Goal: Share content: Share content

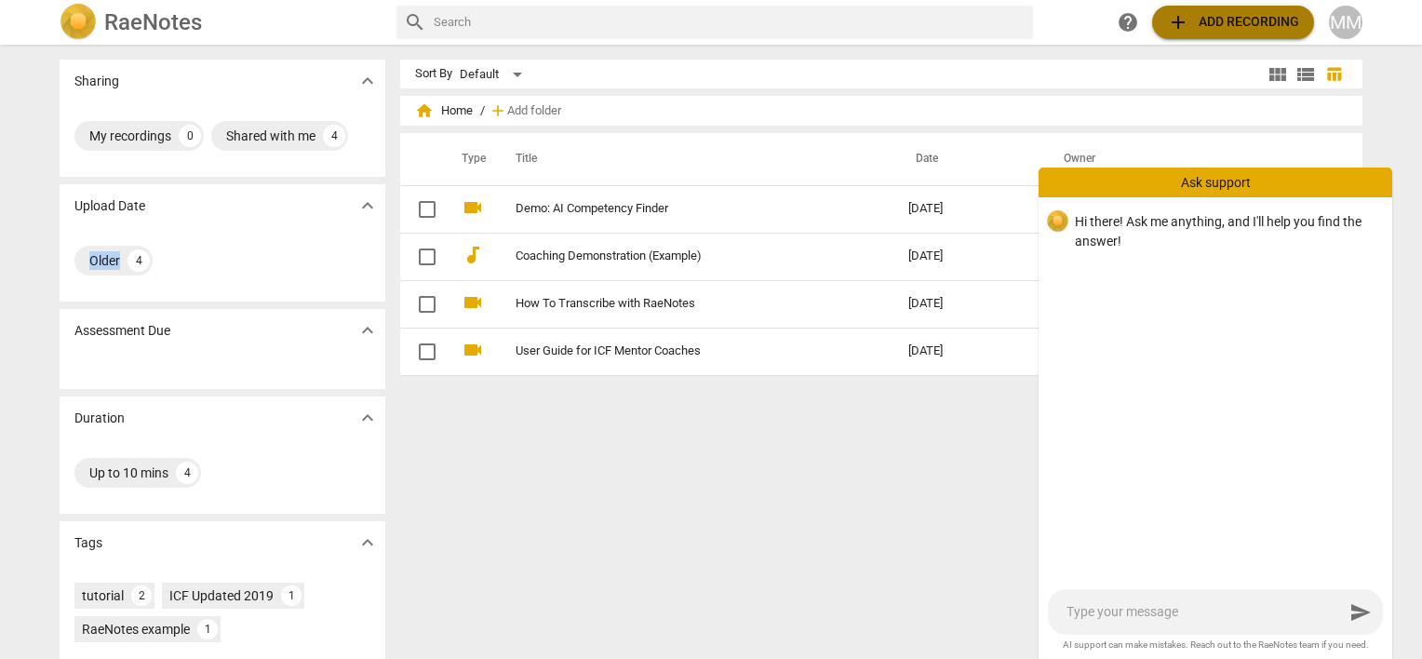
drag, startPoint x: 26, startPoint y: 244, endPoint x: 1224, endPoint y: 20, distance: 1218.6
click at [1224, 20] on span "add Add recording" at bounding box center [1233, 22] width 132 height 22
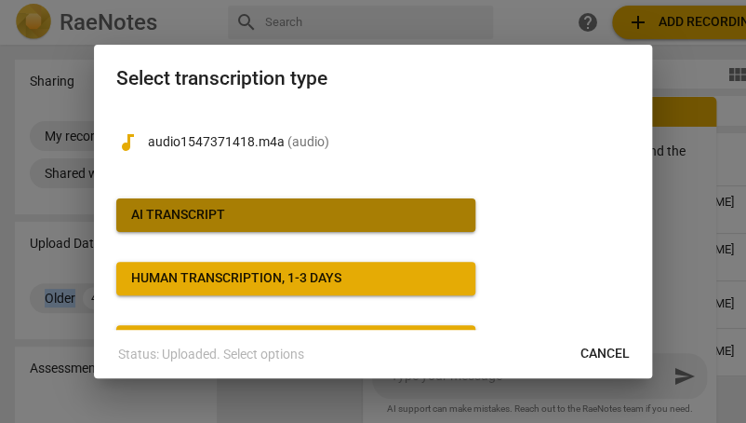
click at [351, 213] on span "AI Transcript" at bounding box center [295, 215] width 329 height 19
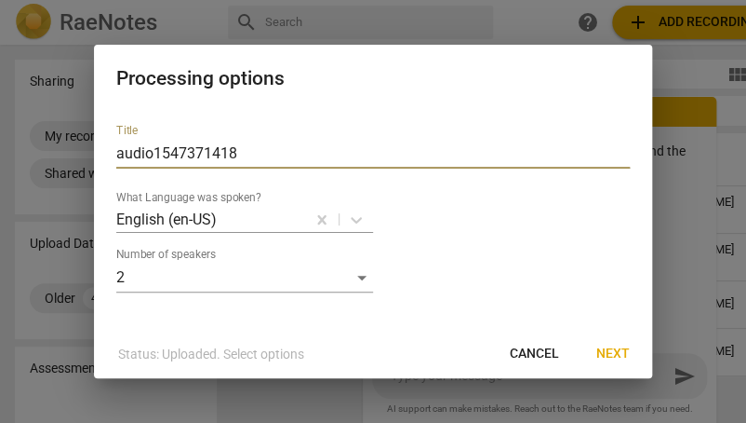
click at [334, 148] on input "audio1547371418" at bounding box center [373, 154] width 514 height 30
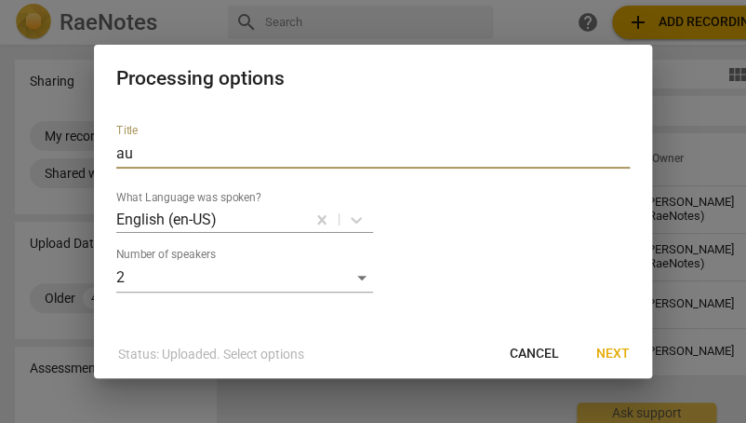
type input "a"
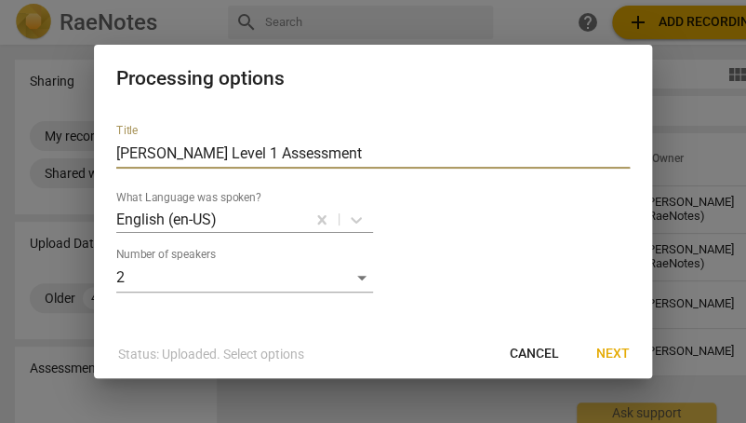
type input "[PERSON_NAME] Level 1 Assessment"
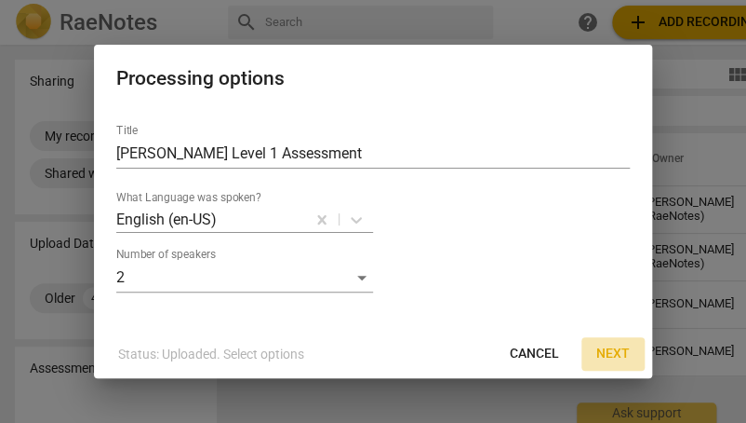
click at [611, 350] on span "Next" at bounding box center [614, 353] width 34 height 19
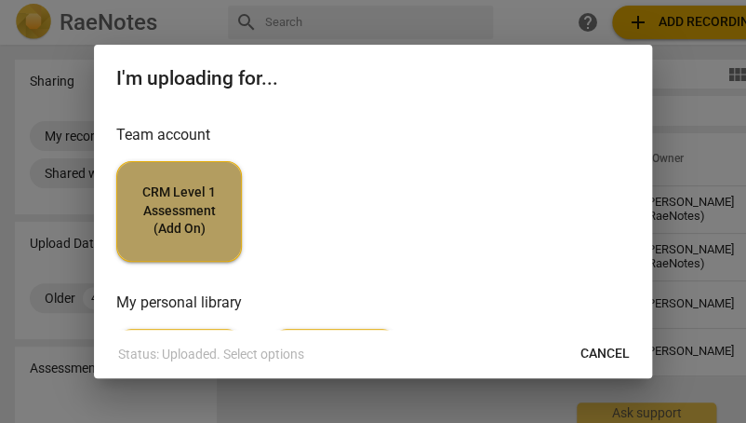
click at [198, 234] on span "CRM Level 1 Assessment (Add On)" at bounding box center [179, 210] width 94 height 55
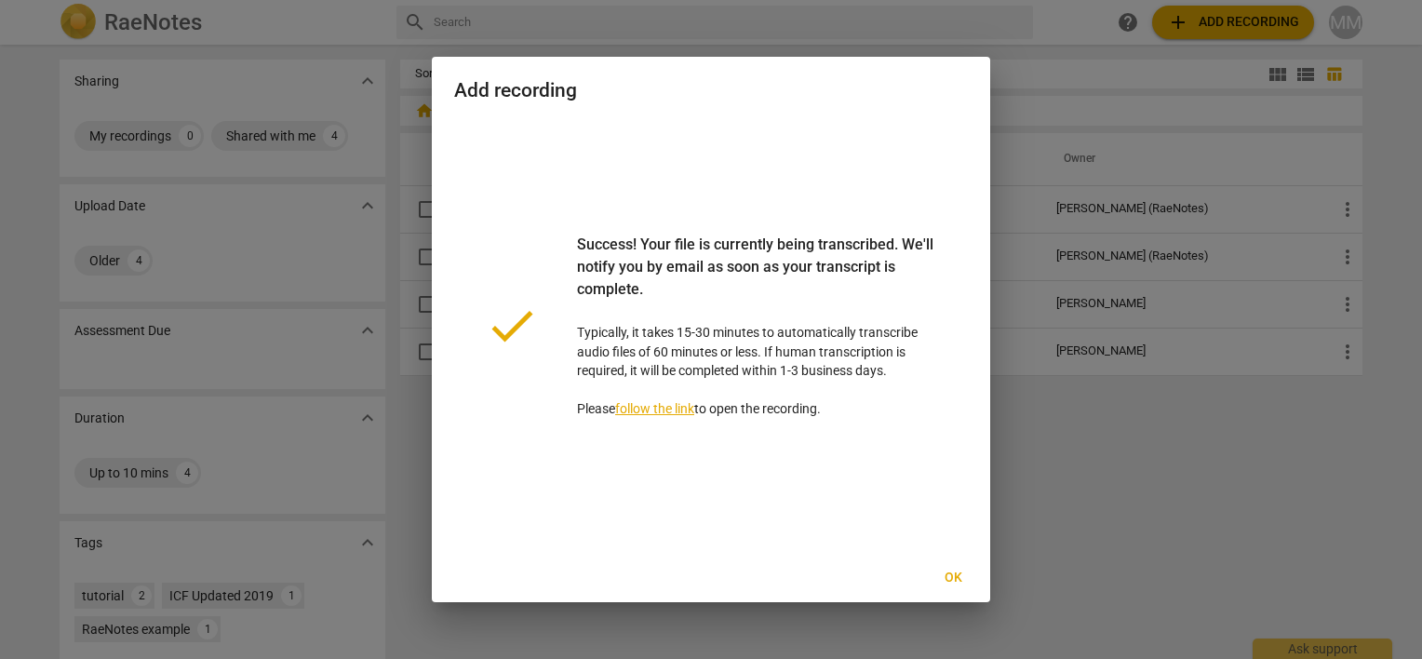
click at [634, 409] on link "follow the link" at bounding box center [654, 408] width 79 height 15
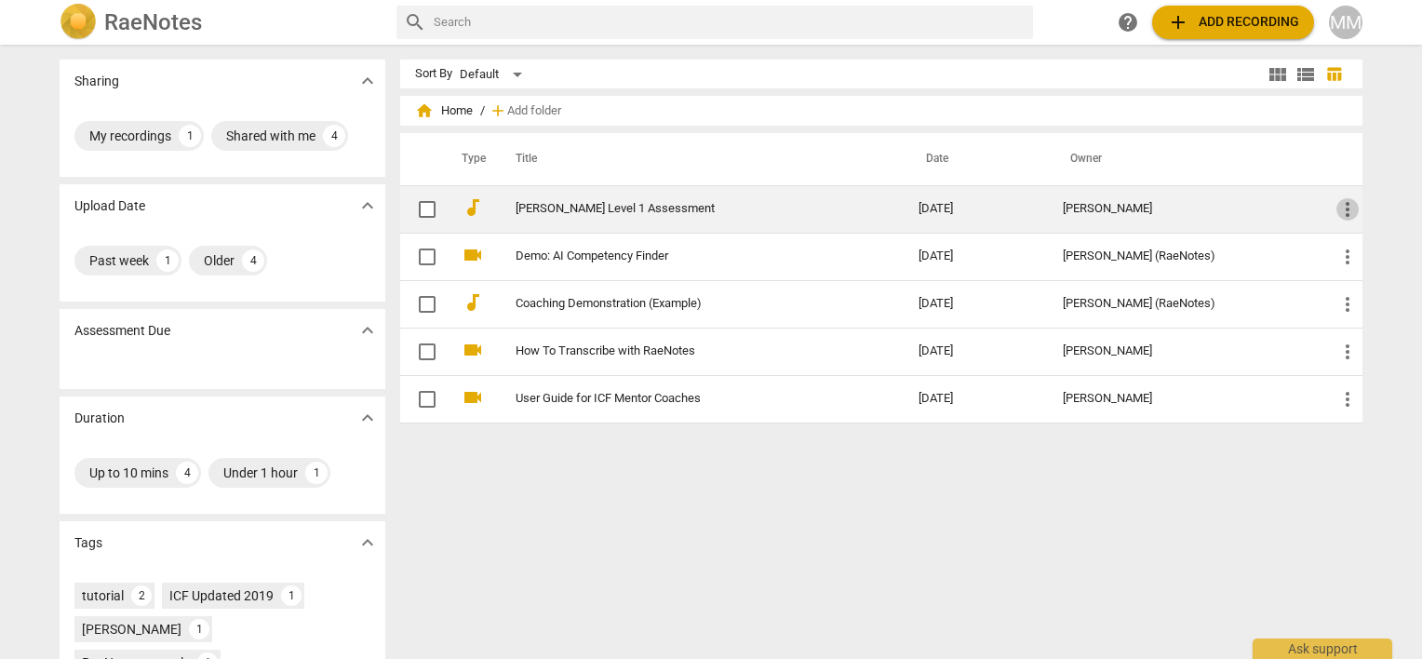
click at [1342, 208] on span "more_vert" at bounding box center [1347, 209] width 22 height 22
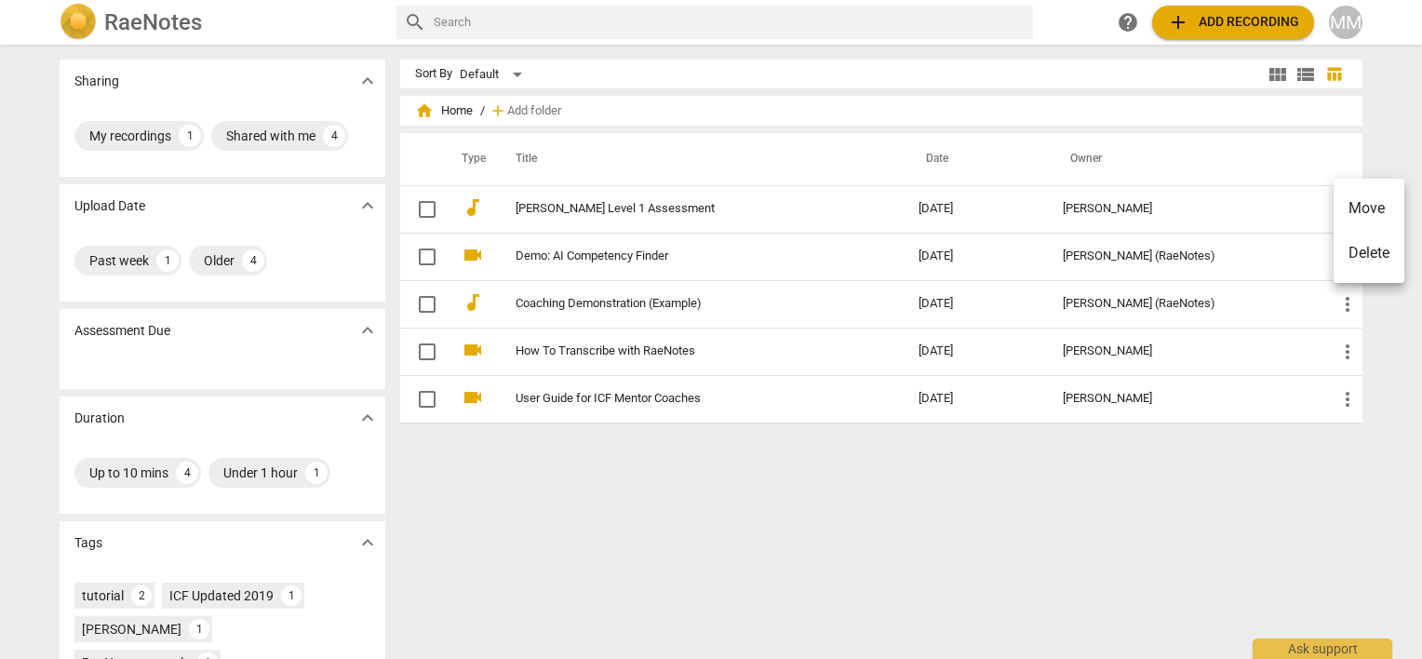
click at [1385, 134] on div at bounding box center [711, 329] width 1422 height 659
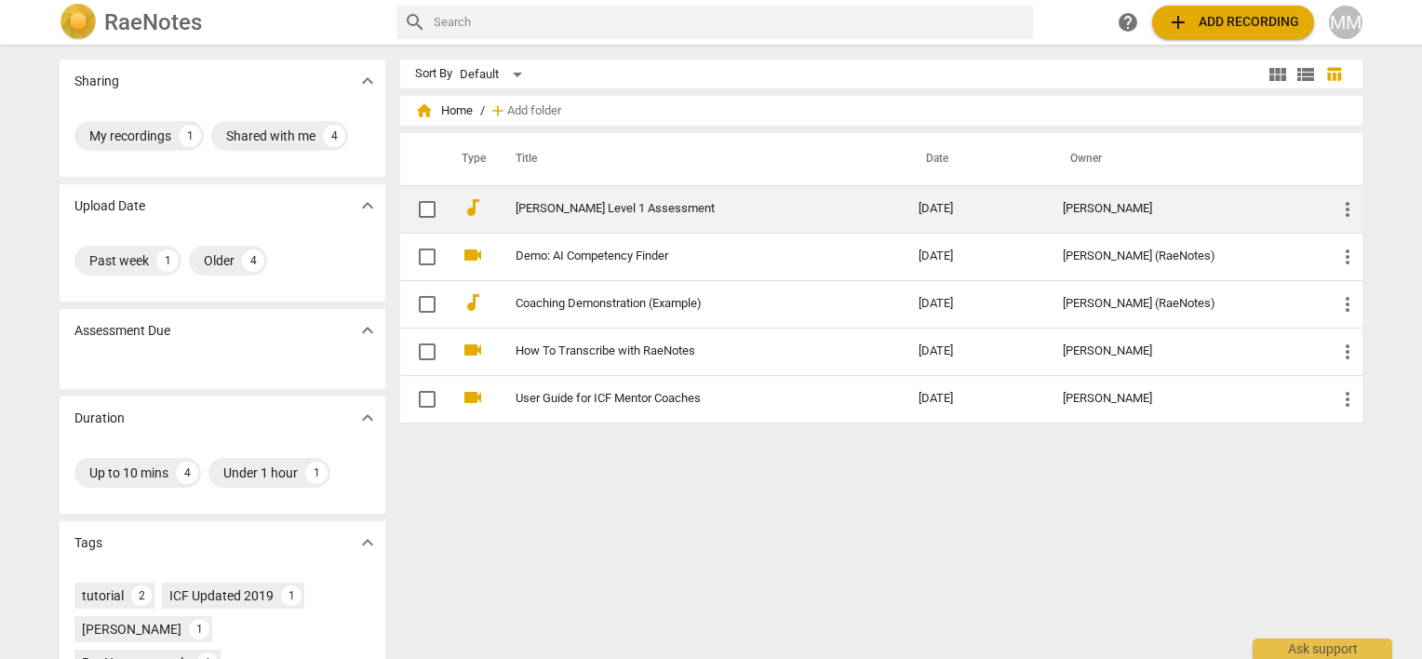
click at [419, 211] on input "checkbox" at bounding box center [427, 209] width 39 height 22
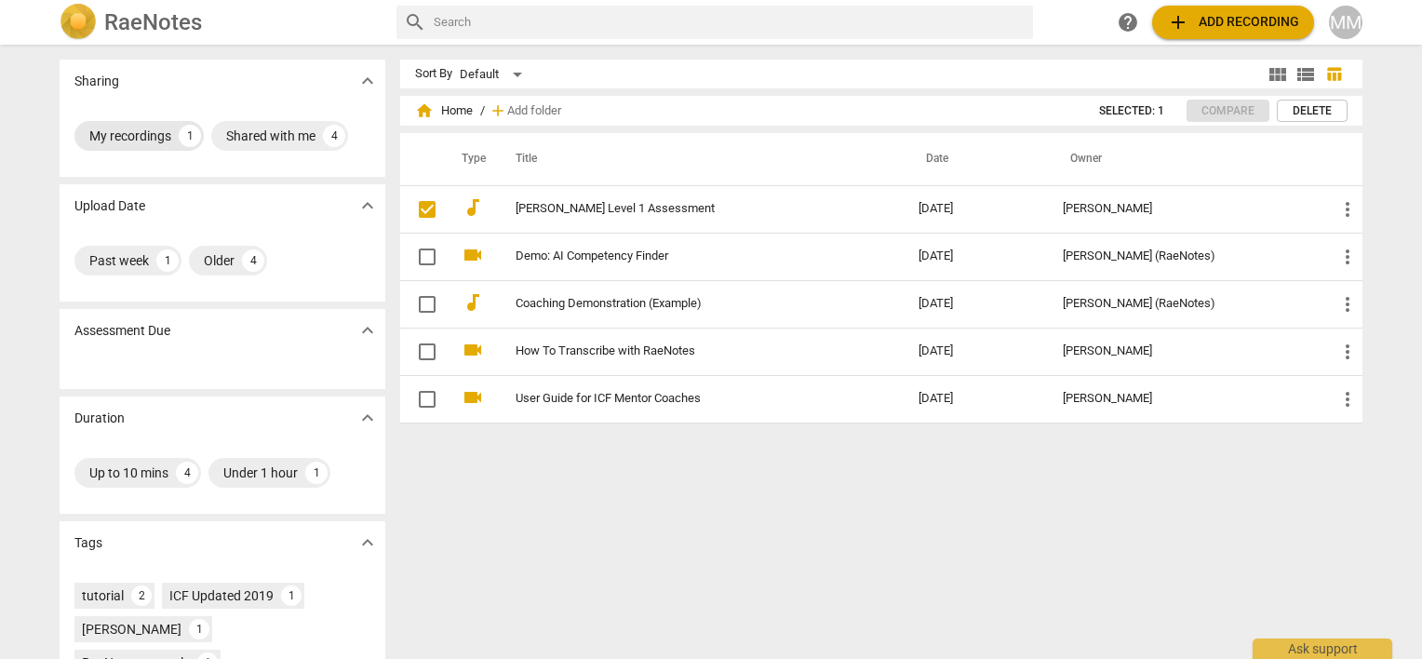
click at [130, 131] on div "My recordings" at bounding box center [130, 136] width 82 height 19
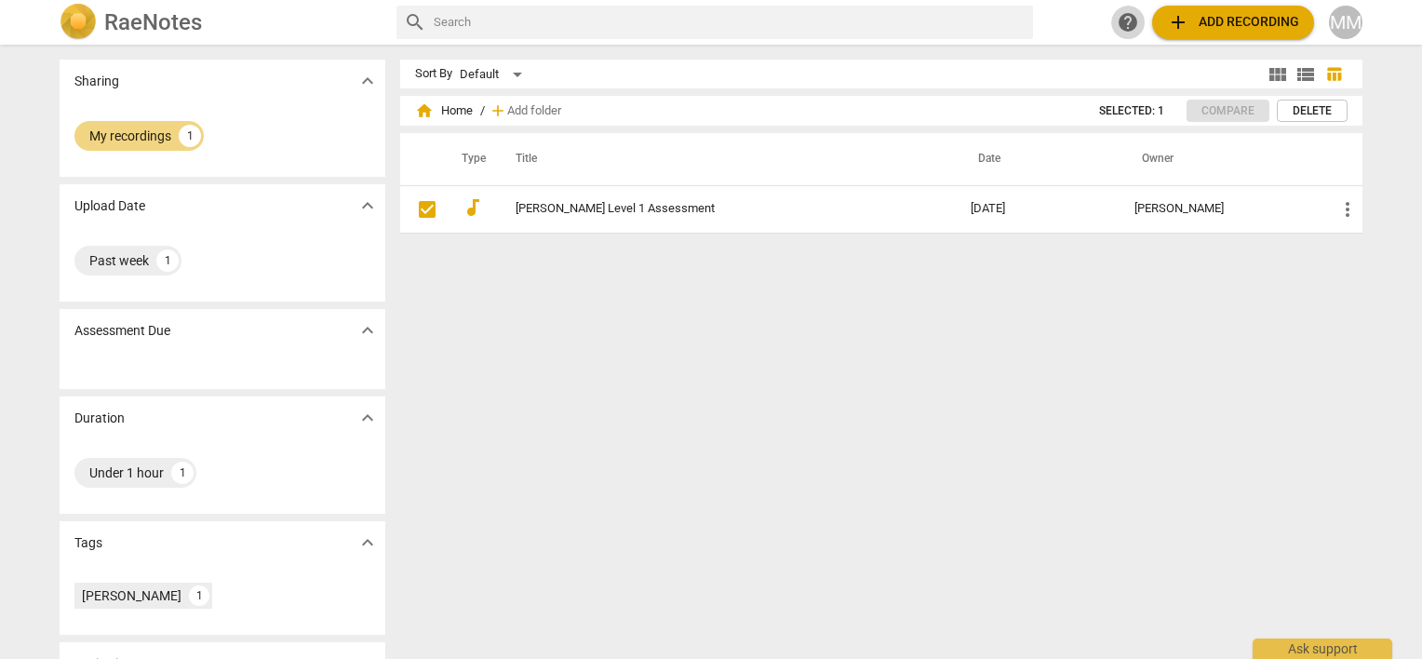
click at [1125, 18] on span "help" at bounding box center [1128, 22] width 22 height 22
click at [454, 111] on span "home Home" at bounding box center [444, 110] width 58 height 19
click at [420, 110] on span "home" at bounding box center [424, 110] width 19 height 19
click at [131, 22] on h2 "RaeNotes" at bounding box center [153, 22] width 98 height 26
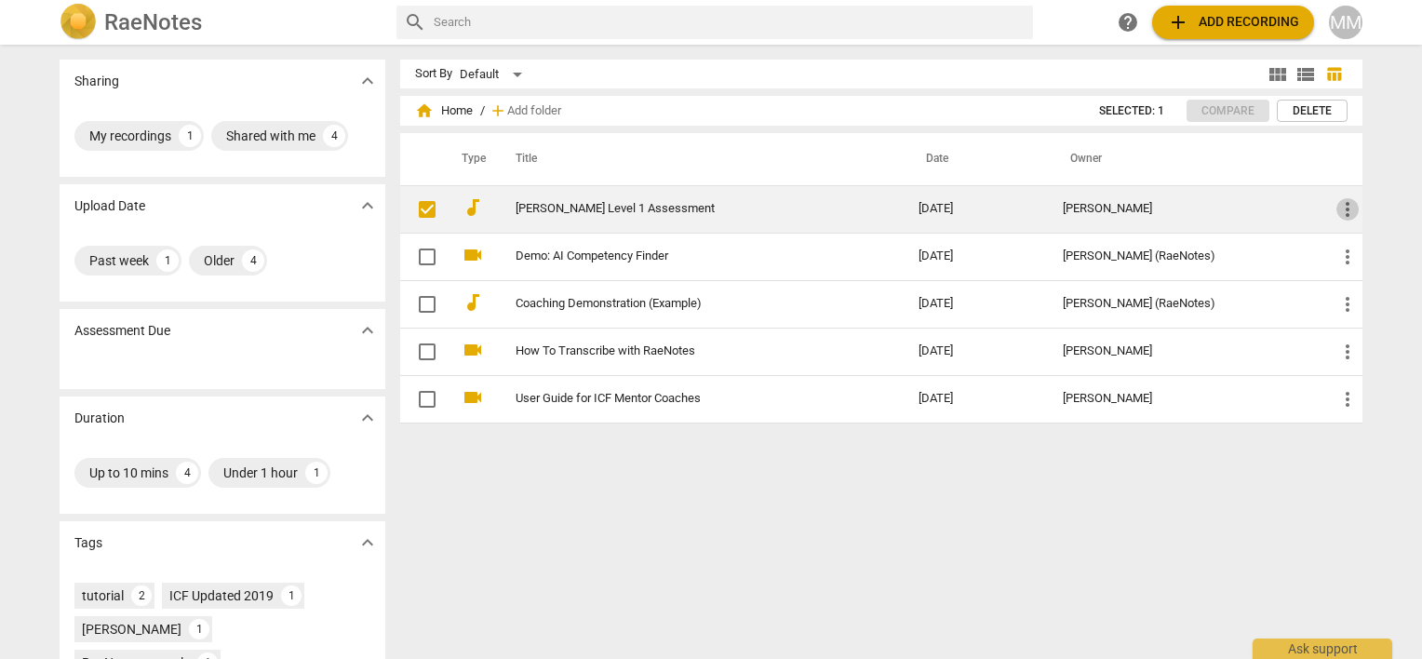
click at [1344, 208] on span "more_vert" at bounding box center [1347, 209] width 22 height 22
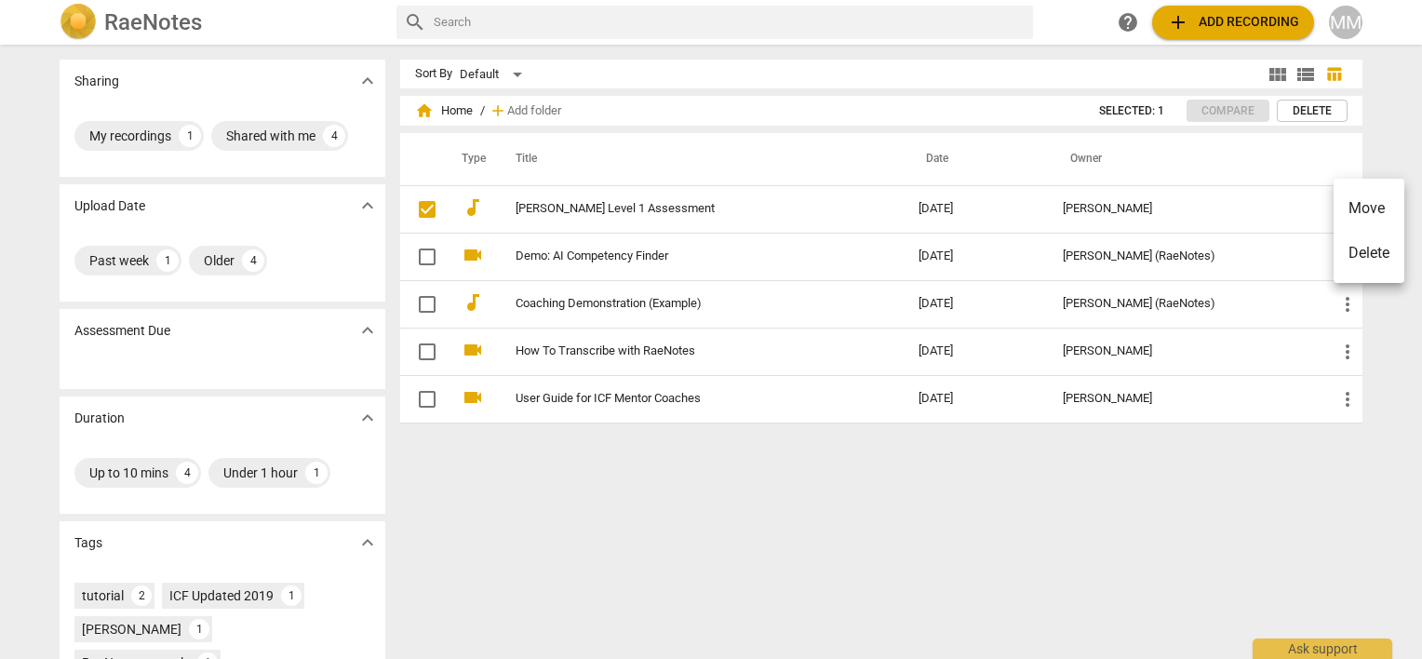
click at [815, 476] on div at bounding box center [711, 329] width 1422 height 659
click at [514, 71] on div "Default" at bounding box center [494, 75] width 69 height 30
click at [514, 71] on li "Default" at bounding box center [502, 74] width 88 height 35
click at [517, 74] on div "Default" at bounding box center [494, 75] width 69 height 30
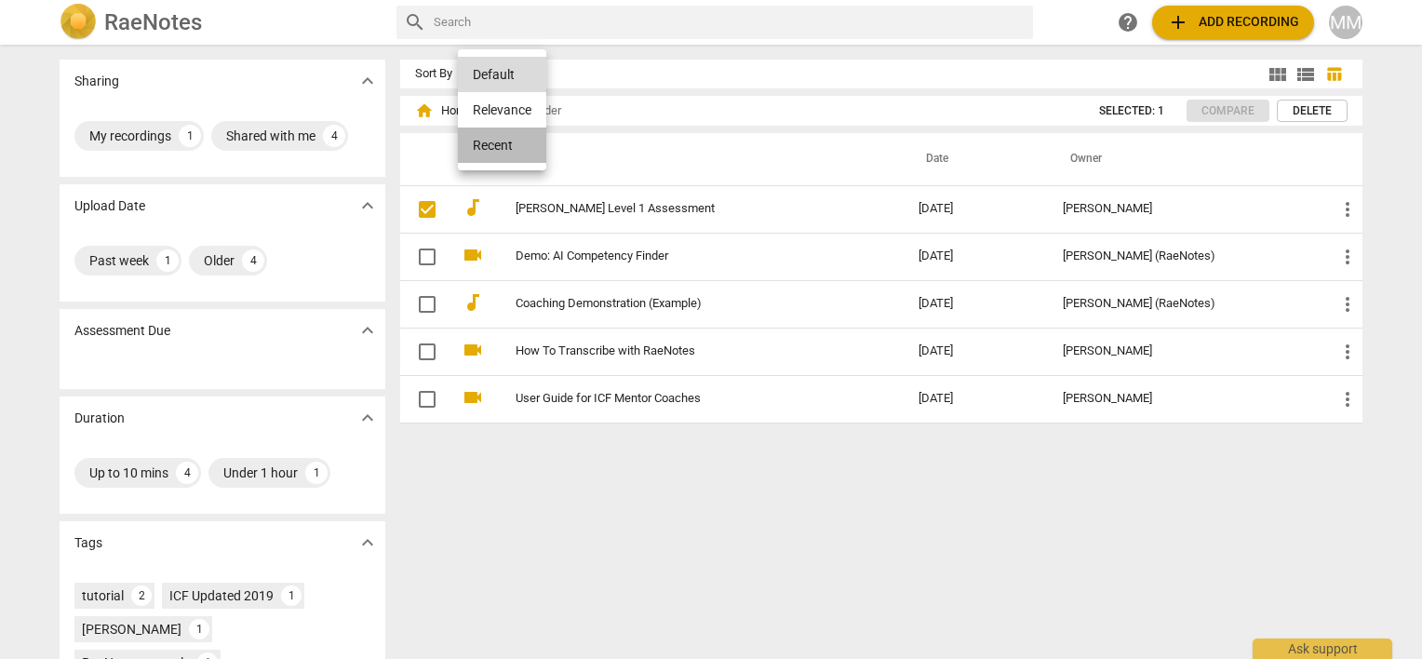
click at [499, 149] on li "Recent" at bounding box center [502, 145] width 88 height 35
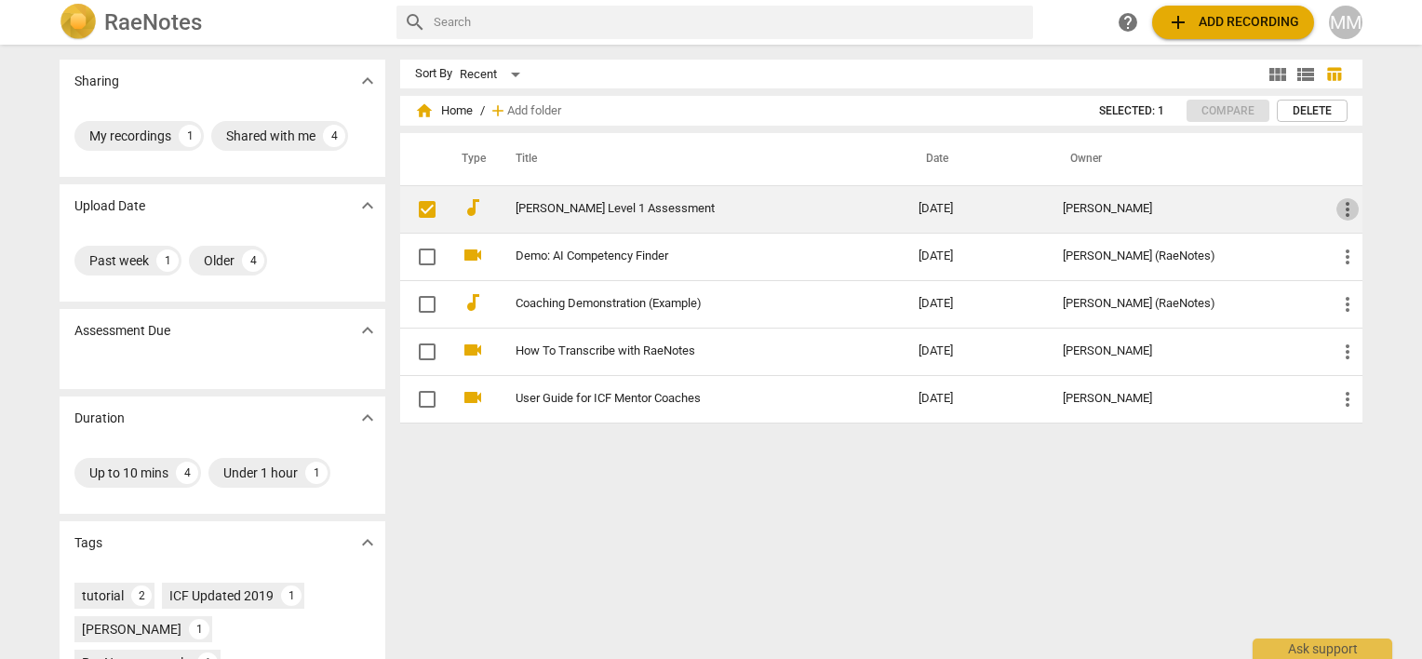
click at [1345, 208] on span "more_vert" at bounding box center [1347, 209] width 22 height 22
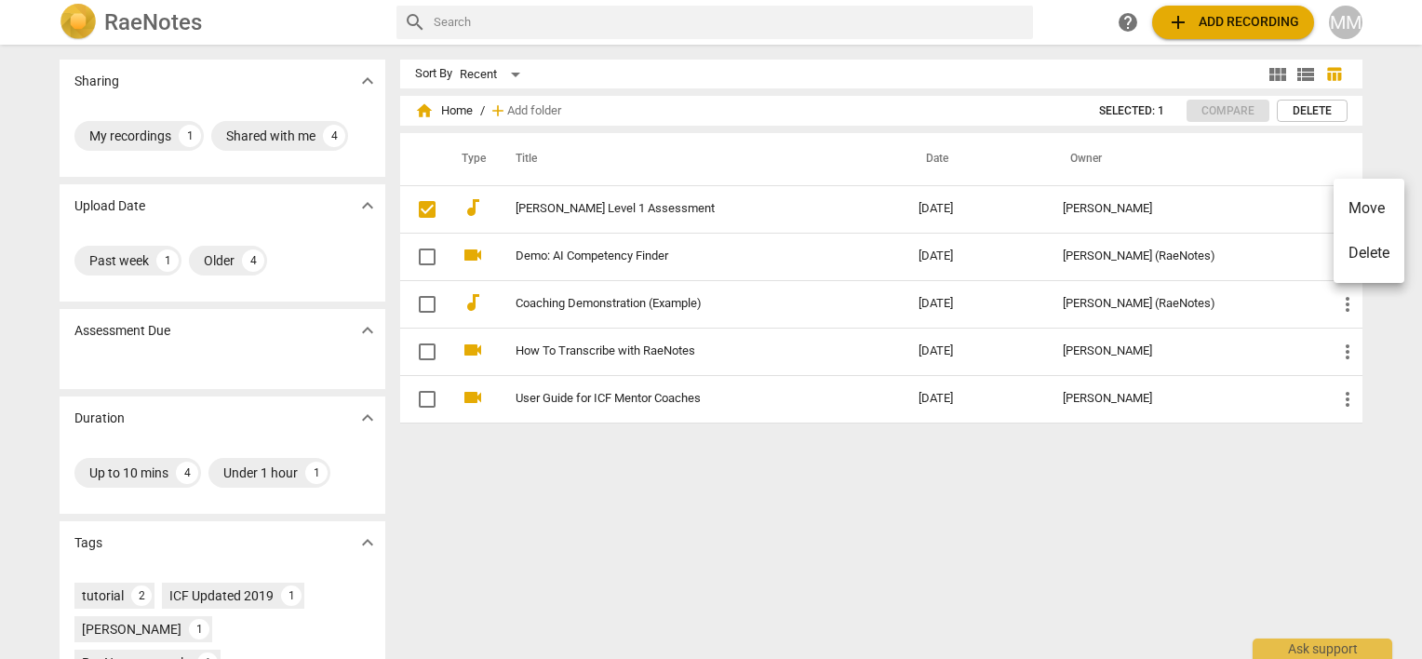
drag, startPoint x: 1345, startPoint y: 208, endPoint x: 1353, endPoint y: 158, distance: 50.9
click at [1353, 158] on div "Move Delete" at bounding box center [711, 329] width 1422 height 659
click at [1345, 26] on div at bounding box center [711, 329] width 1422 height 659
click at [1345, 17] on div "MM" at bounding box center [1346, 23] width 34 height 34
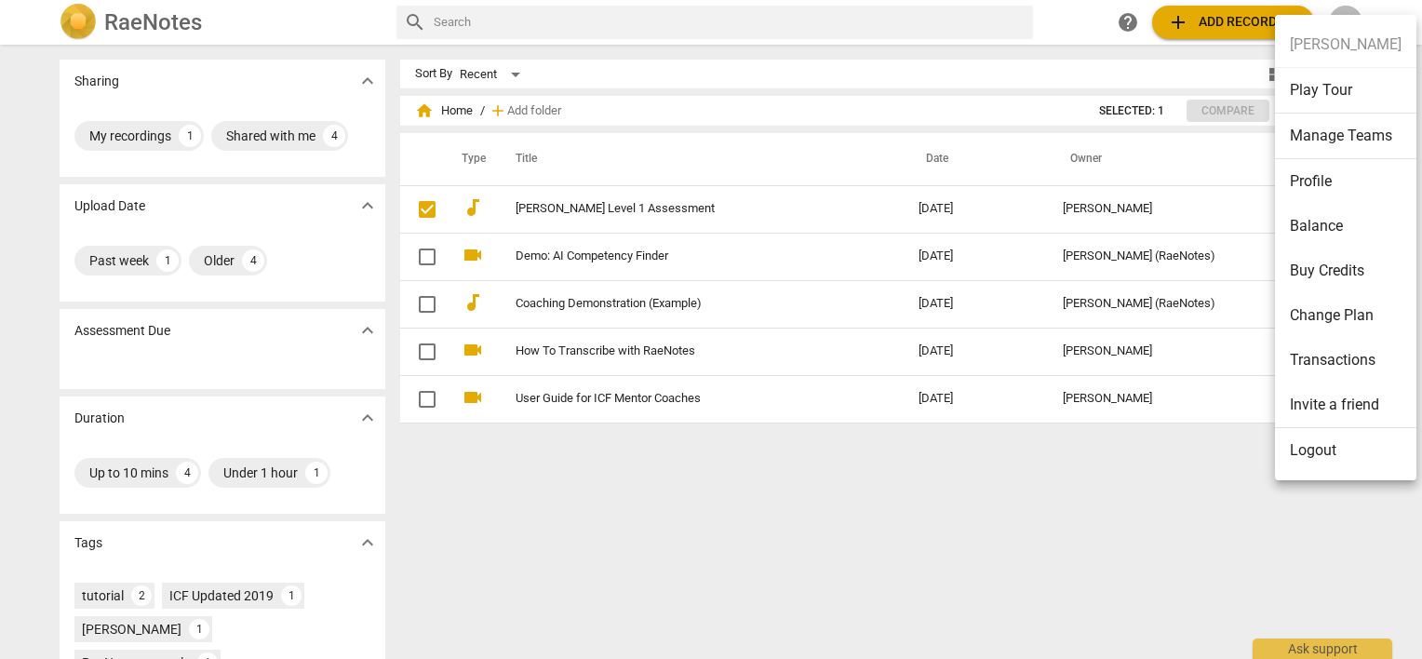
click at [1017, 516] on div at bounding box center [711, 329] width 1422 height 659
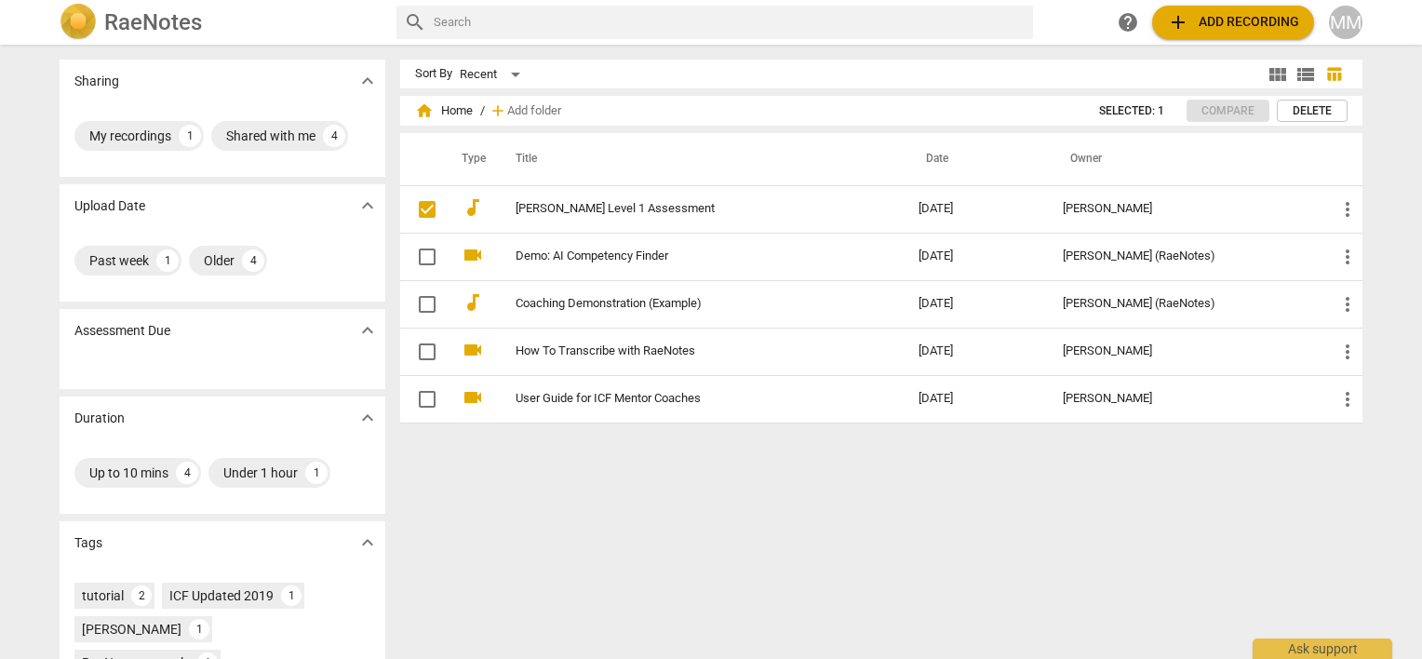
click at [575, 530] on div "Sort By Recent view_module view_list table_chart home Home / add Add folder Sel…" at bounding box center [888, 352] width 977 height 584
click at [283, 141] on div "Shared with me" at bounding box center [270, 136] width 89 height 19
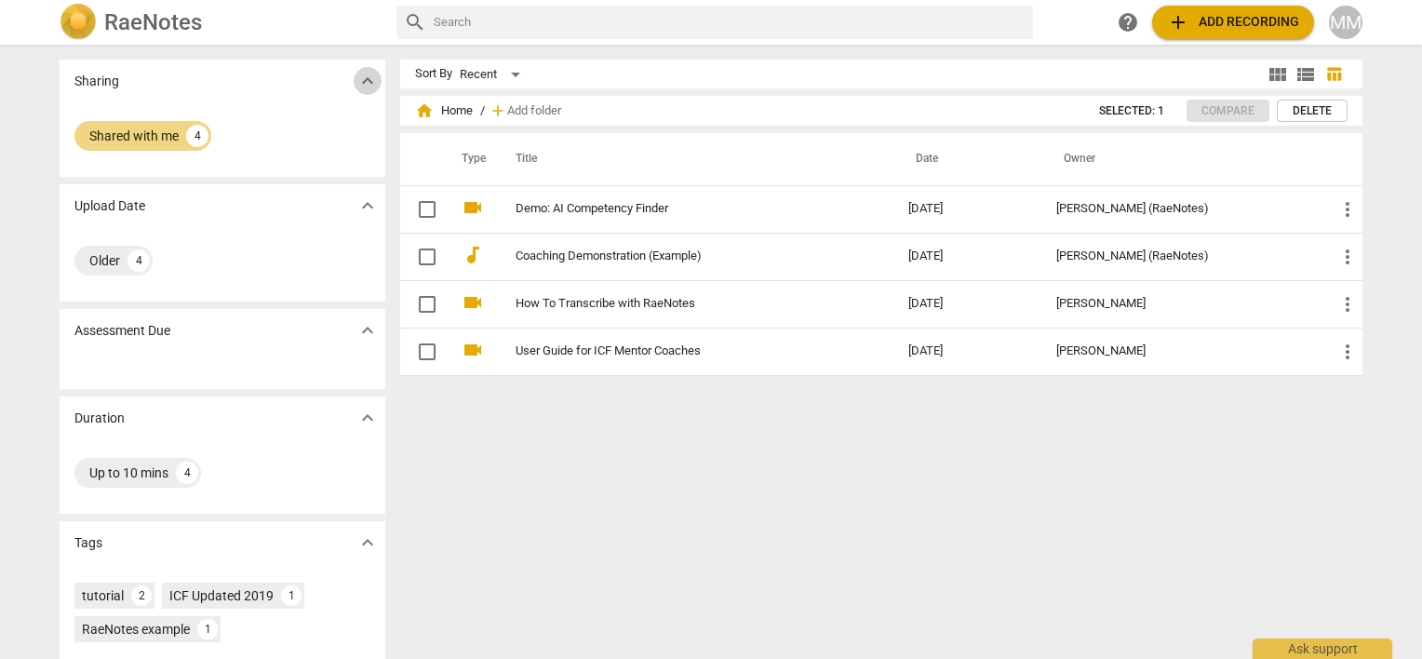
click at [364, 81] on span "expand_more" at bounding box center [367, 81] width 22 height 22
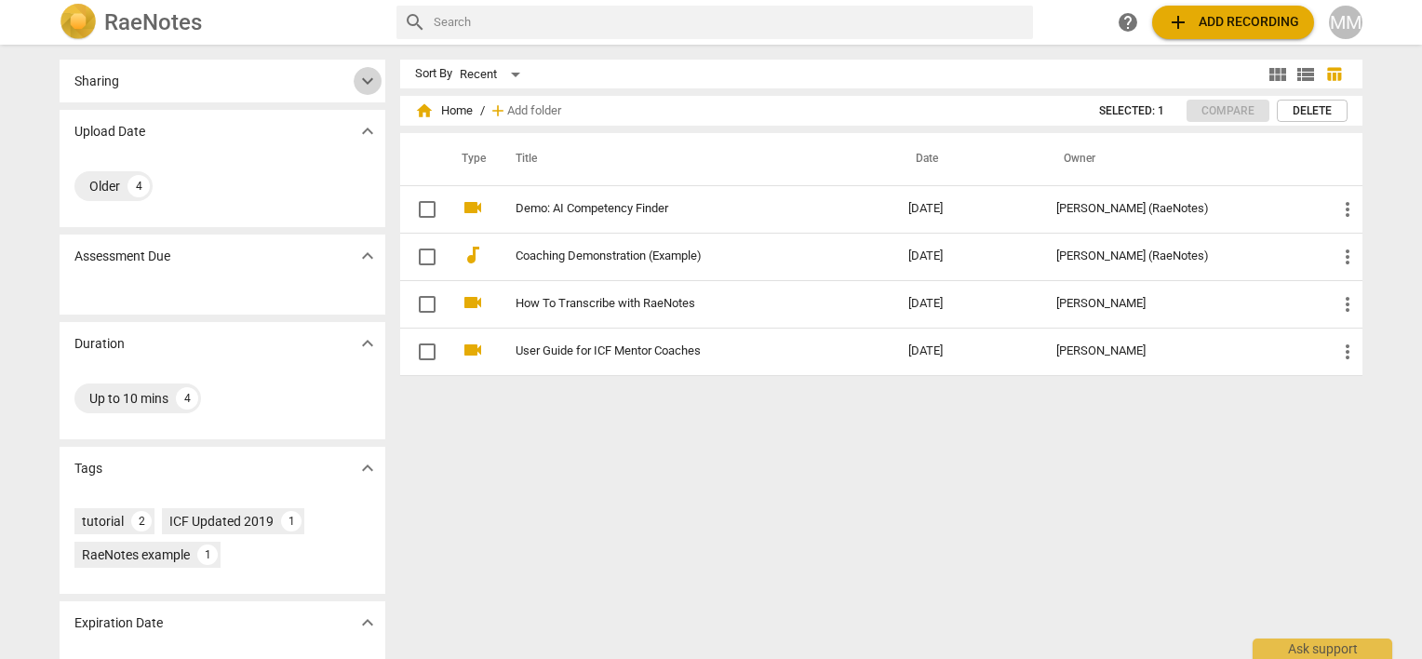
click at [364, 81] on span "expand_more" at bounding box center [367, 81] width 22 height 22
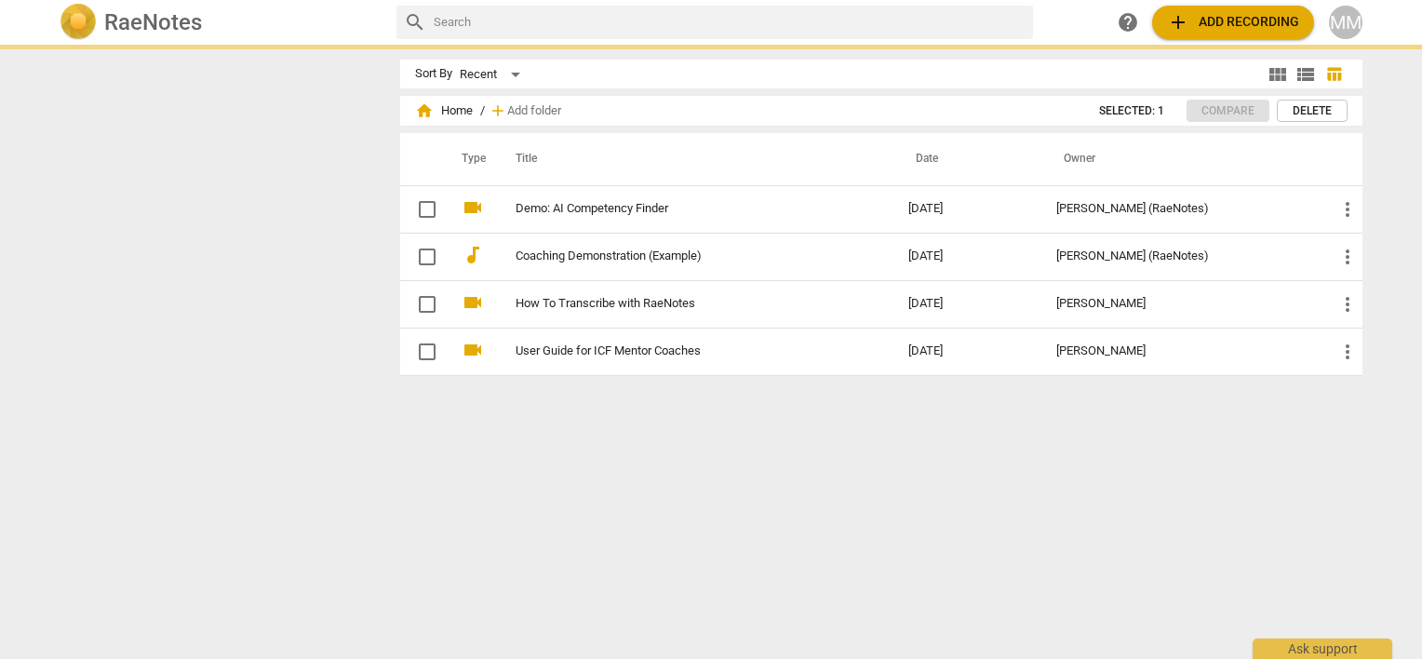
checkbox input "true"
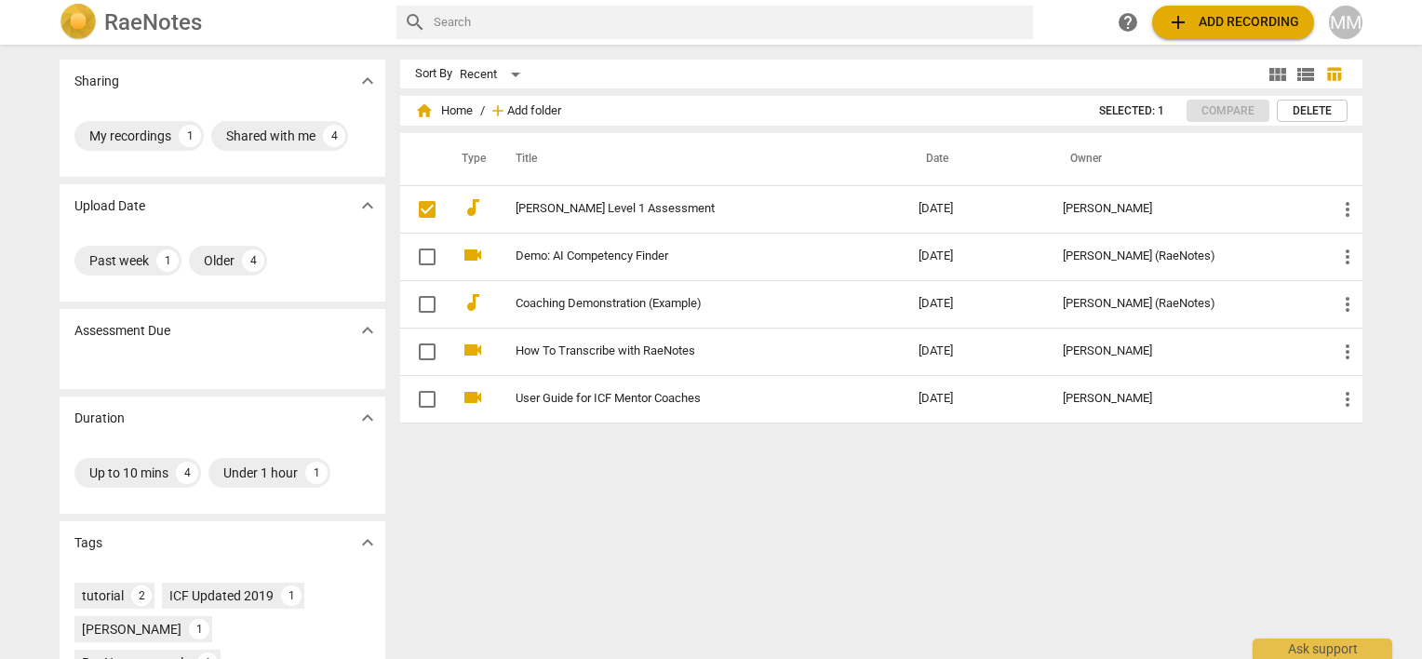
click at [517, 110] on span "Add folder" at bounding box center [534, 111] width 54 height 14
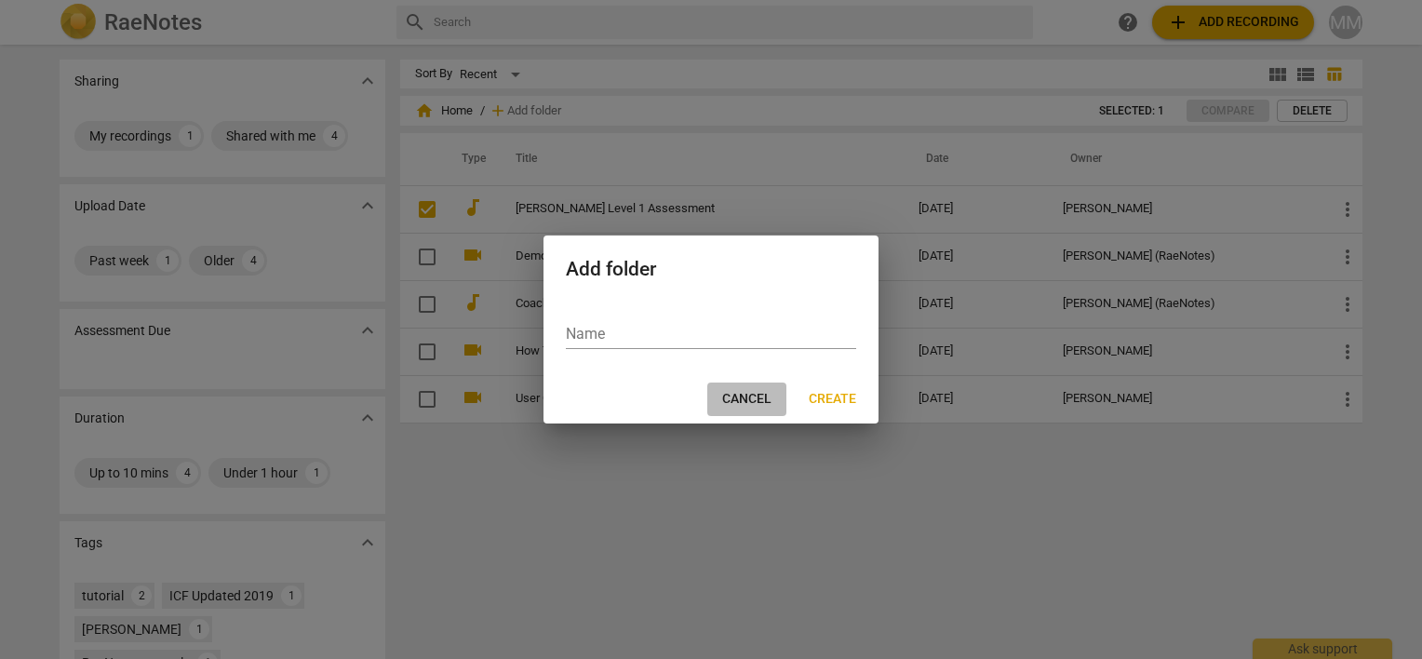
click at [743, 400] on span "Cancel" at bounding box center [746, 399] width 49 height 19
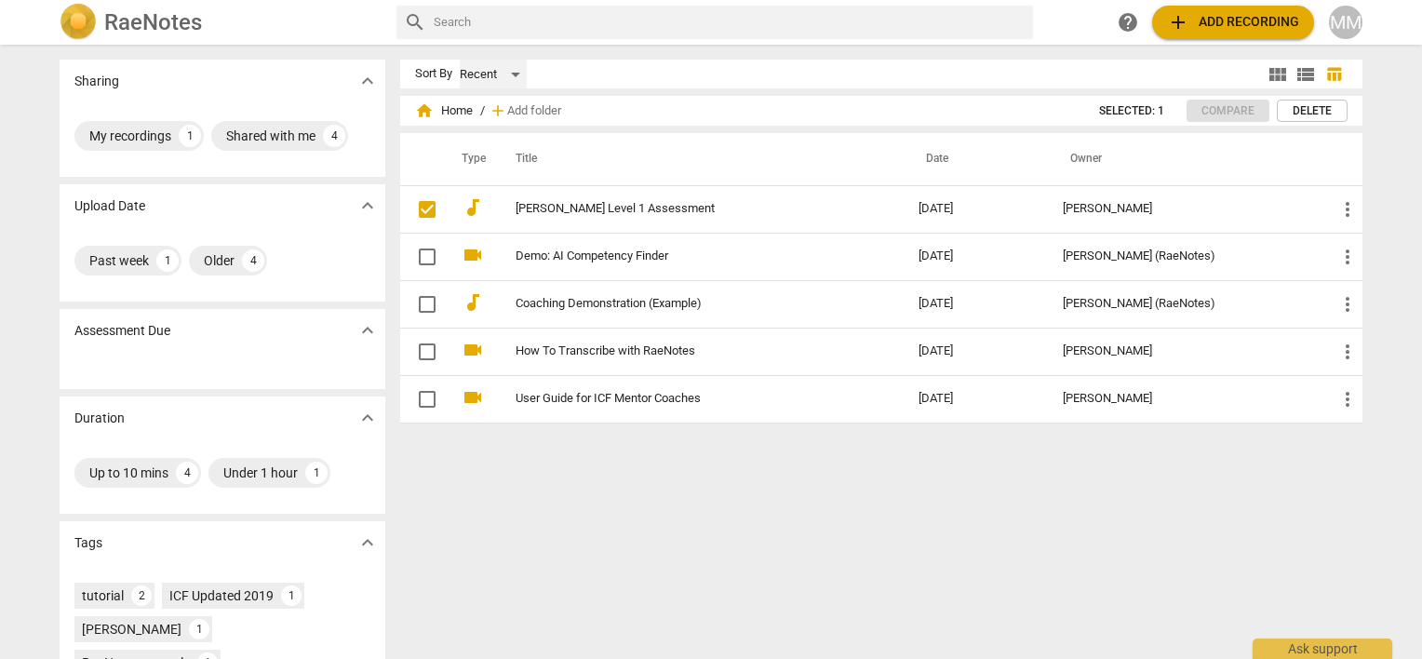
click at [510, 74] on div "Recent" at bounding box center [493, 75] width 67 height 30
click at [510, 74] on li "Relevance" at bounding box center [502, 75] width 88 height 35
click at [365, 329] on span "expand_more" at bounding box center [367, 330] width 22 height 22
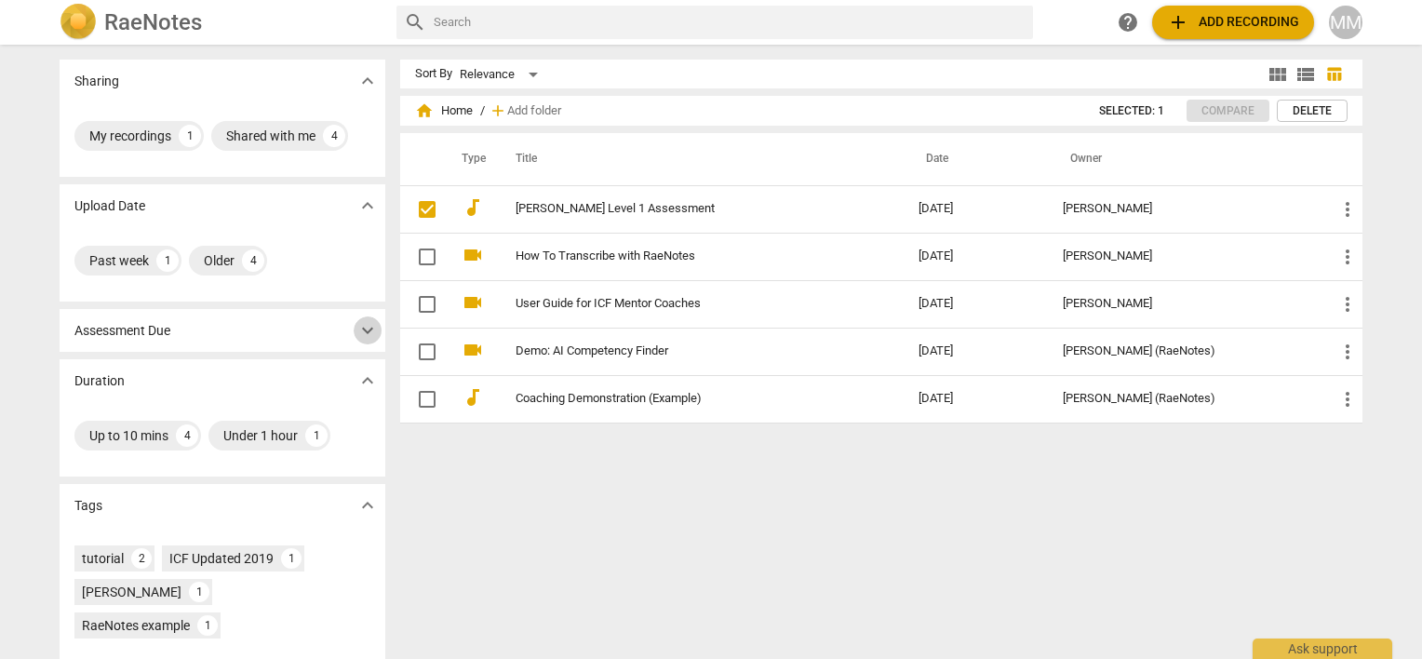
click at [365, 329] on span "expand_more" at bounding box center [367, 330] width 22 height 22
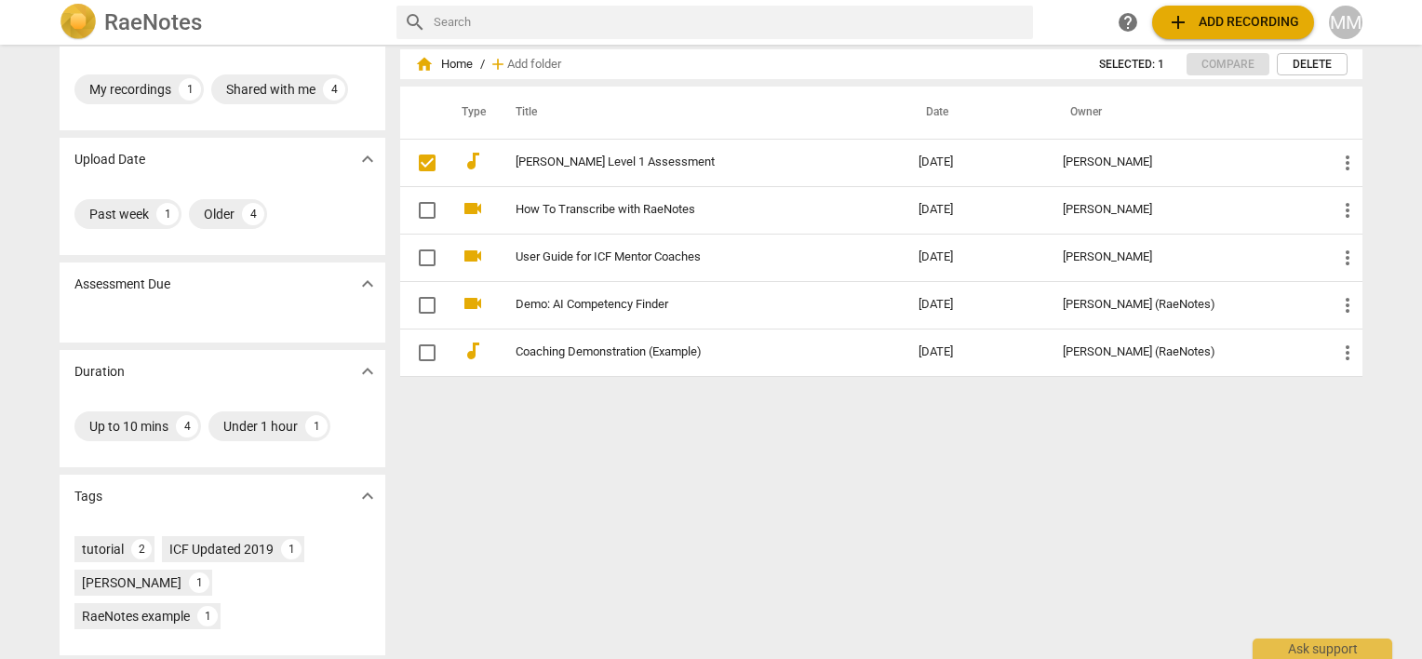
scroll to position [141, 0]
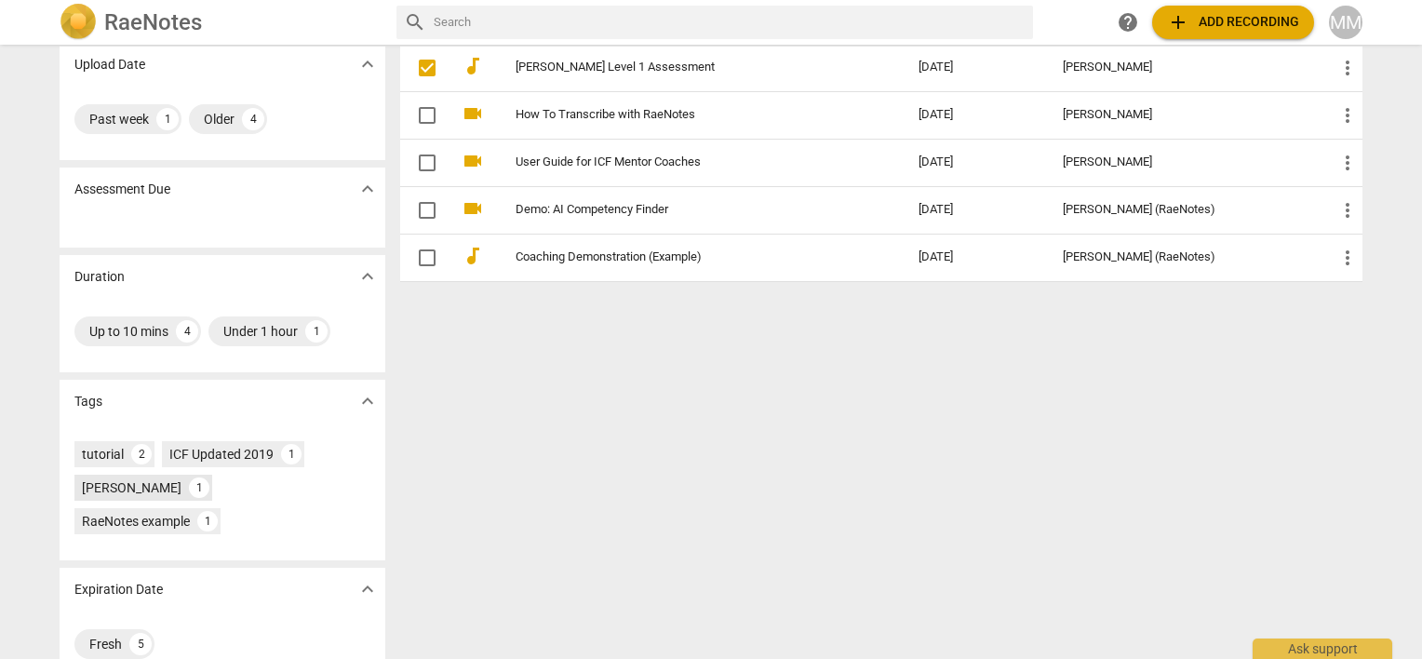
click at [127, 487] on div "[PERSON_NAME]" at bounding box center [132, 487] width 100 height 19
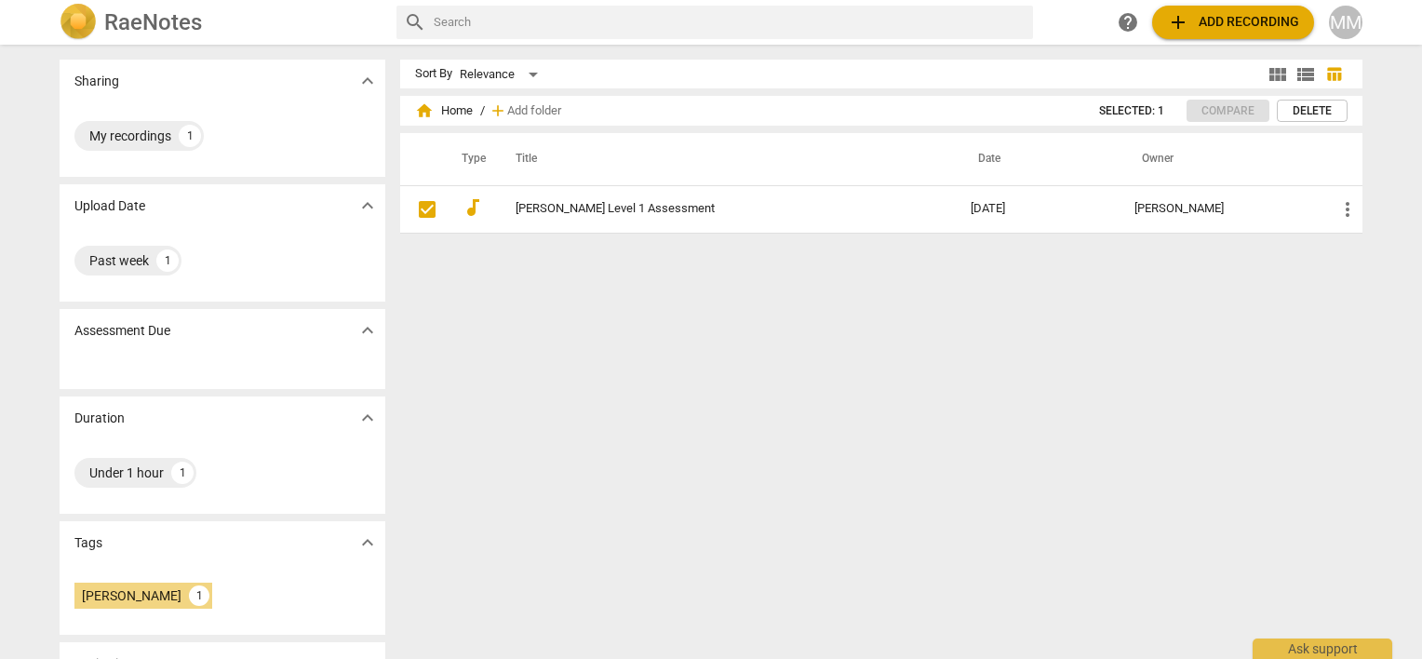
scroll to position [108, 0]
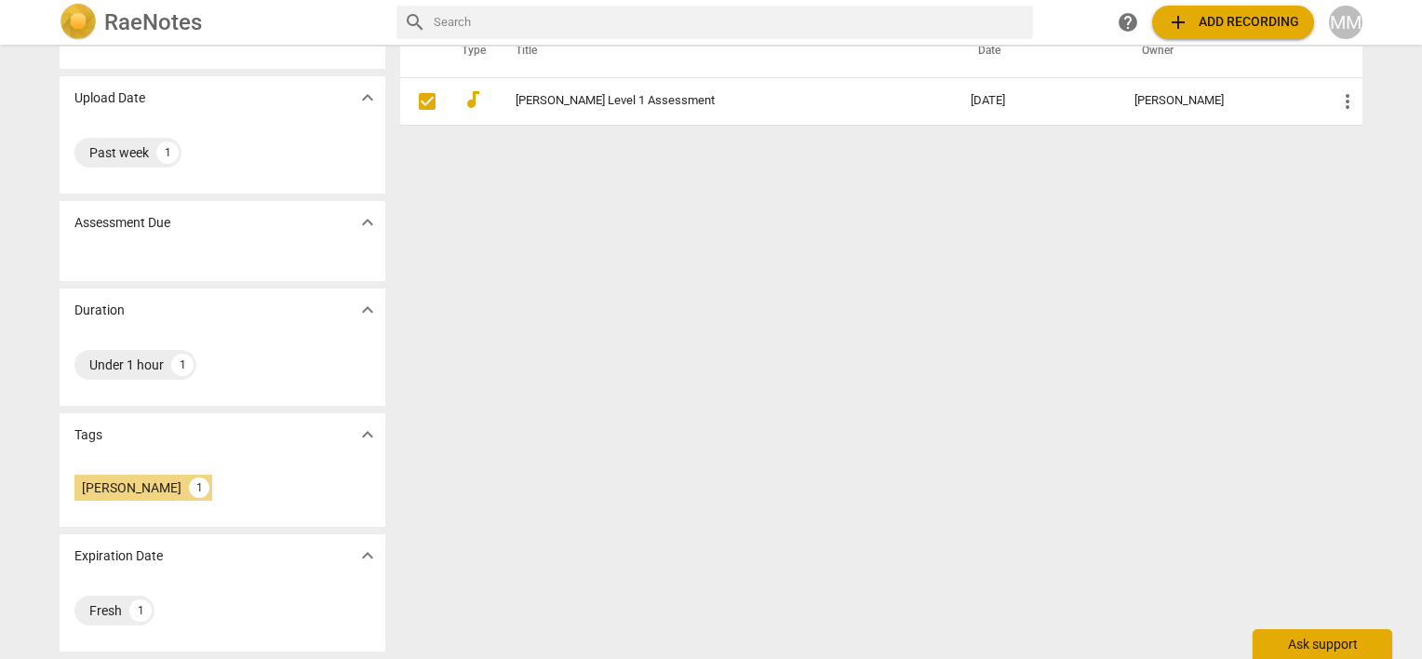
click at [1318, 639] on div "Ask support" at bounding box center [1323, 644] width 140 height 30
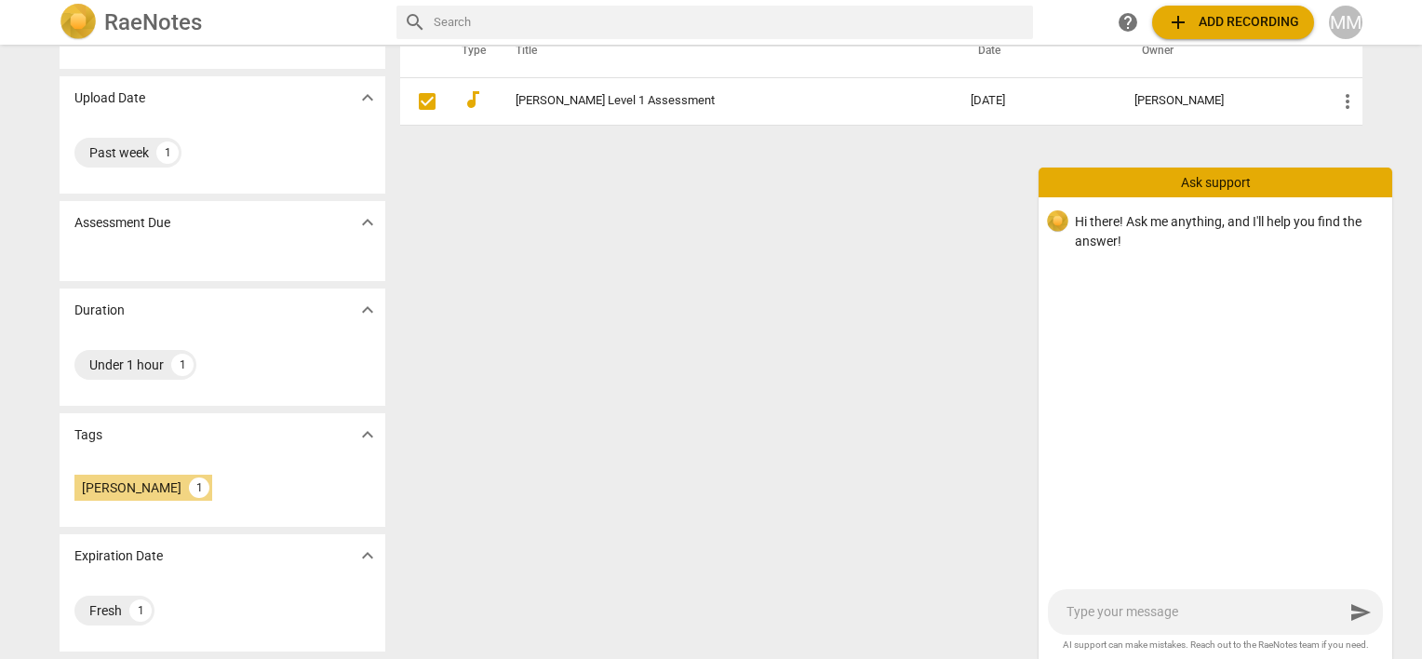
click at [946, 473] on div "Sort By Relevance view_module view_list table_chart home Home / add Add folder …" at bounding box center [888, 244] width 977 height 584
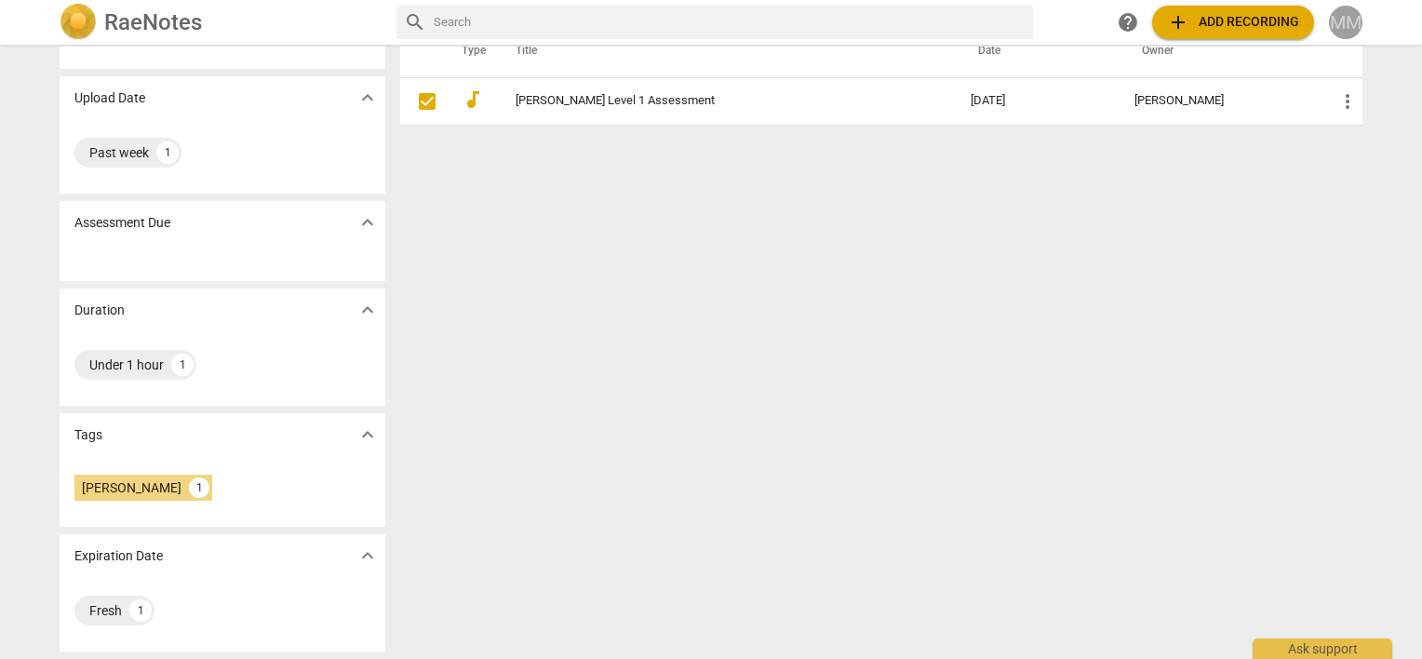
click at [1348, 28] on div "MM" at bounding box center [1346, 23] width 34 height 34
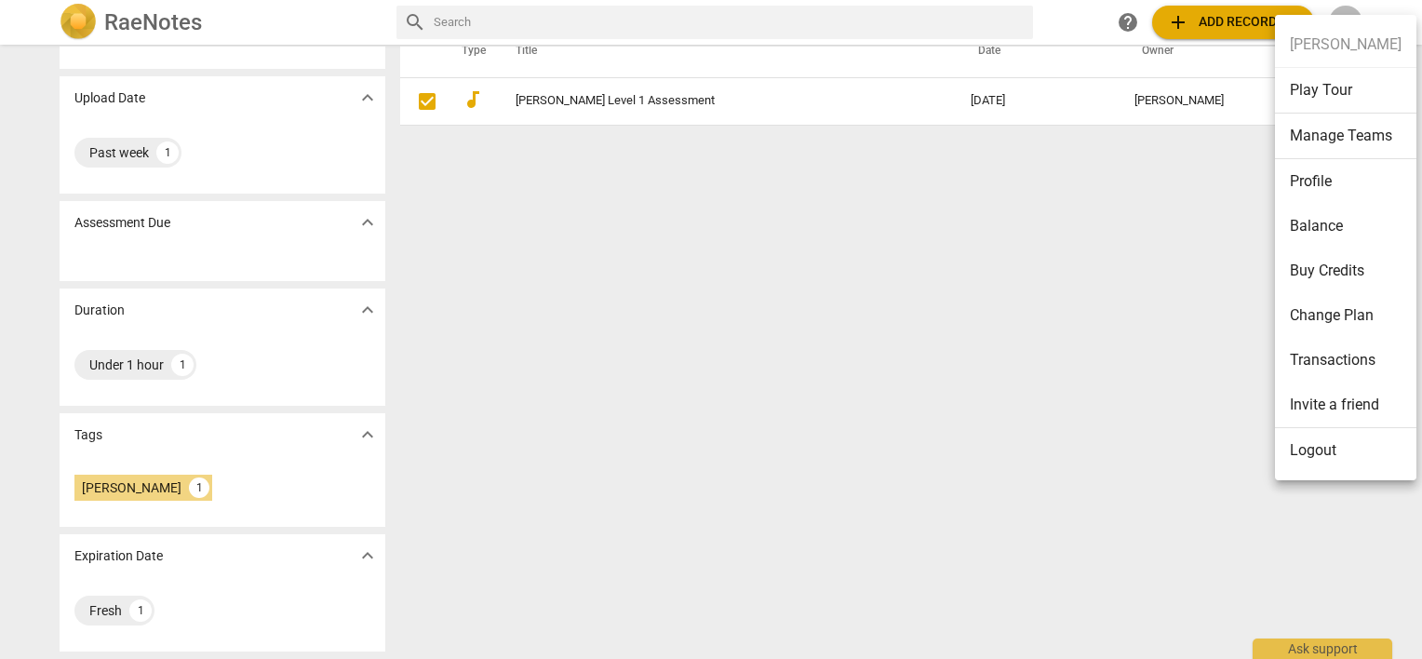
click at [1320, 358] on li "Transactions" at bounding box center [1345, 360] width 141 height 45
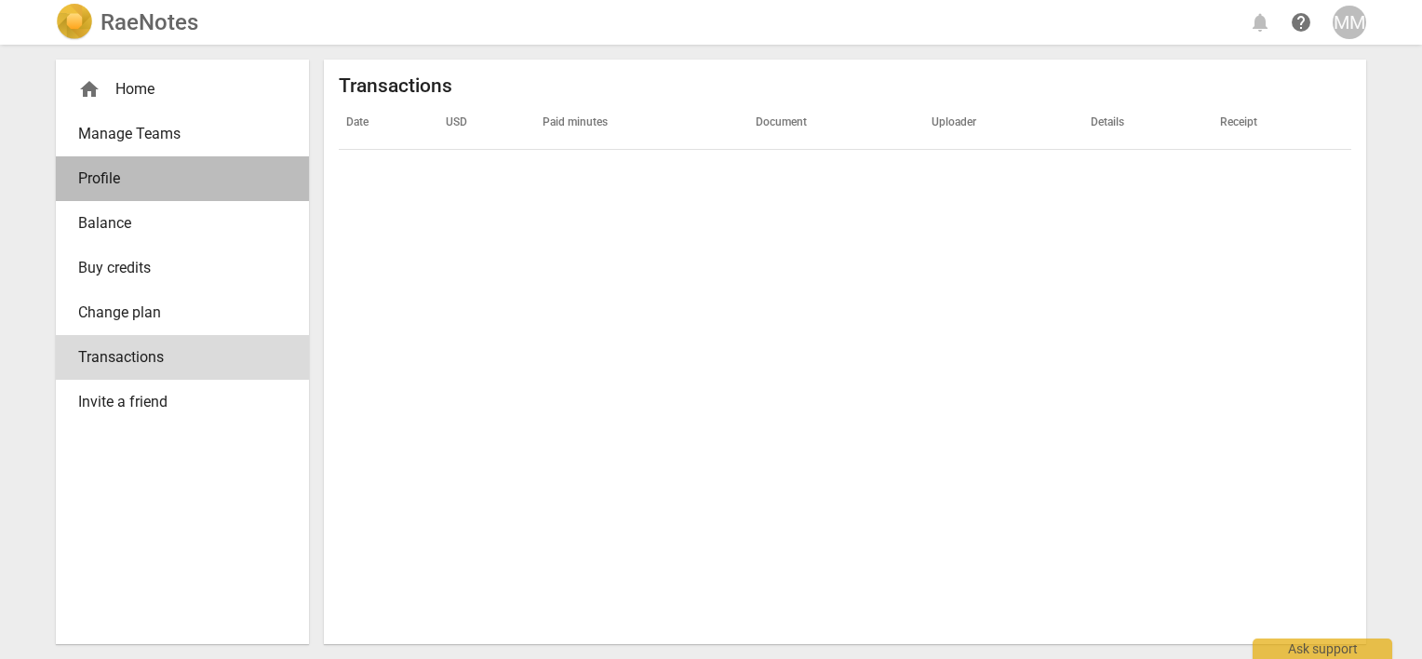
click at [153, 175] on span "Profile" at bounding box center [175, 179] width 194 height 22
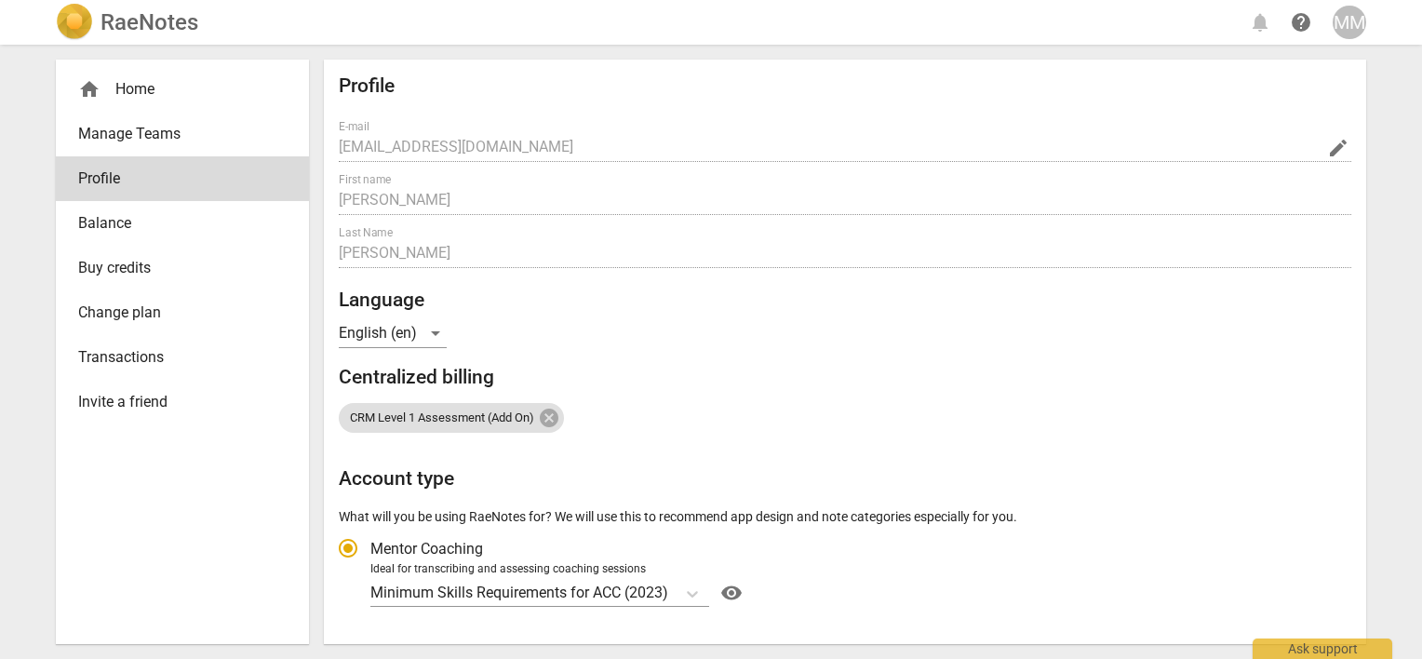
radio input "false"
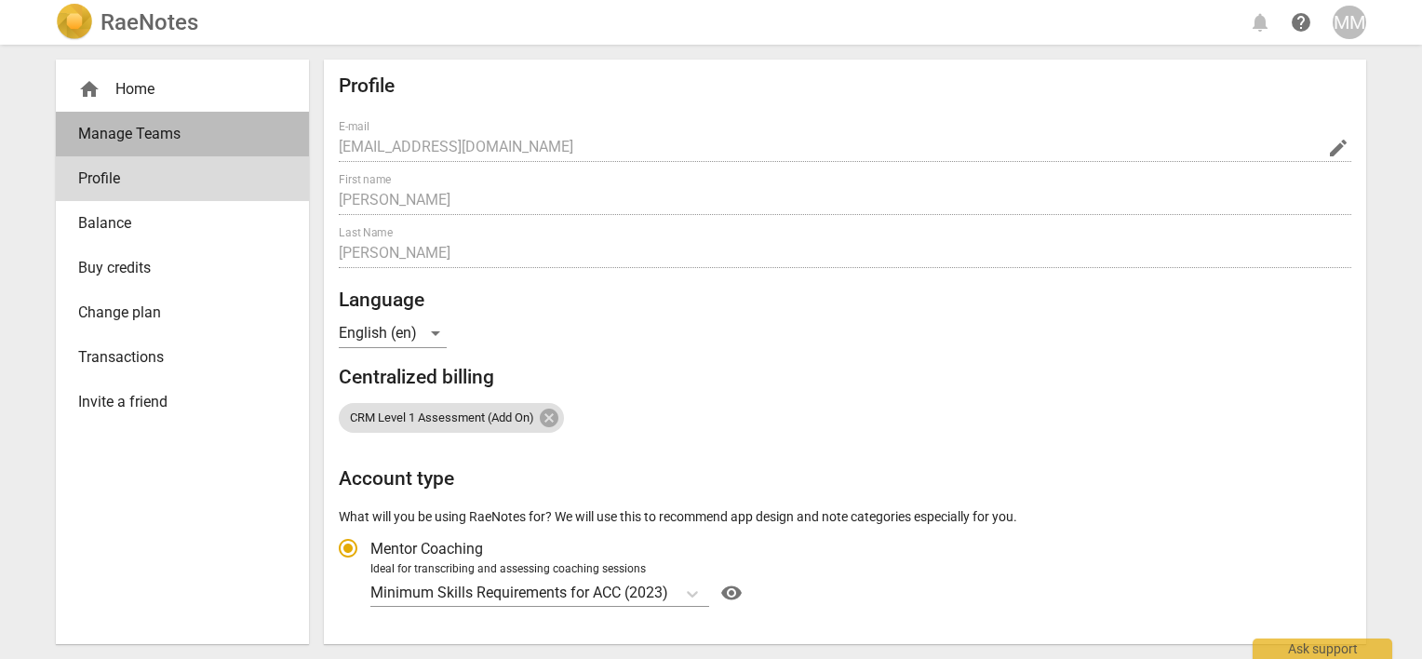
click at [138, 128] on span "Manage Teams" at bounding box center [175, 134] width 194 height 22
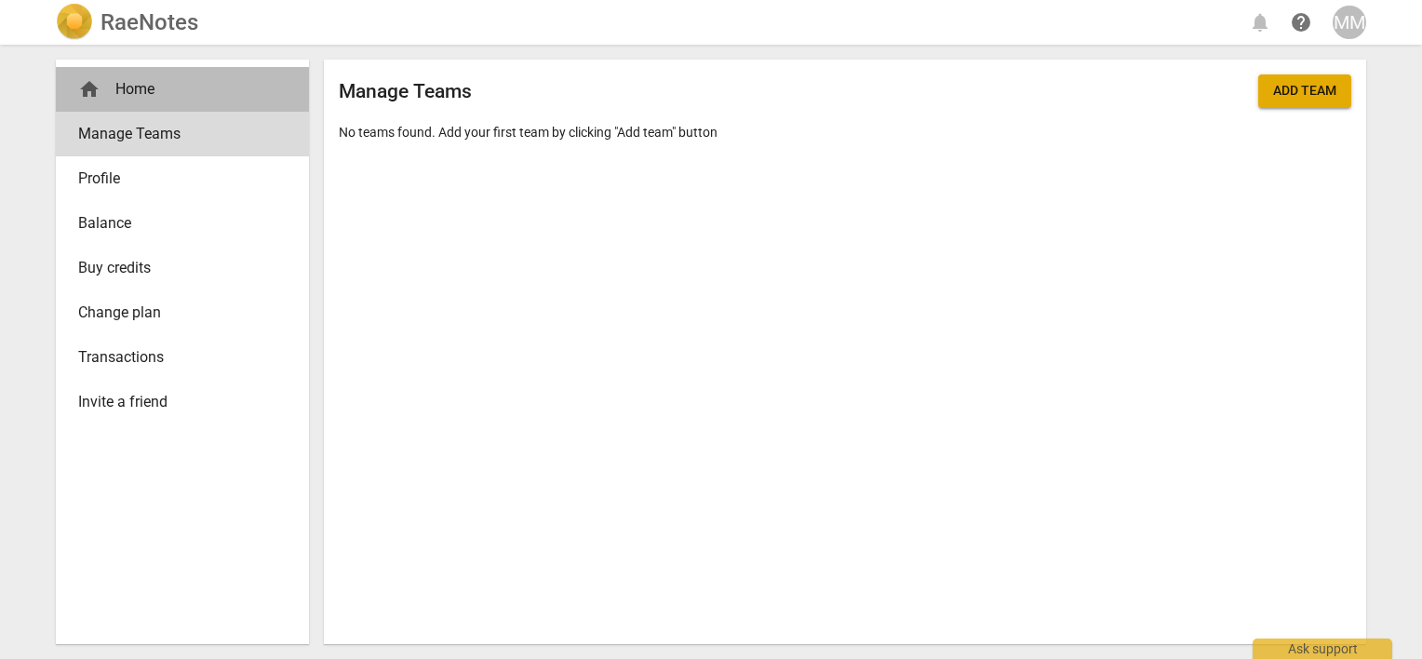
click at [132, 93] on div "home Home" at bounding box center [175, 89] width 194 height 22
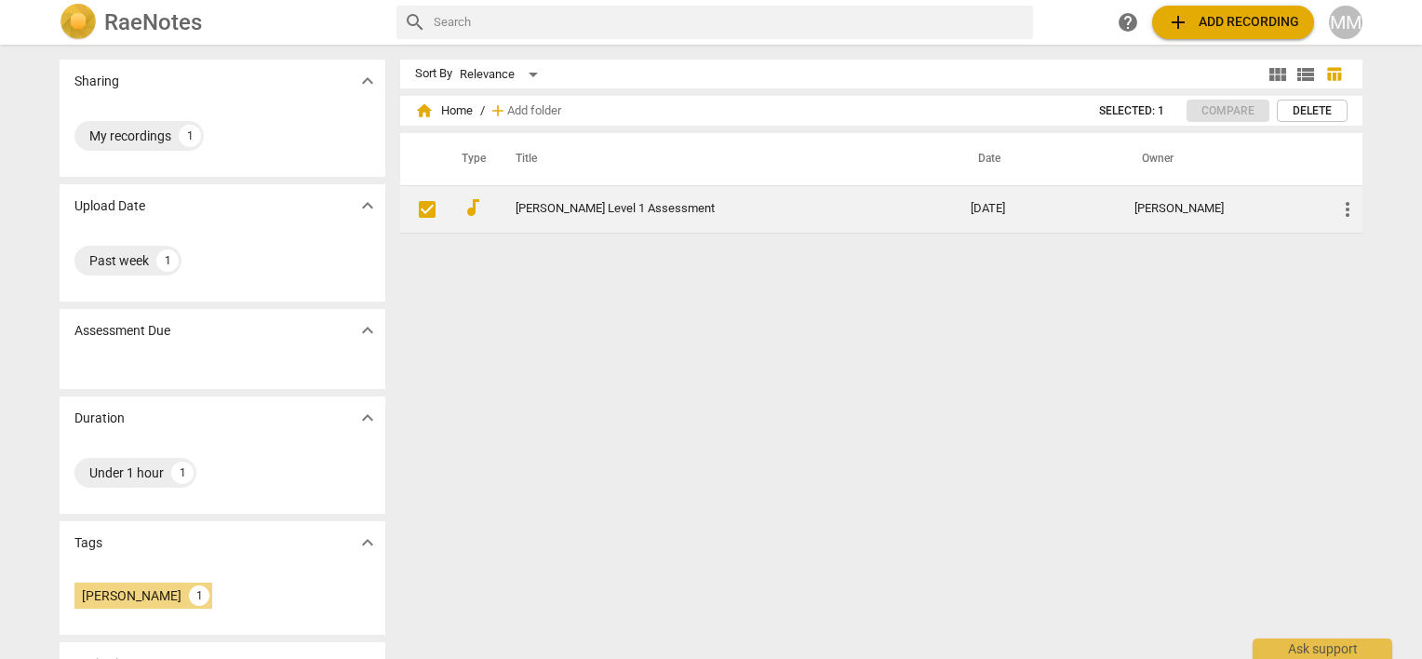
click at [547, 206] on link "[PERSON_NAME] Level 1 Assessment" at bounding box center [710, 209] width 388 height 14
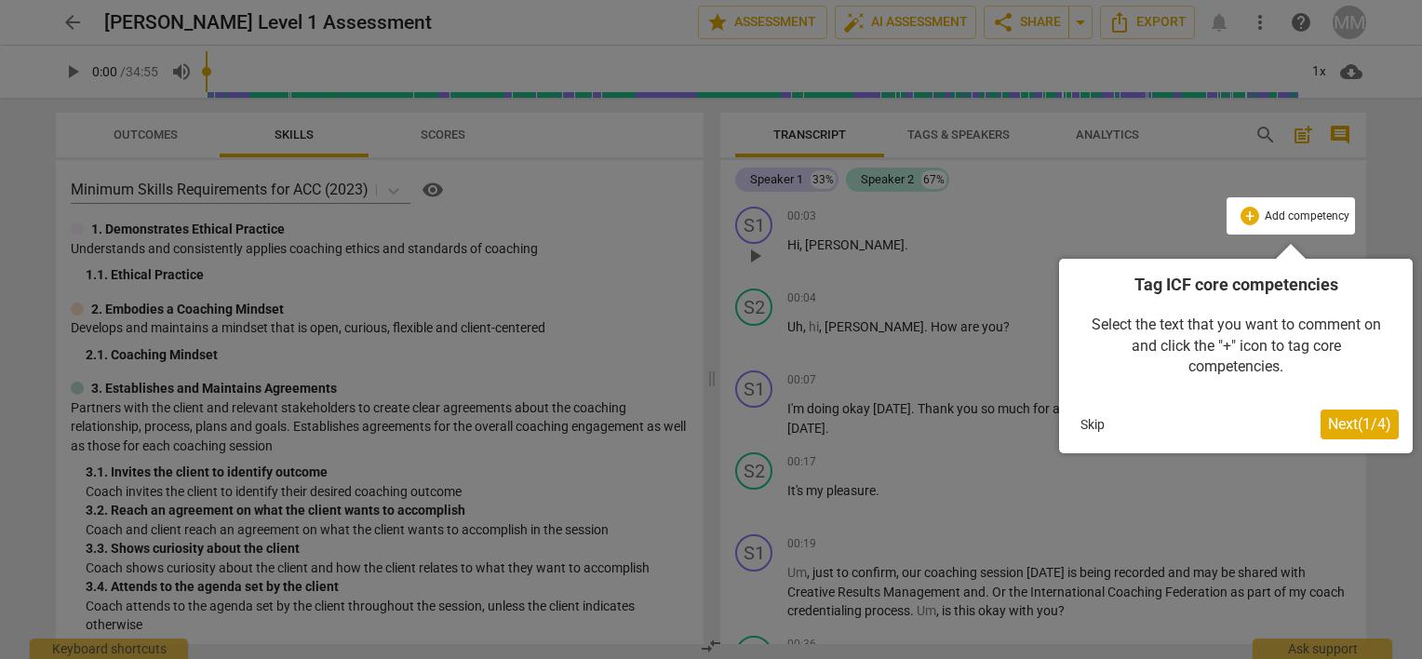
click at [1090, 427] on button "Skip" at bounding box center [1092, 424] width 39 height 28
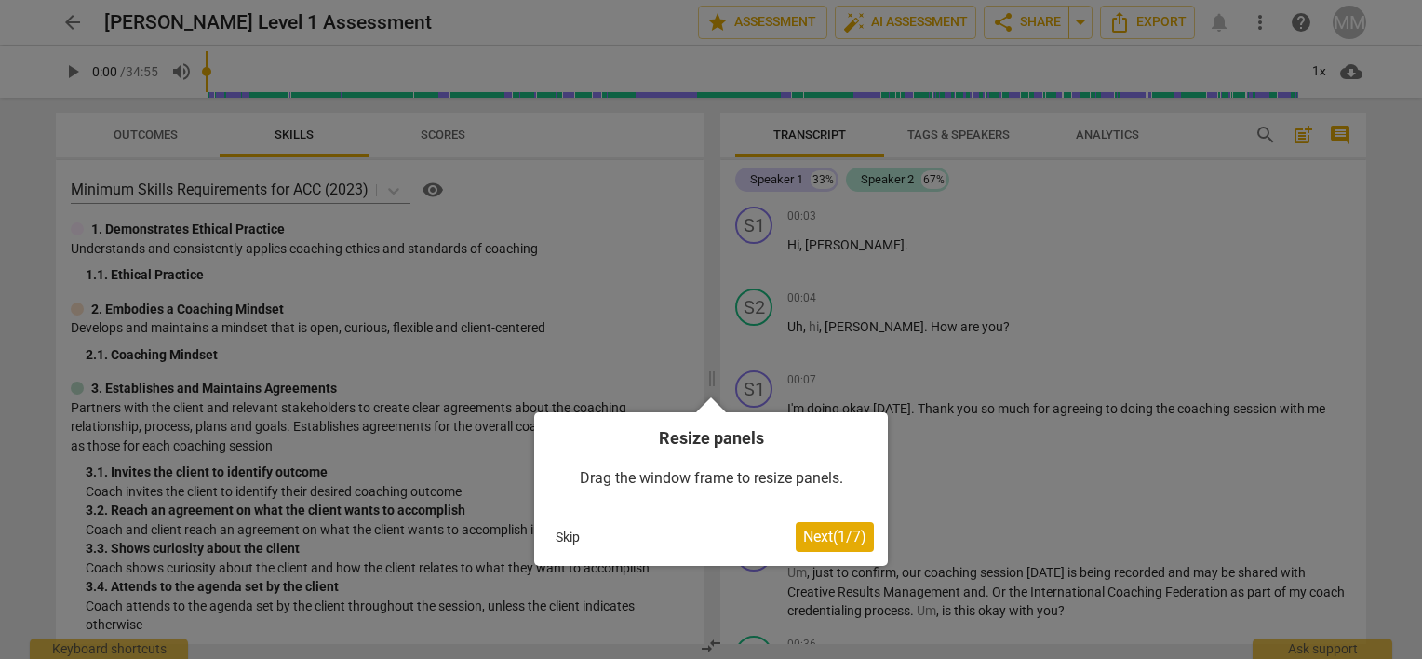
click at [564, 539] on button "Skip" at bounding box center [567, 537] width 39 height 28
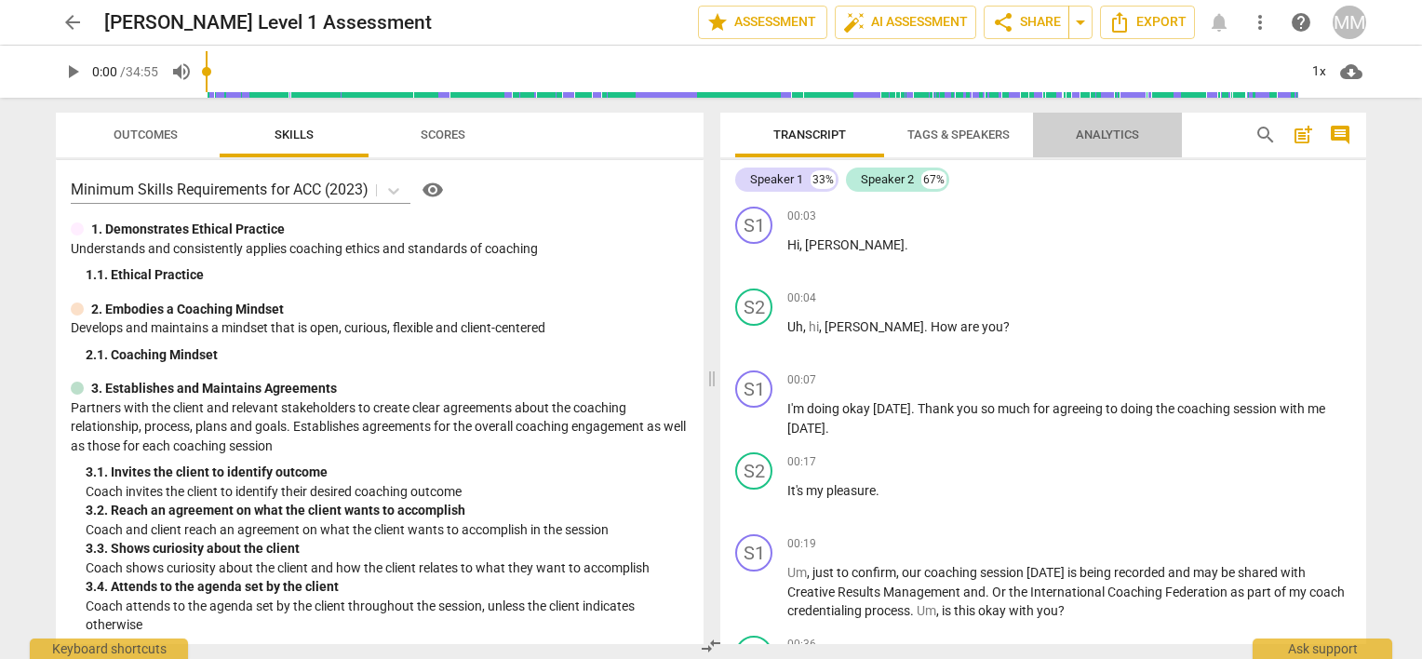
click at [1098, 128] on span "Analytics" at bounding box center [1107, 135] width 63 height 14
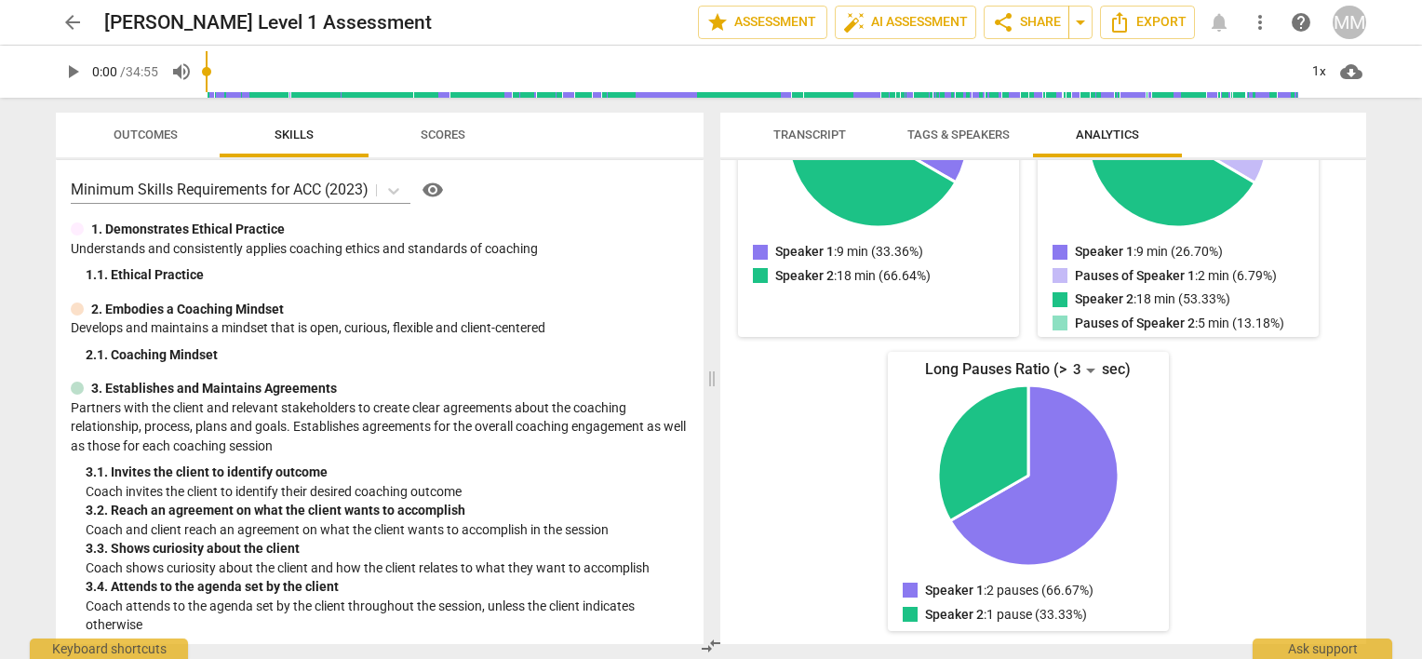
click at [439, 131] on span "Scores" at bounding box center [443, 135] width 45 height 14
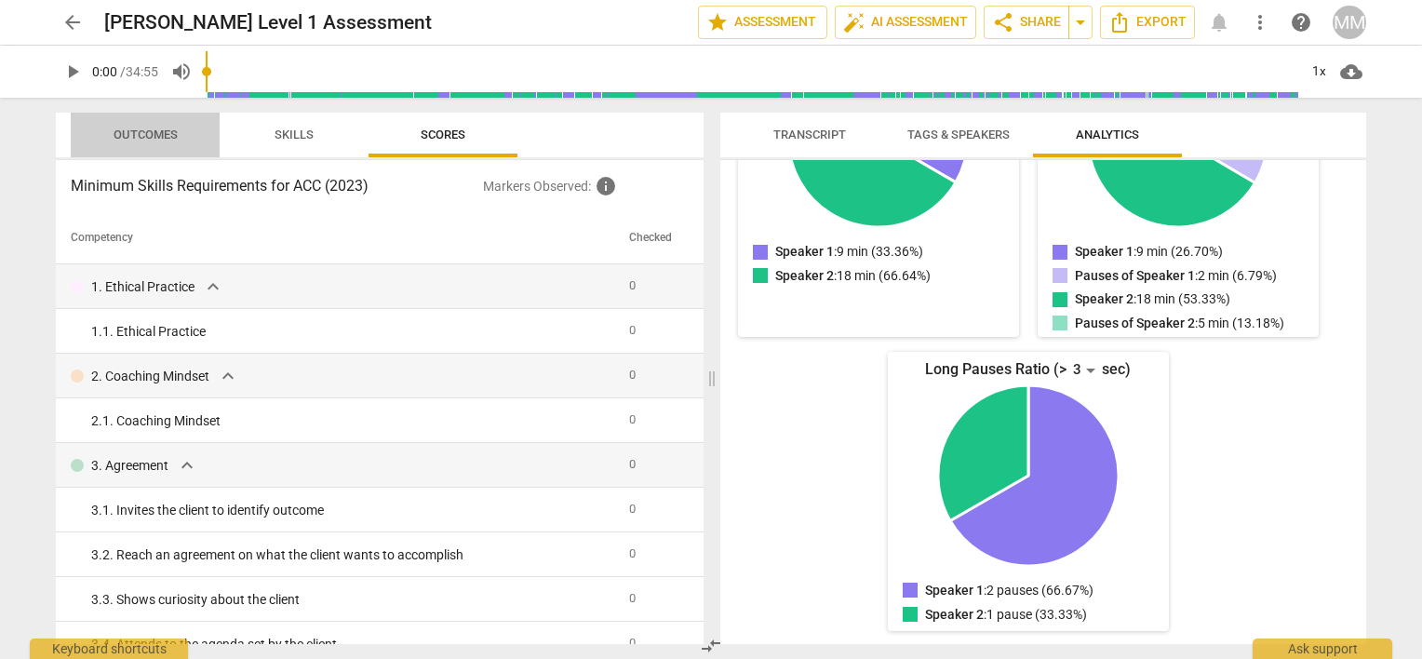
click at [147, 144] on span "Outcomes" at bounding box center [145, 135] width 109 height 25
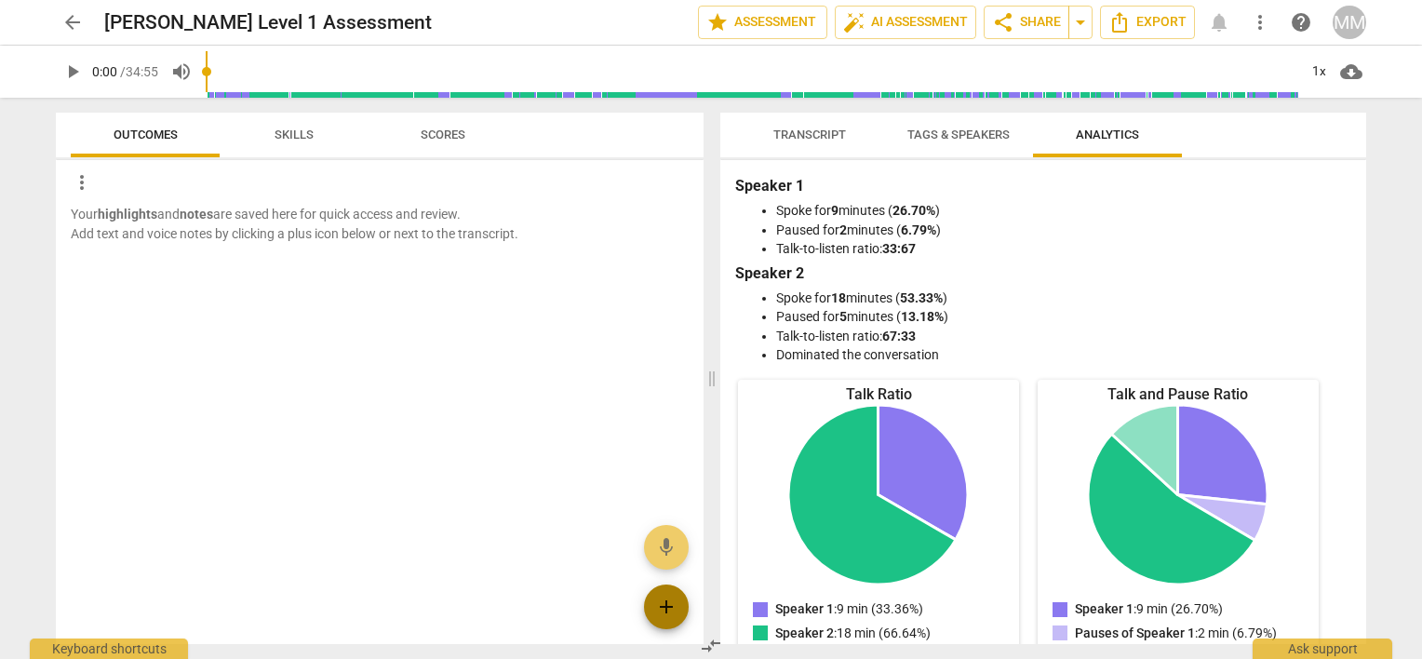
click at [663, 608] on span "add" at bounding box center [666, 607] width 22 height 22
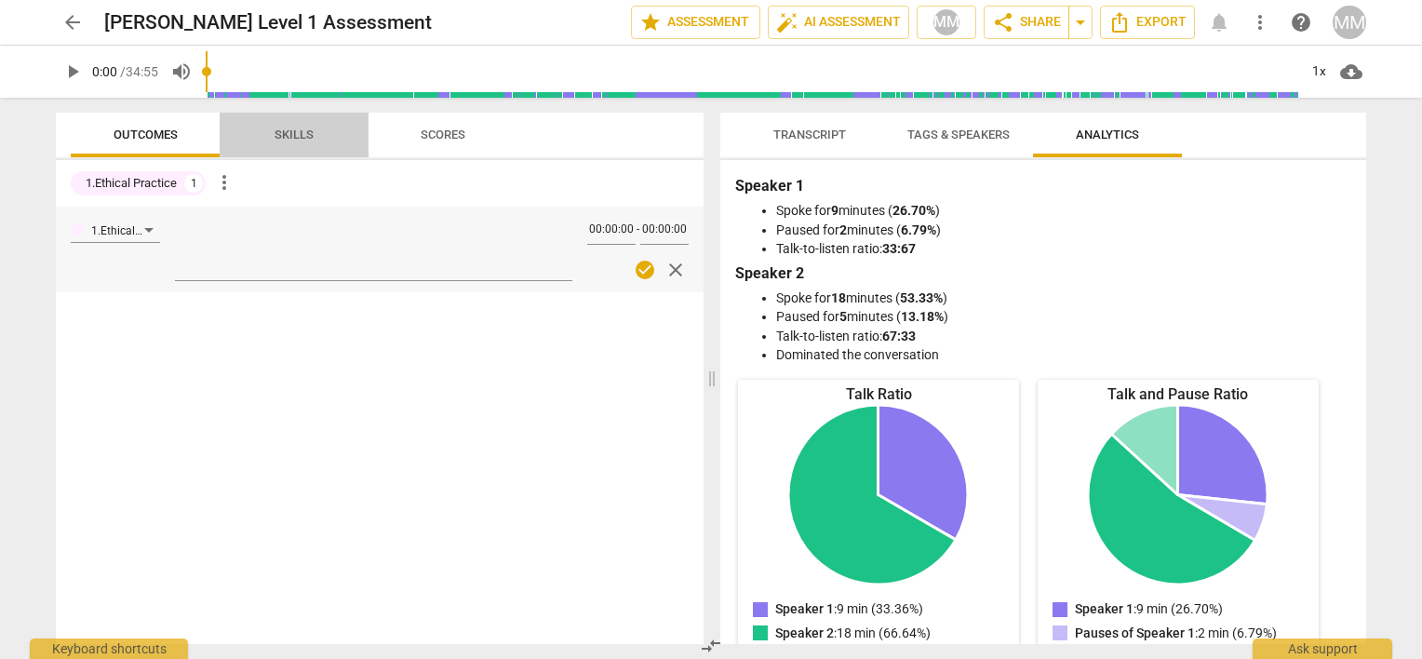
click at [294, 133] on span "Skills" at bounding box center [294, 135] width 39 height 14
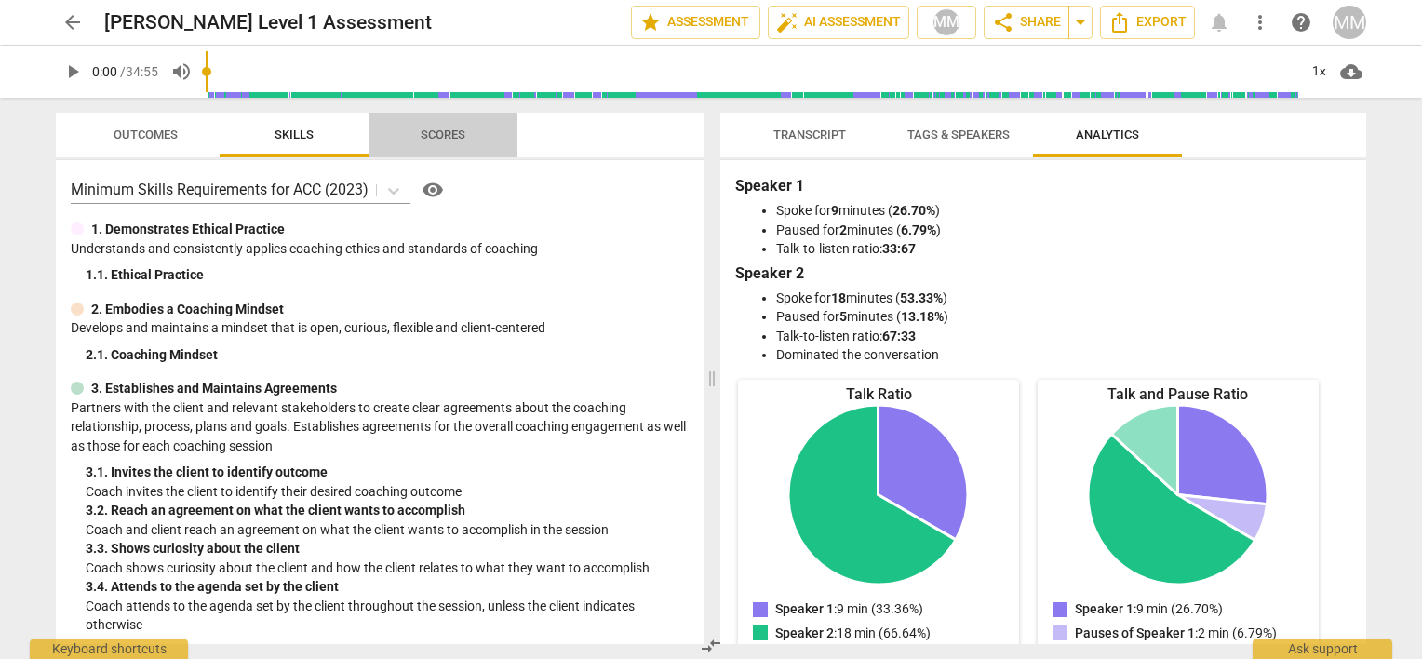
click at [438, 134] on span "Scores" at bounding box center [443, 135] width 45 height 14
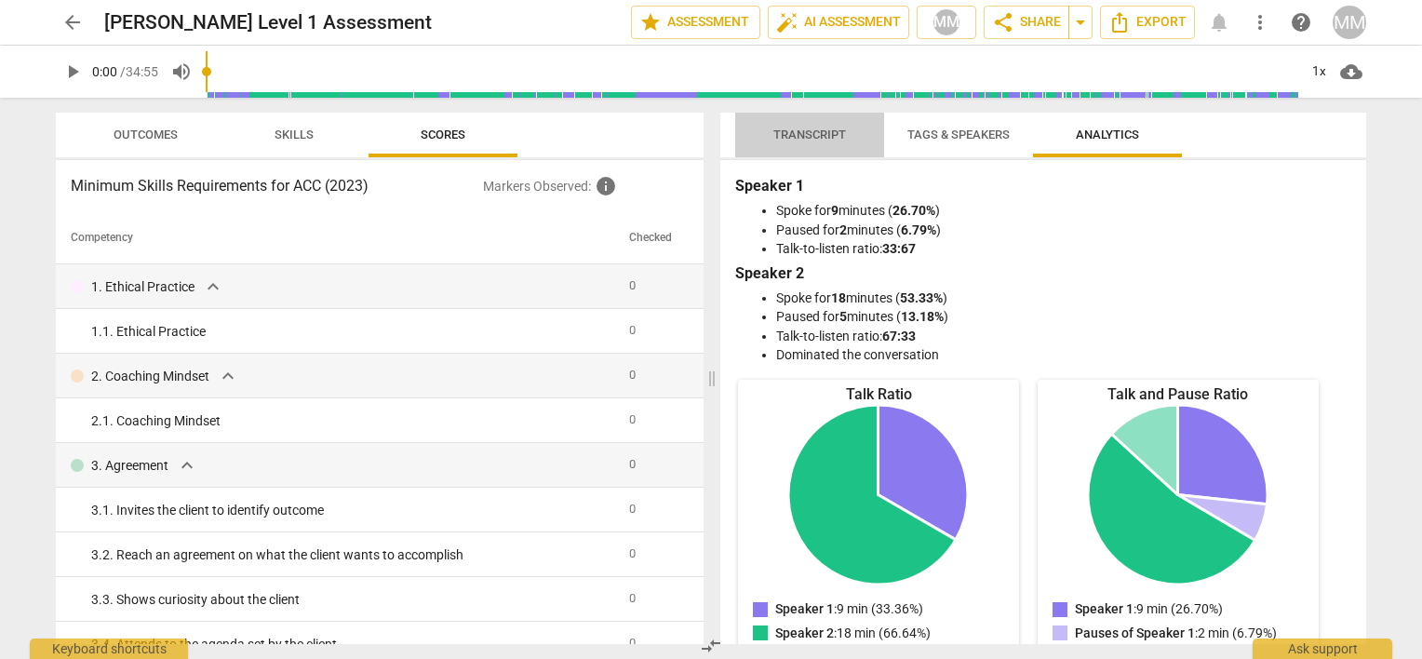
click at [817, 131] on span "Transcript" at bounding box center [809, 135] width 73 height 14
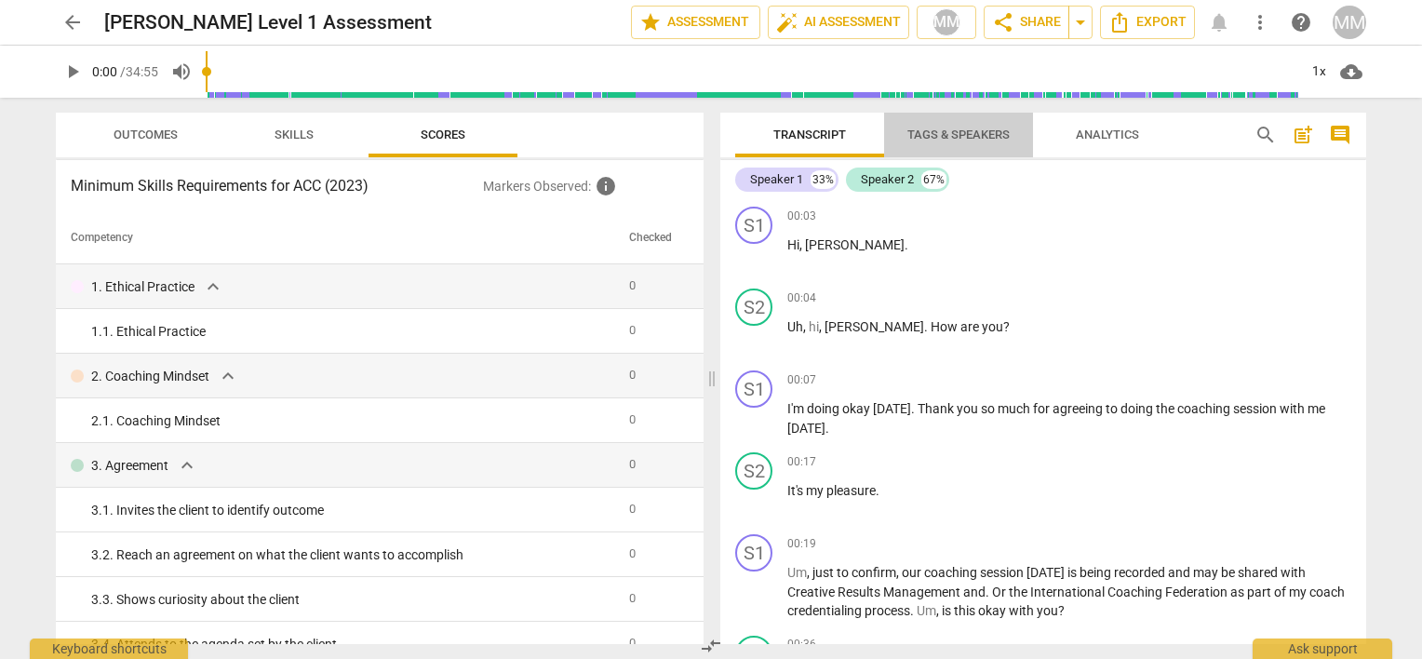
click at [969, 134] on span "Tags & Speakers" at bounding box center [958, 135] width 102 height 14
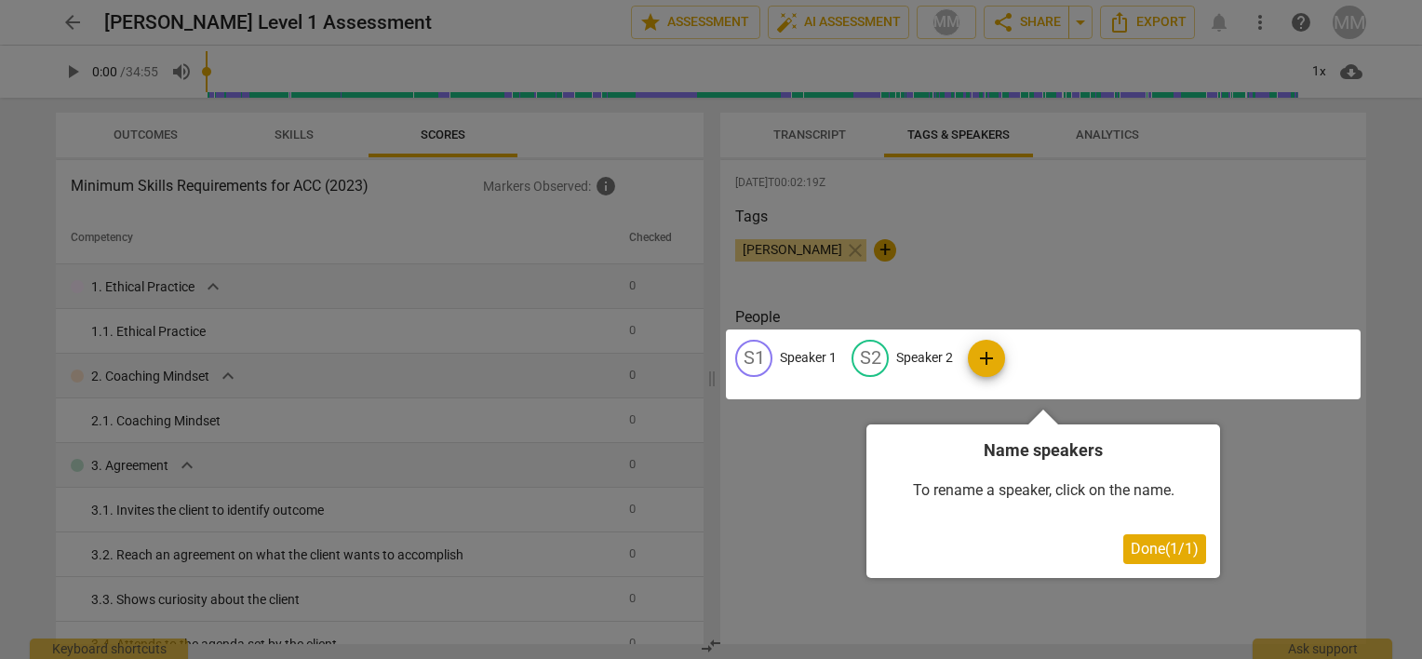
click at [753, 362] on div at bounding box center [1043, 364] width 635 height 70
click at [799, 360] on div at bounding box center [1043, 364] width 635 height 70
click at [987, 360] on div at bounding box center [1043, 364] width 635 height 70
click at [1158, 554] on span "Done ( 1 / 1 )" at bounding box center [1165, 549] width 68 height 18
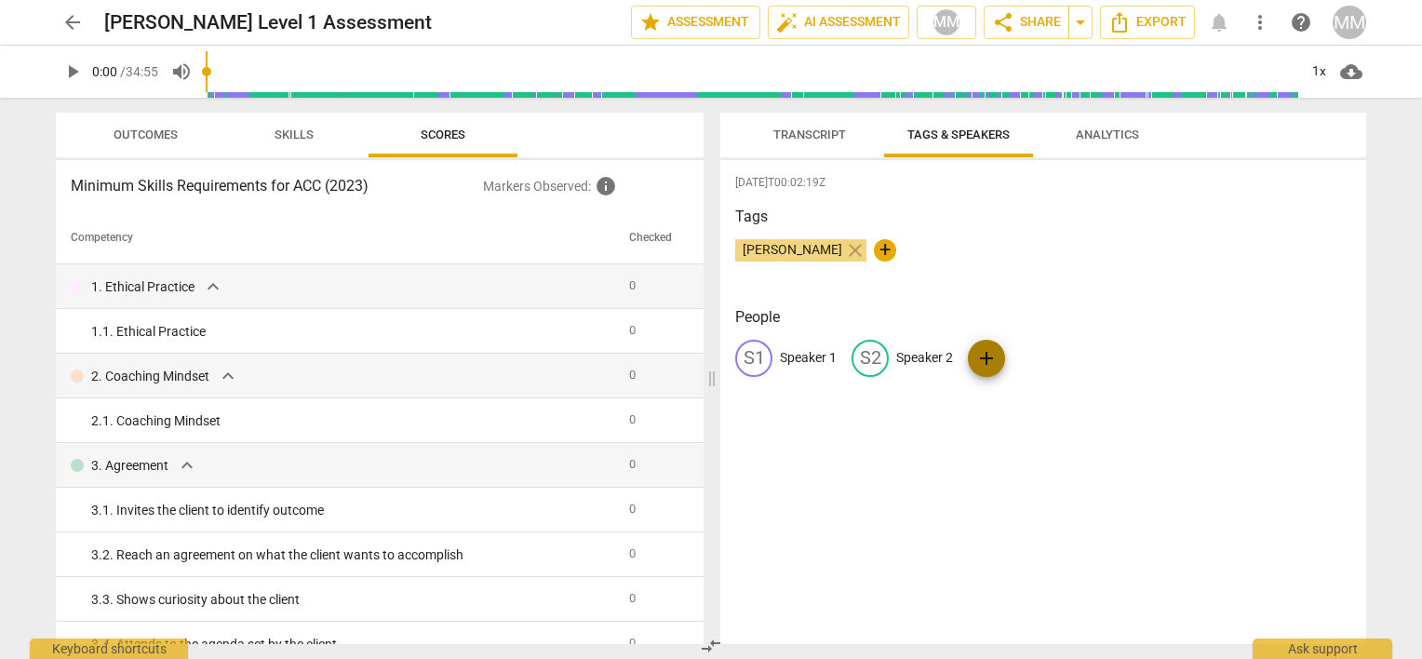
click at [992, 357] on span "add" at bounding box center [986, 358] width 22 height 22
click at [785, 362] on p "Speaker 1" at bounding box center [808, 358] width 57 height 20
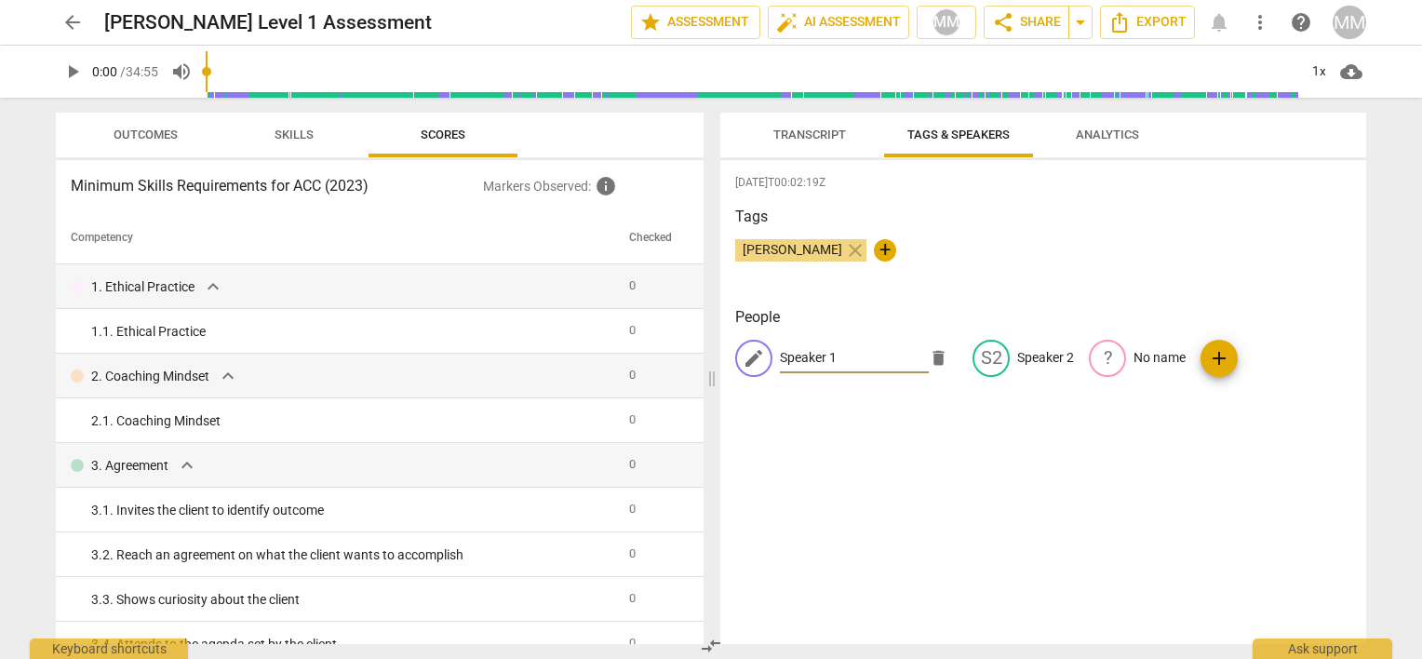
click at [856, 363] on input "Speaker 1" at bounding box center [854, 358] width 149 height 30
type input "S"
type input "[PERSON_NAME]"
click at [1037, 359] on p "Speaker 2" at bounding box center [1045, 358] width 57 height 20
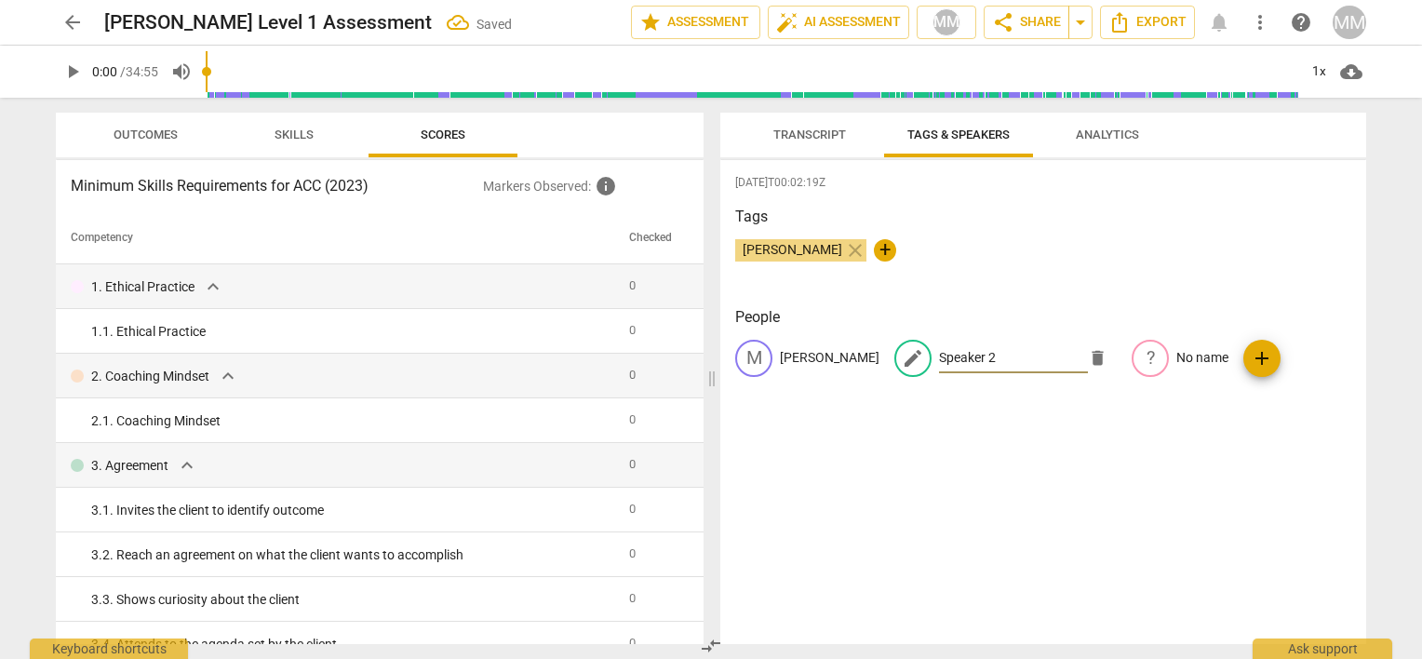
click at [972, 357] on input "Speaker 2" at bounding box center [1013, 358] width 149 height 30
type input "S"
type input "[PERSON_NAME]"
click at [1102, 424] on div "[DATE]T00:02:19Z Tags [PERSON_NAME] close + People M [PERSON_NAME] edit [PERSON…" at bounding box center [1043, 402] width 646 height 484
click at [1098, 355] on p "No name" at bounding box center [1124, 358] width 52 height 20
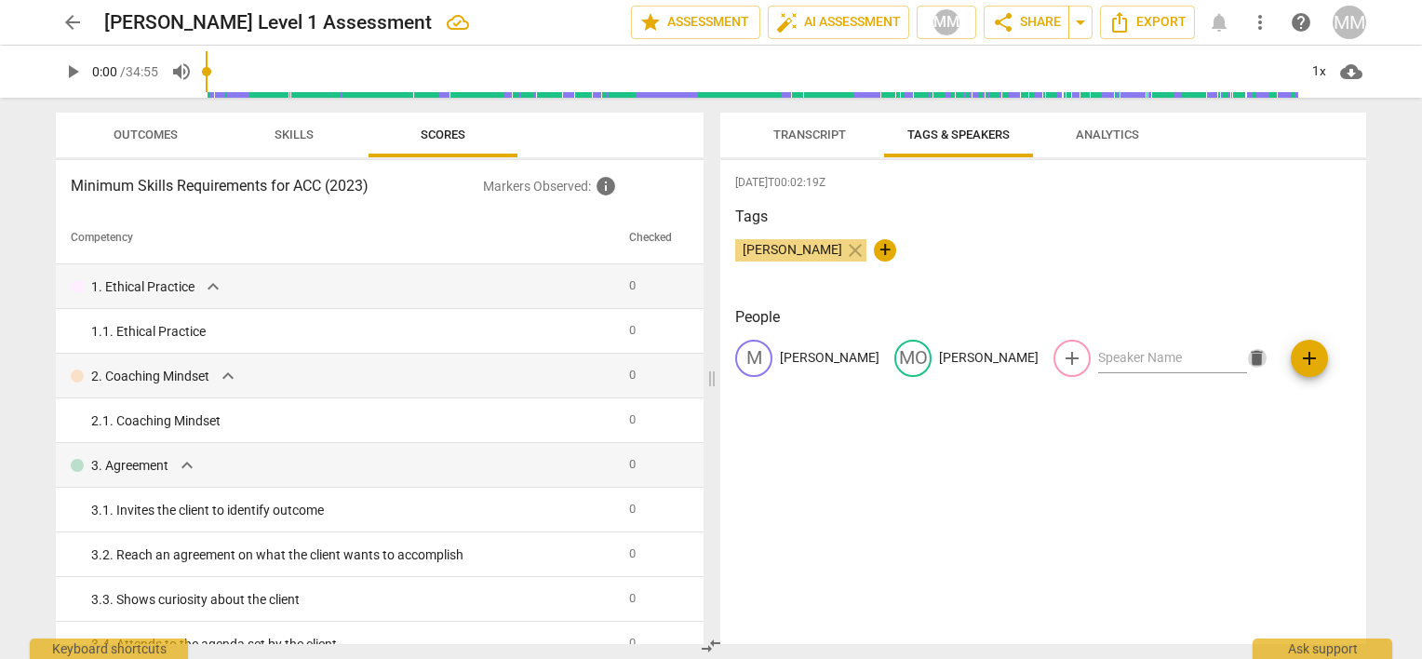
click at [1247, 357] on span "delete" at bounding box center [1257, 358] width 20 height 20
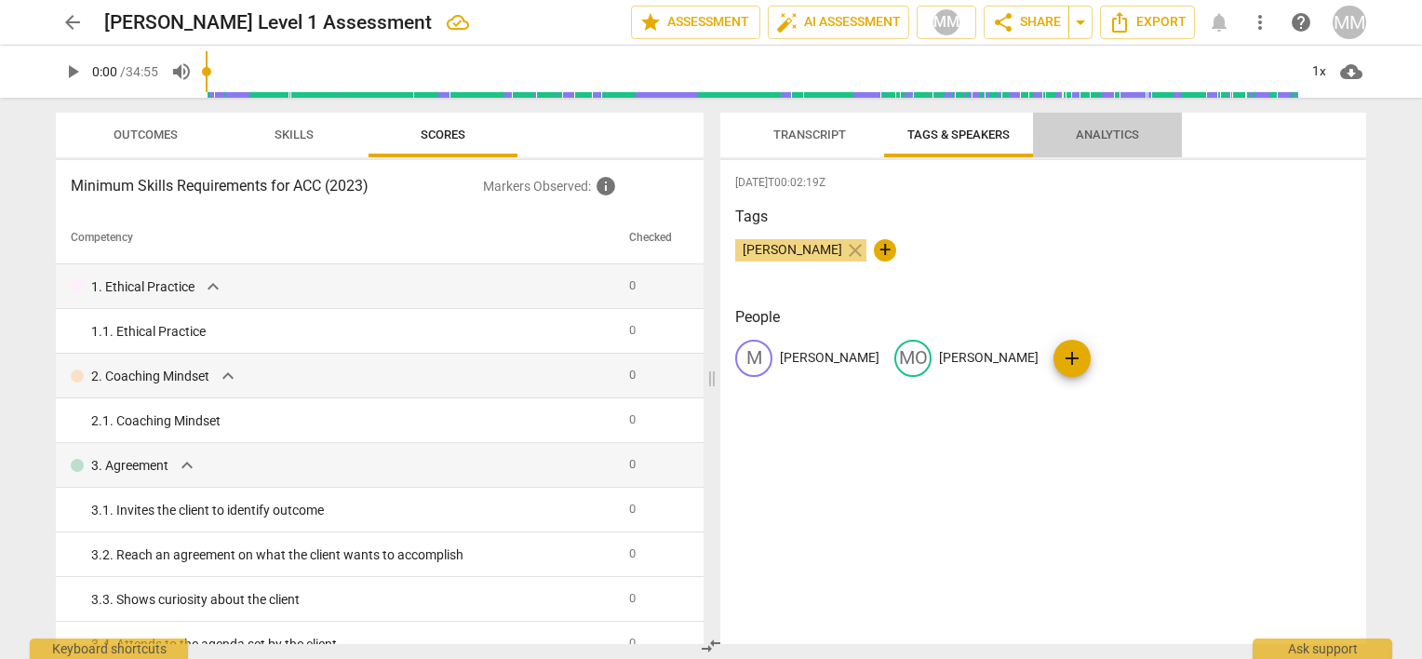
click at [1097, 143] on span "Analytics" at bounding box center [1108, 135] width 108 height 25
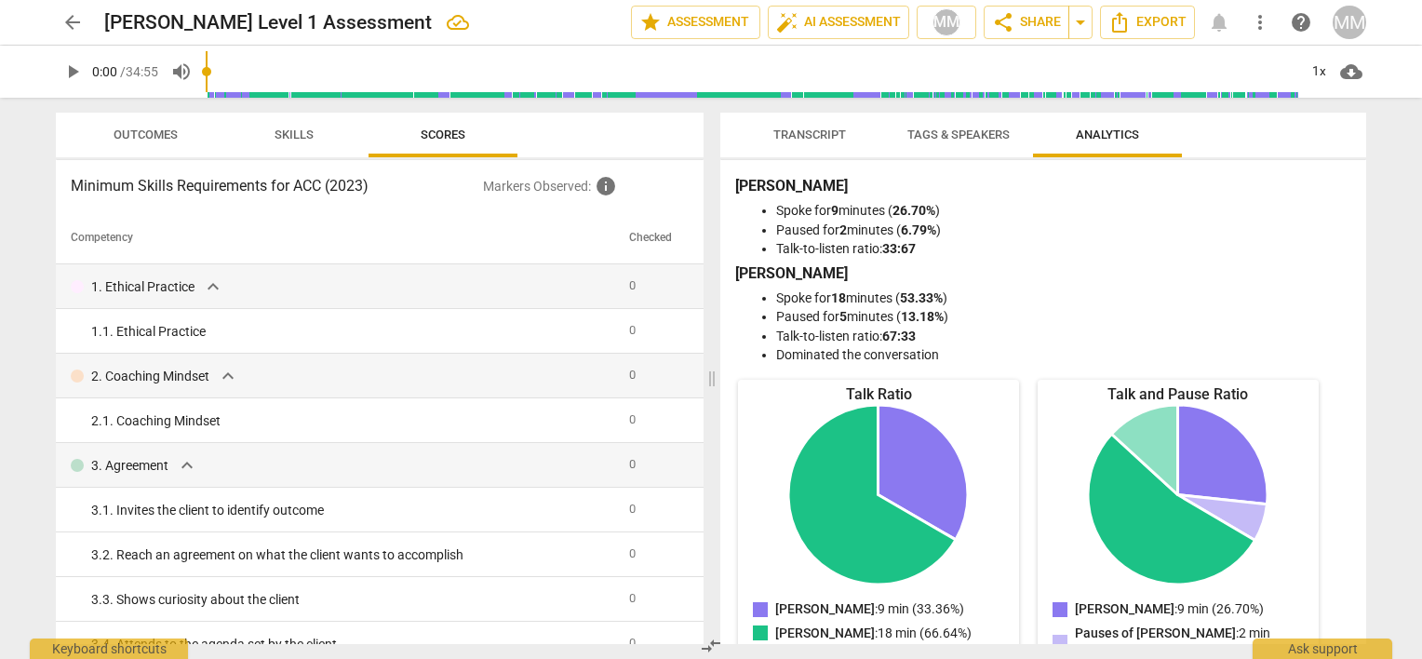
click at [815, 135] on span "Transcript" at bounding box center [809, 135] width 73 height 14
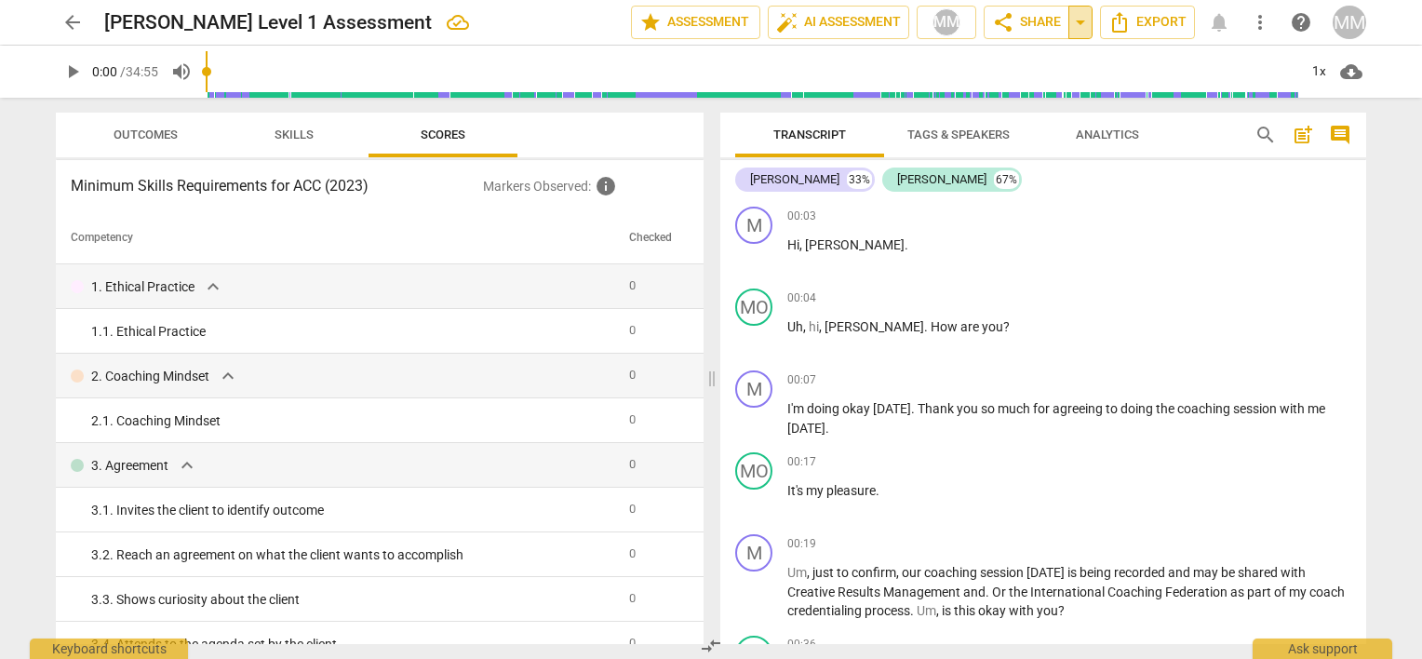
click at [1080, 19] on span "arrow_drop_down" at bounding box center [1080, 22] width 22 height 22
click at [1080, 23] on span "arrow_drop_down" at bounding box center [1080, 22] width 22 height 22
click at [1042, 19] on span "share Share" at bounding box center [1026, 22] width 69 height 22
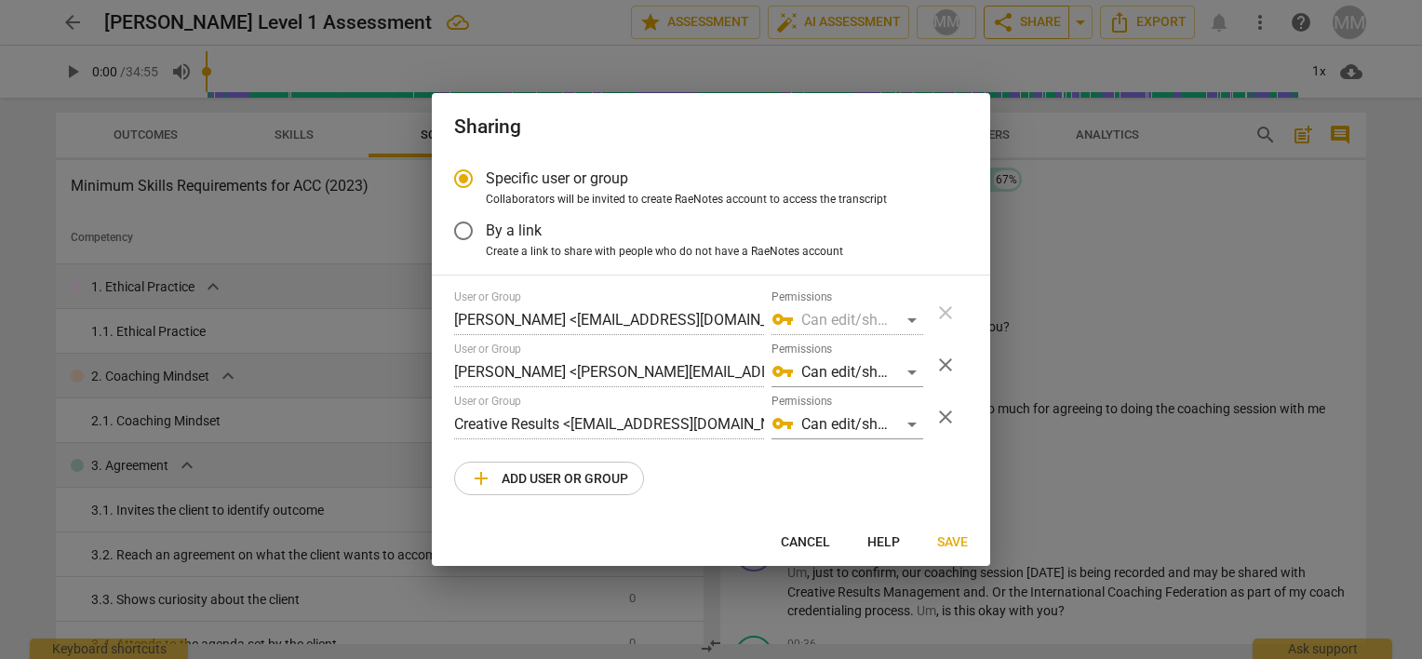
radio input "false"
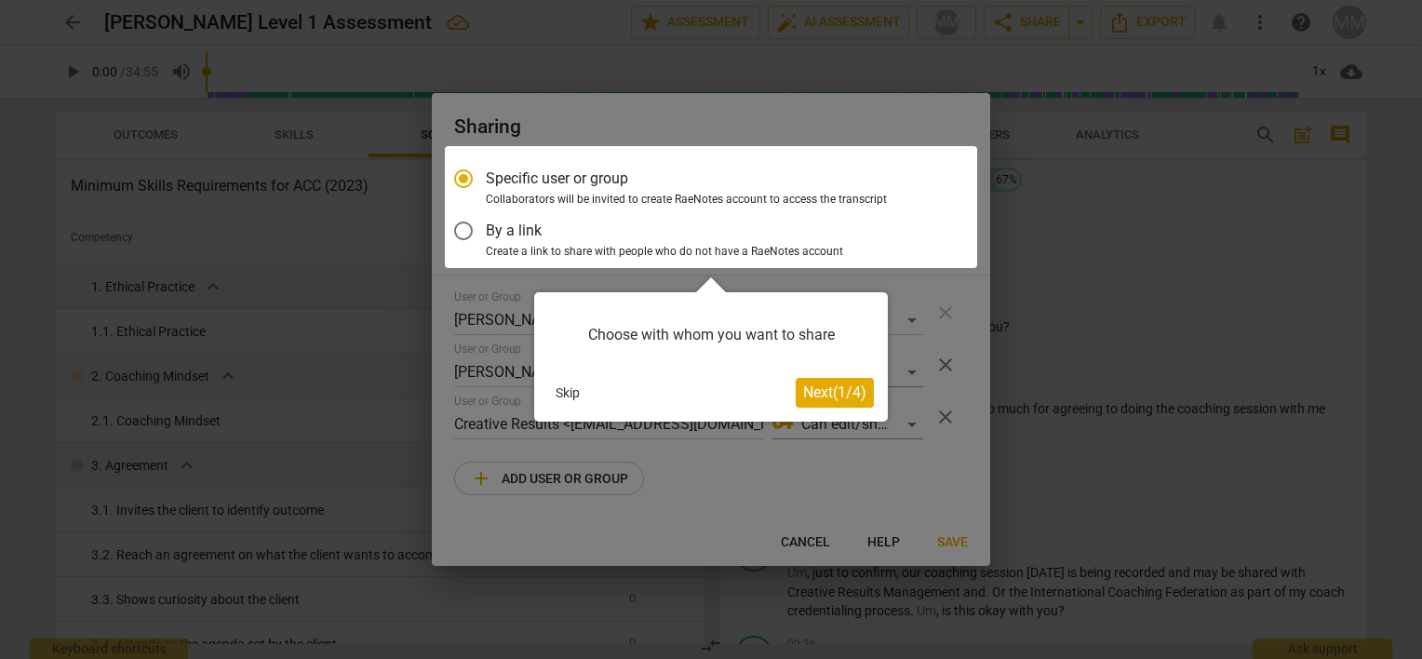
click at [817, 394] on span "Next ( 1 / 4 )" at bounding box center [834, 392] width 63 height 18
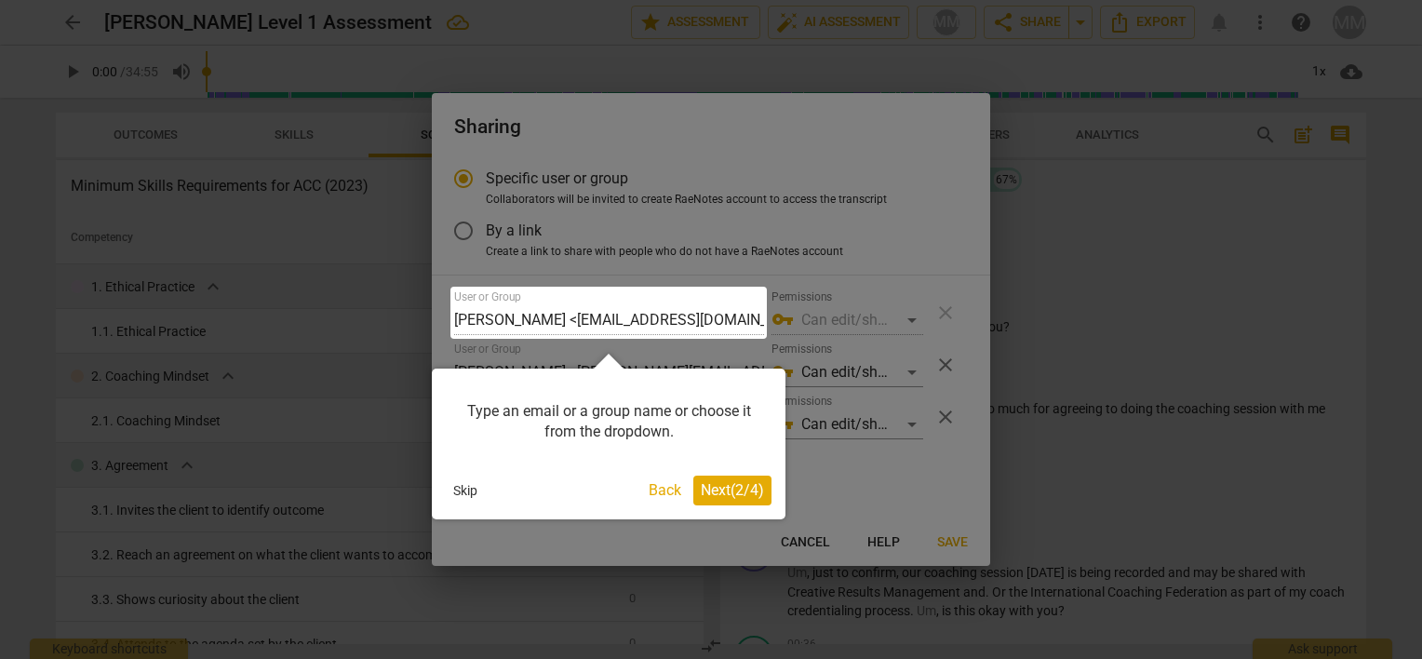
click at [730, 316] on div at bounding box center [608, 313] width 316 height 52
click at [694, 313] on div at bounding box center [608, 313] width 316 height 52
click at [545, 295] on div at bounding box center [608, 313] width 316 height 52
click at [506, 317] on div at bounding box center [608, 313] width 316 height 52
click at [575, 419] on div "Type an email or a group name or choose it from the dropdown." at bounding box center [609, 422] width 326 height 79
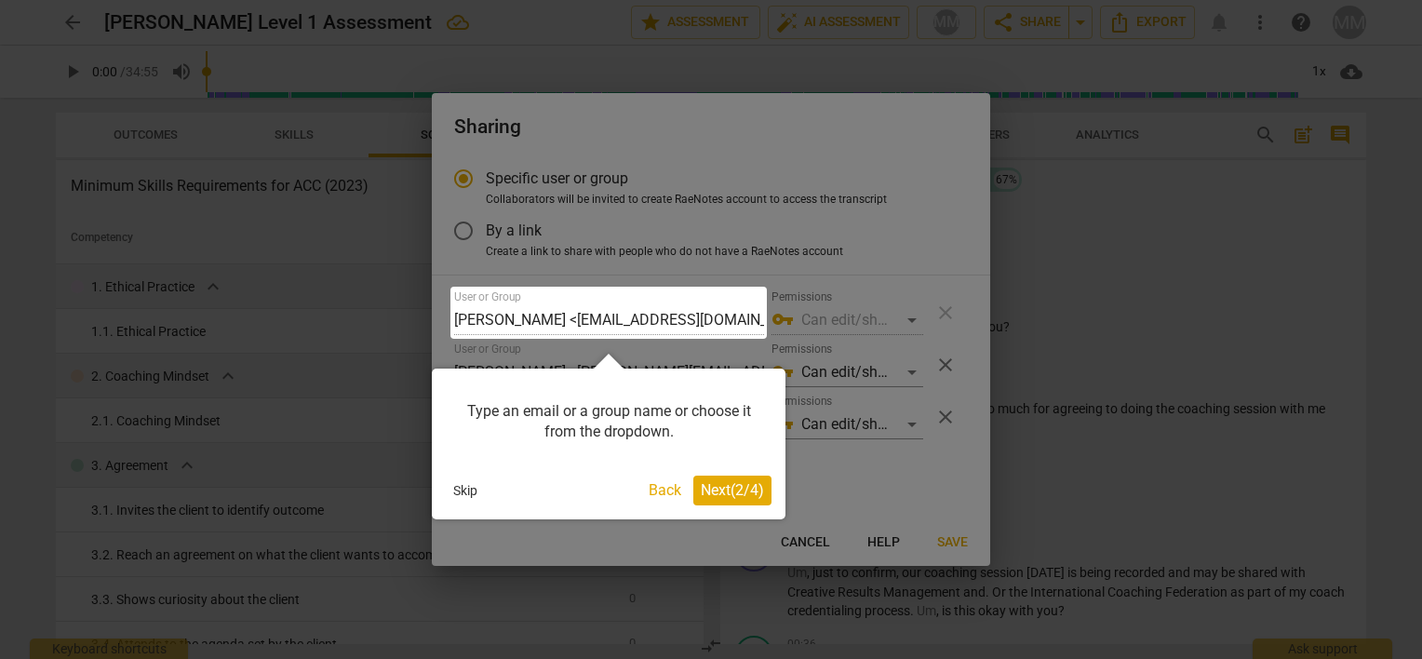
click at [603, 436] on div "Type an email or a group name or choose it from the dropdown." at bounding box center [609, 422] width 326 height 79
click at [659, 491] on button "Back" at bounding box center [664, 491] width 47 height 30
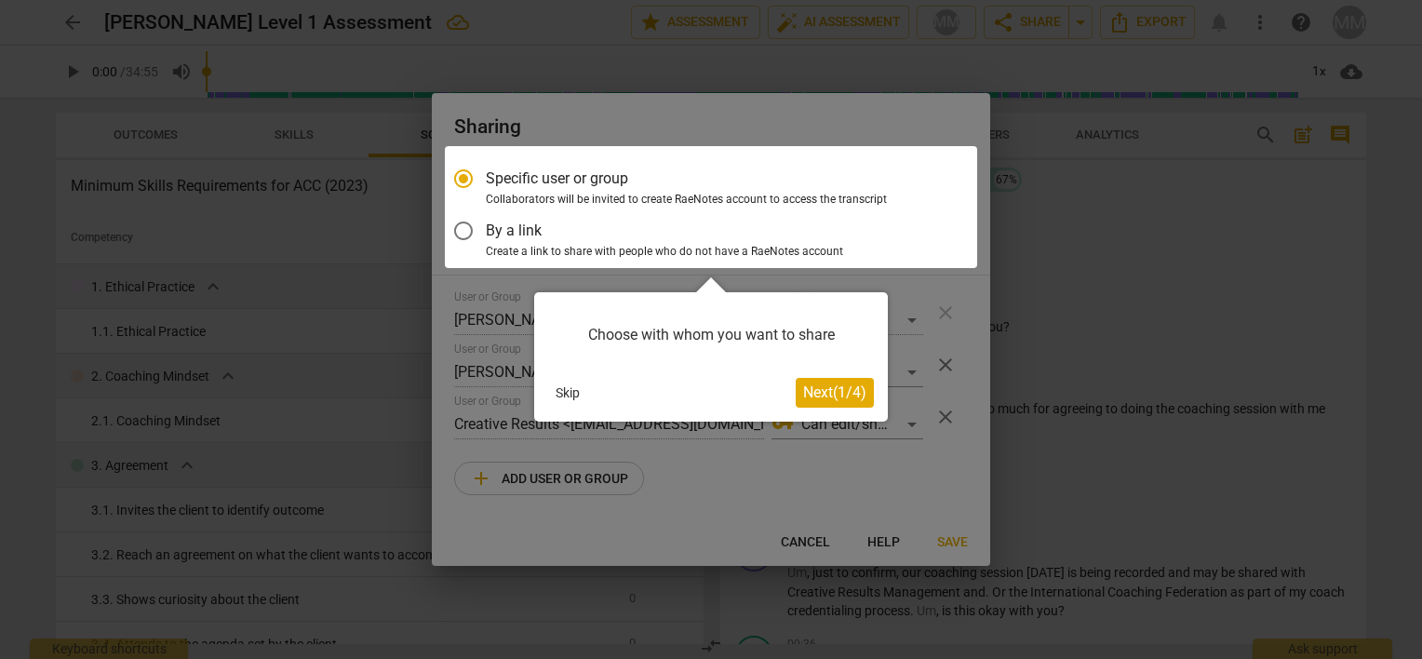
click at [620, 176] on div at bounding box center [711, 207] width 532 height 122
click at [561, 206] on div at bounding box center [711, 207] width 532 height 122
click at [651, 203] on div at bounding box center [711, 207] width 532 height 122
click at [659, 335] on div "Choose with whom you want to share" at bounding box center [711, 335] width 326 height 58
click at [746, 348] on div "Choose with whom you want to share" at bounding box center [711, 335] width 326 height 58
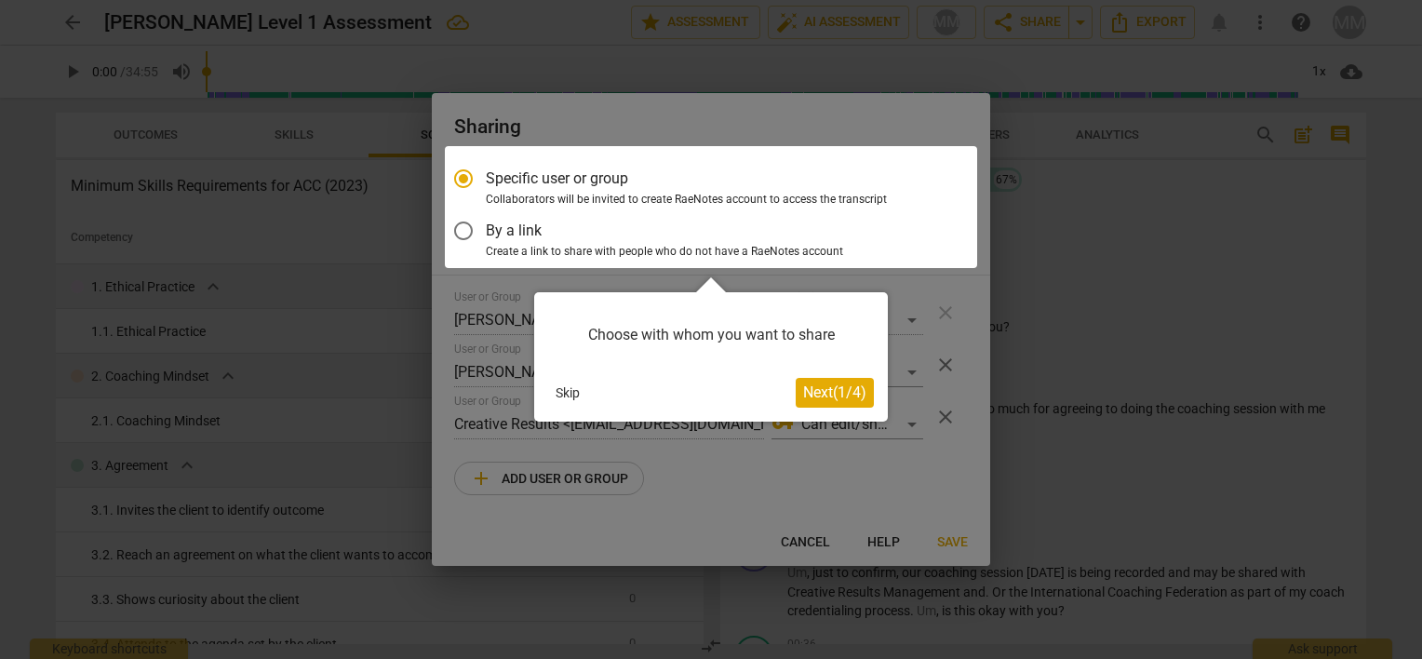
click at [822, 383] on button "Next ( 1 / 4 )" at bounding box center [835, 393] width 78 height 30
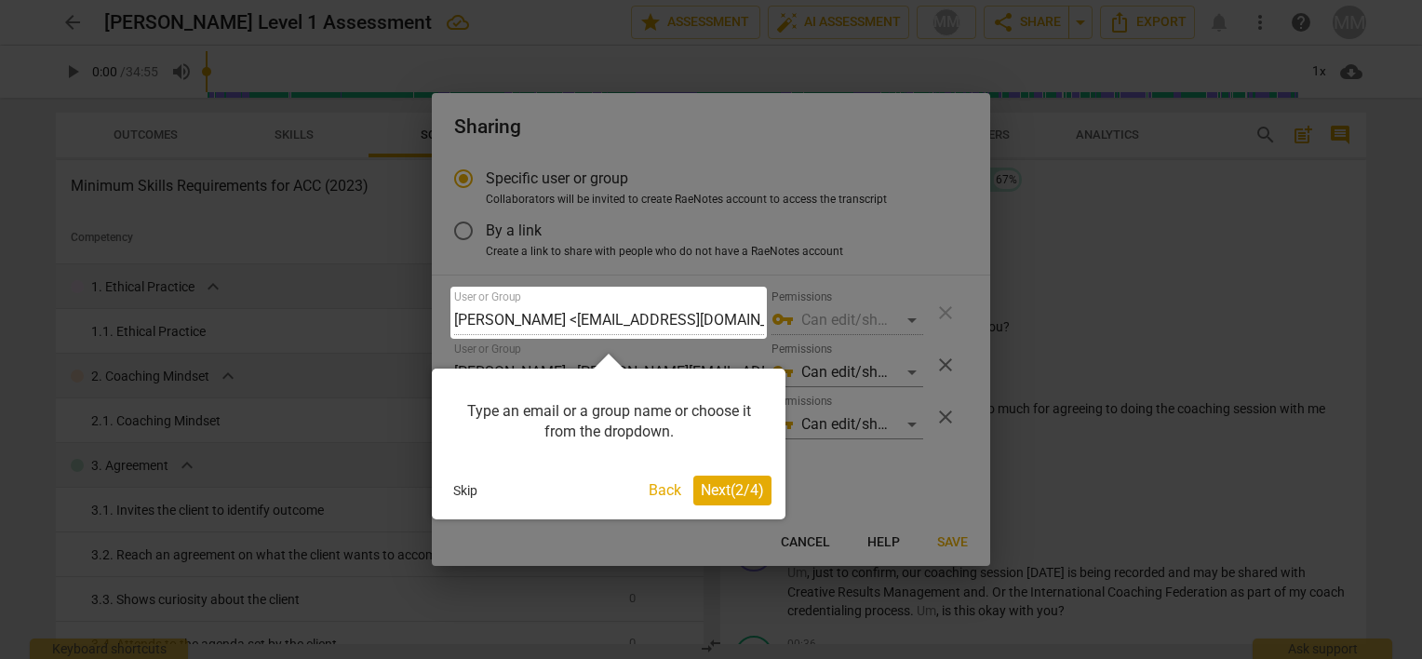
click at [573, 412] on div "Type an email or a group name or choose it from the dropdown." at bounding box center [609, 422] width 326 height 79
click at [562, 426] on div "Type an email or a group name or choose it from the dropdown." at bounding box center [609, 422] width 326 height 79
click at [484, 409] on div "Type an email or a group name or choose it from the dropdown." at bounding box center [609, 422] width 326 height 79
click at [465, 412] on div "Type an email or a group name or choose it from the dropdown." at bounding box center [609, 422] width 326 height 79
click at [607, 413] on div "Type an email or a group name or choose it from the dropdown." at bounding box center [609, 422] width 326 height 79
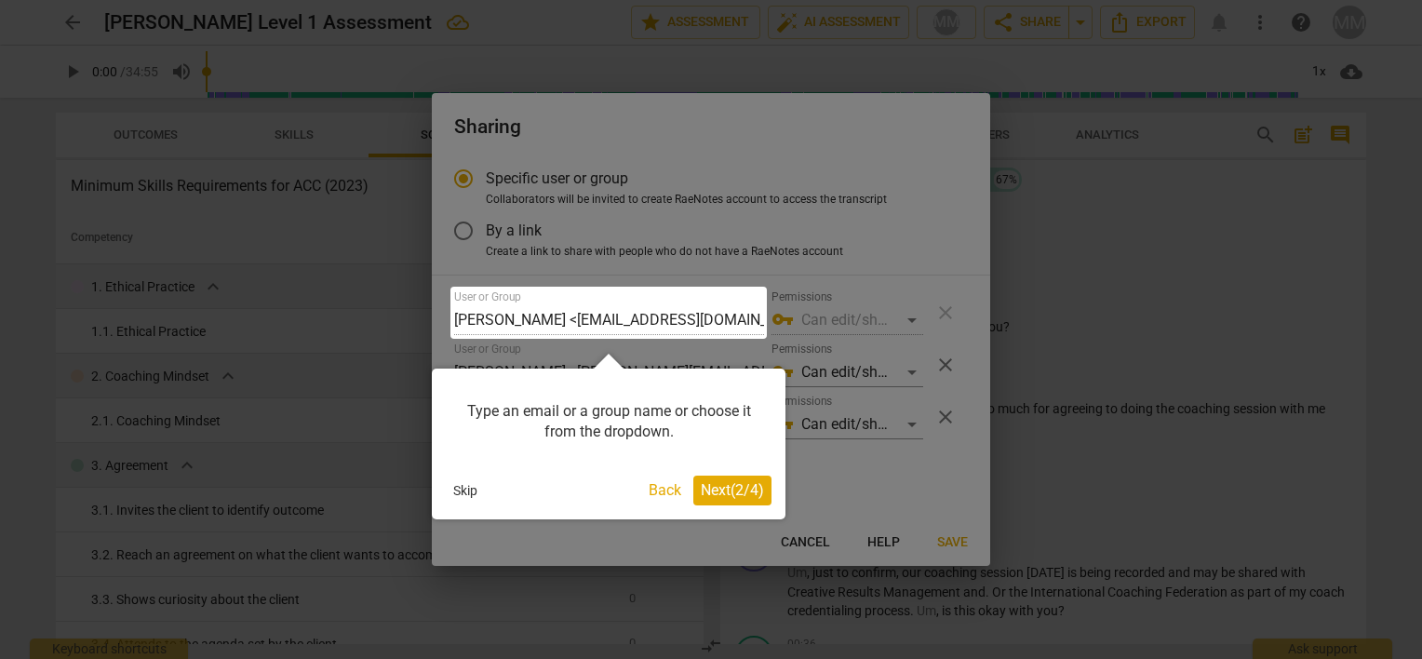
click at [707, 490] on span "Next ( 2 / 4 )" at bounding box center [732, 490] width 63 height 18
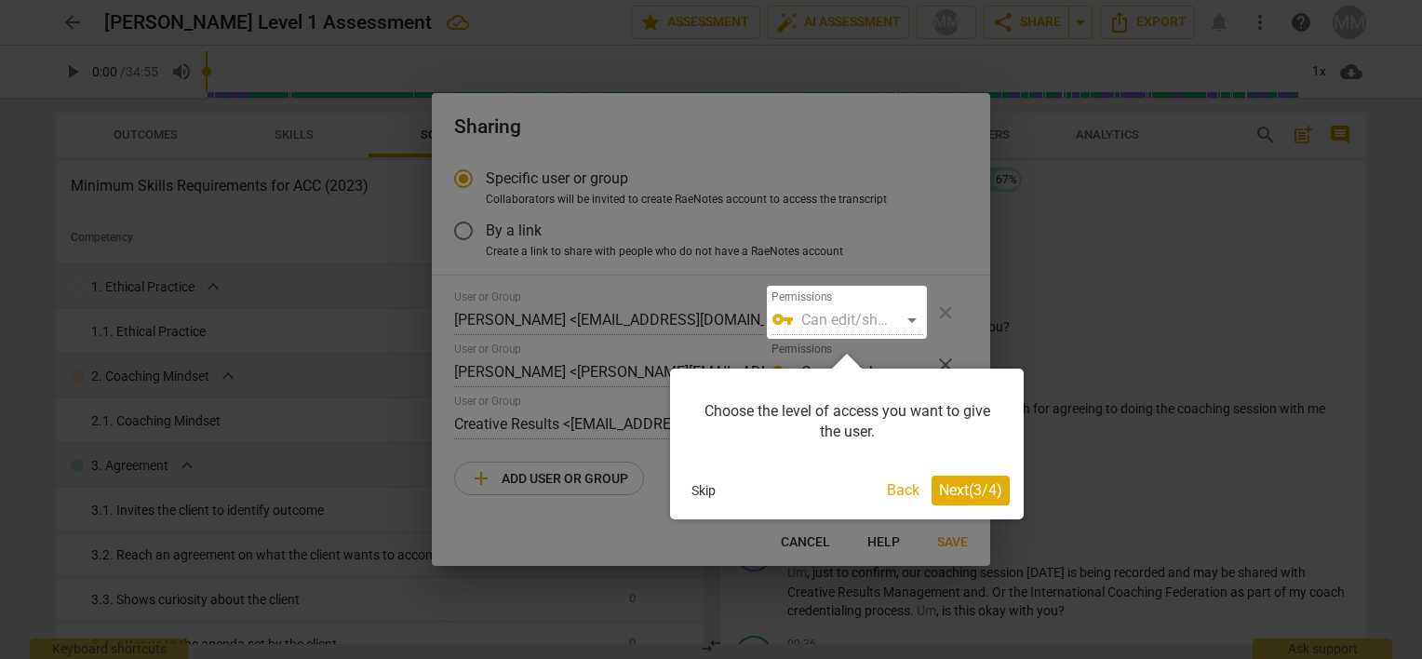
click at [823, 315] on div at bounding box center [847, 312] width 160 height 53
click at [897, 486] on button "Back" at bounding box center [902, 491] width 47 height 30
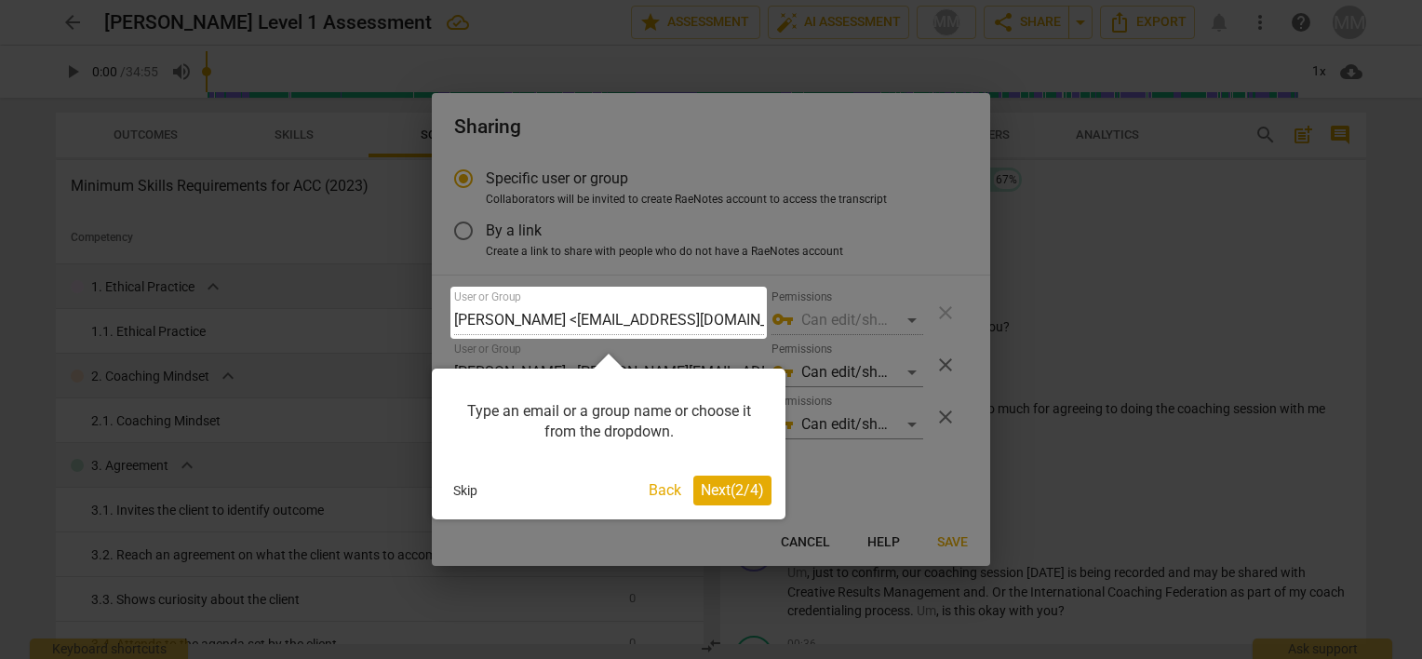
click at [742, 314] on div at bounding box center [608, 313] width 316 height 52
click at [722, 315] on div at bounding box center [608, 313] width 316 height 52
click at [560, 292] on div at bounding box center [608, 313] width 316 height 52
click at [477, 320] on div at bounding box center [608, 313] width 316 height 52
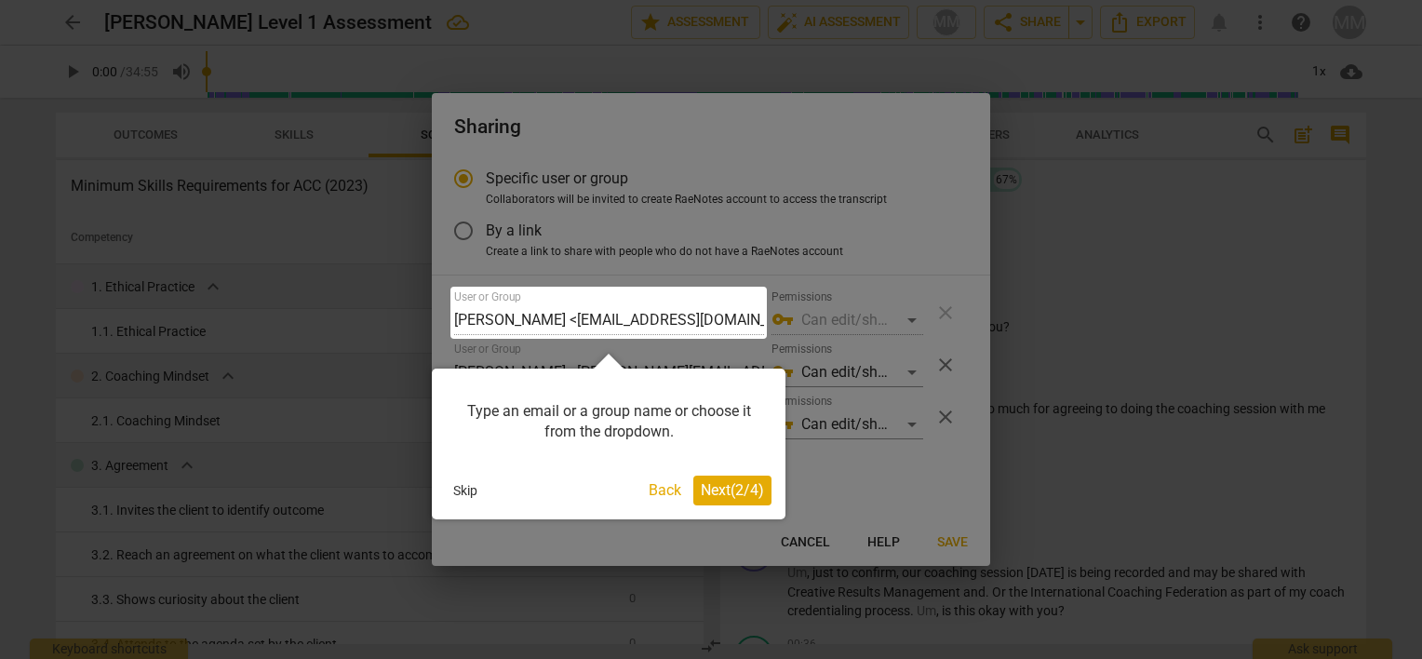
click at [477, 320] on div at bounding box center [608, 313] width 316 height 52
click at [538, 398] on div "Type an email or a group name or choose it from the dropdown." at bounding box center [609, 422] width 326 height 79
click at [611, 369] on div "Type an email or a group name or choose it from the dropdown. Skip Back Next ( …" at bounding box center [609, 444] width 354 height 151
click at [598, 419] on div "Type an email or a group name or choose it from the dropdown." at bounding box center [609, 422] width 326 height 79
click at [737, 316] on div at bounding box center [608, 313] width 316 height 52
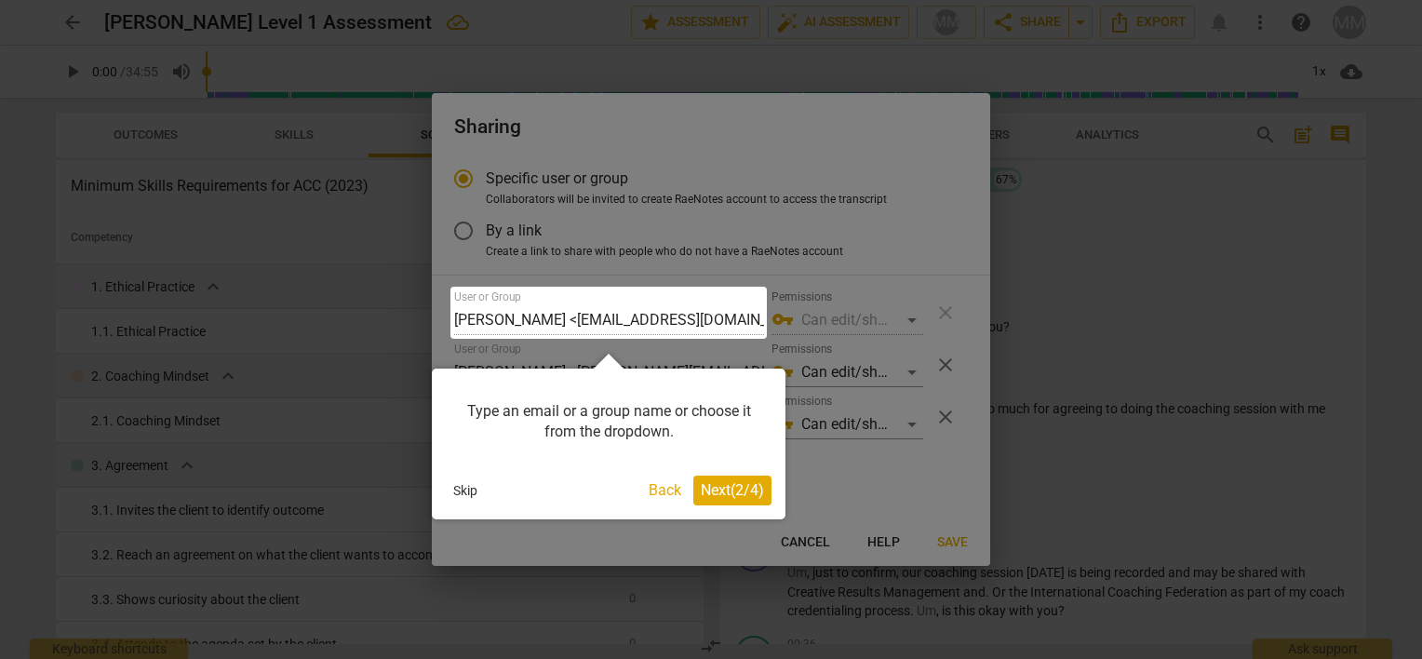
click at [737, 316] on div at bounding box center [608, 313] width 316 height 52
click at [632, 443] on div "Type an email or a group name or choose it from the dropdown." at bounding box center [609, 422] width 326 height 79
click at [663, 489] on button "Back" at bounding box center [664, 491] width 47 height 30
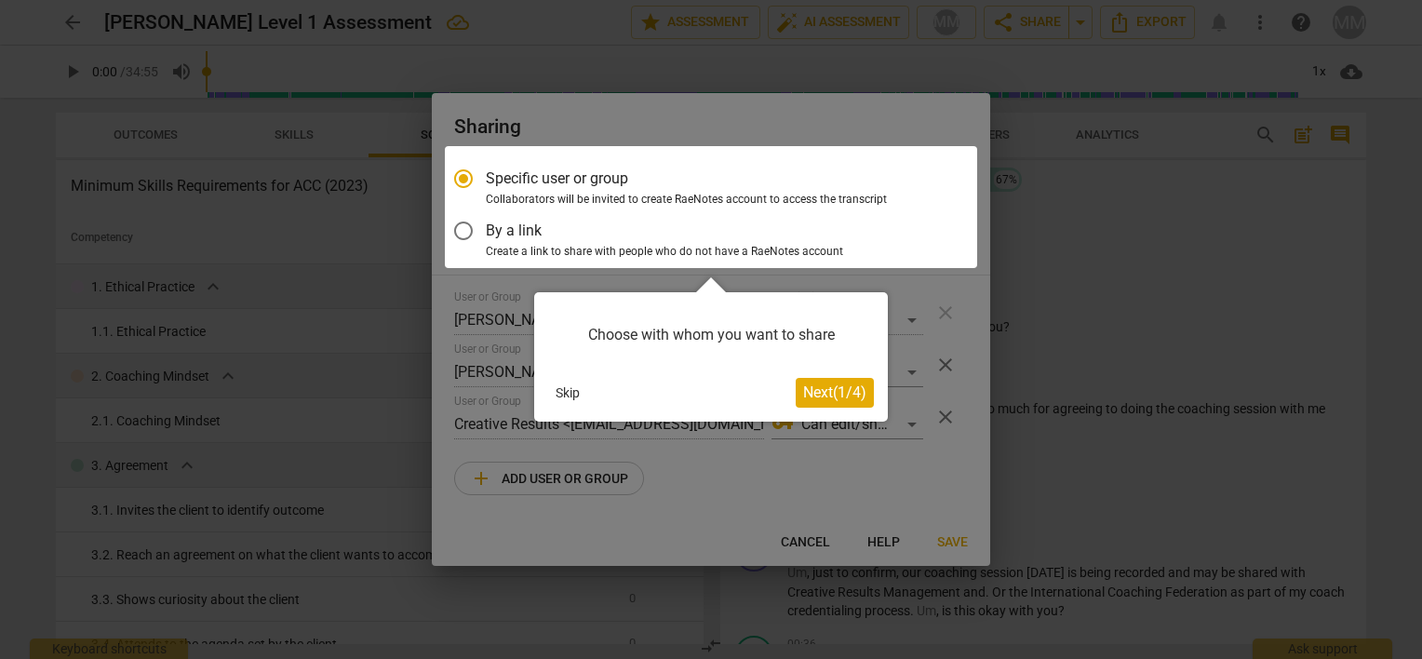
click at [604, 177] on div at bounding box center [711, 207] width 532 height 122
click at [560, 224] on div at bounding box center [711, 207] width 532 height 122
click at [486, 231] on div at bounding box center [711, 207] width 532 height 122
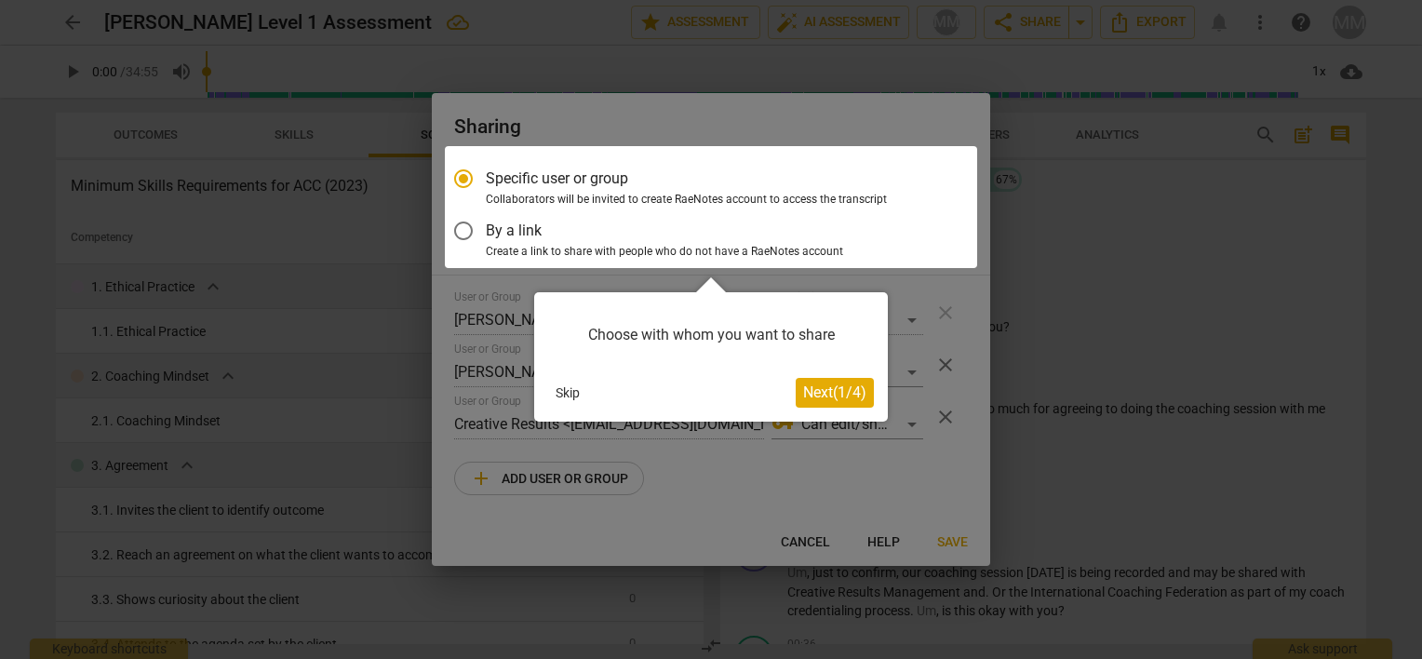
click at [470, 230] on div at bounding box center [711, 207] width 532 height 122
click at [462, 231] on div at bounding box center [711, 207] width 532 height 122
click at [464, 181] on div at bounding box center [711, 207] width 532 height 122
click at [678, 336] on div "Choose with whom you want to share" at bounding box center [711, 335] width 326 height 58
click at [793, 344] on div "Choose with whom you want to share" at bounding box center [711, 335] width 326 height 58
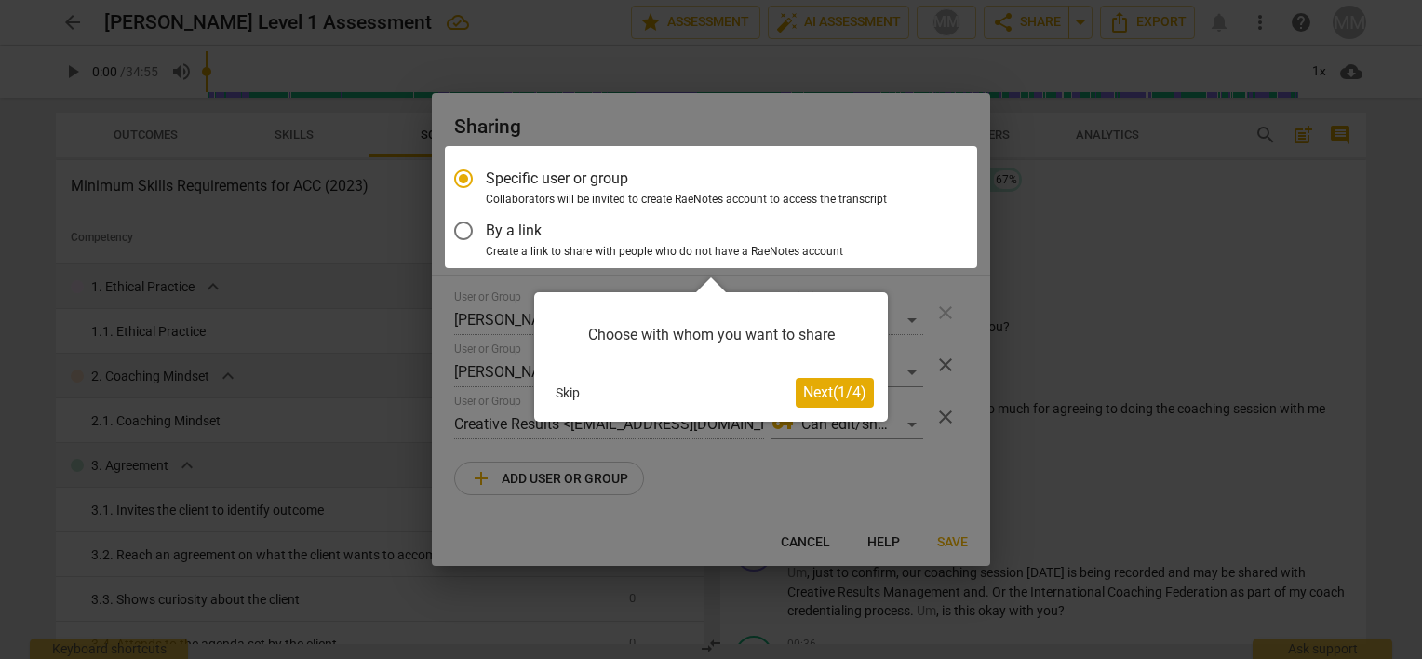
click at [813, 335] on div "Choose with whom you want to share" at bounding box center [711, 335] width 326 height 58
drag, startPoint x: 813, startPoint y: 335, endPoint x: 853, endPoint y: 335, distance: 40.0
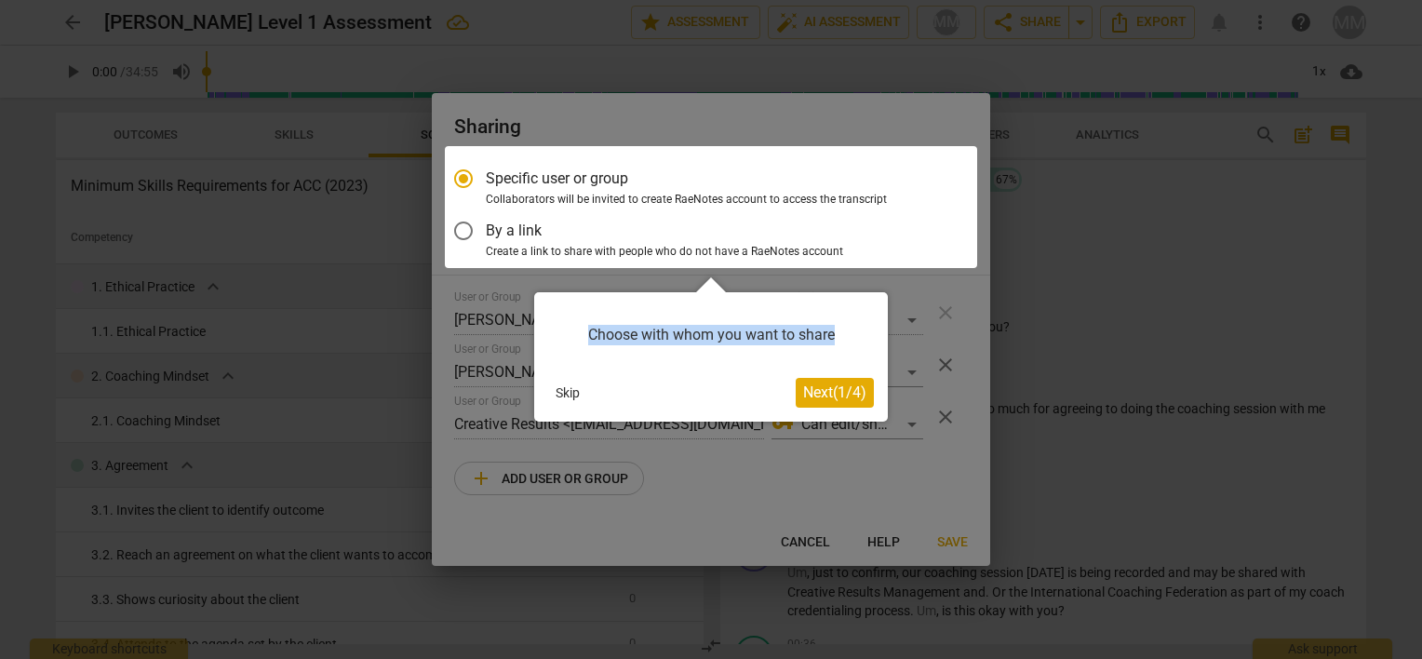
click at [853, 335] on div "Choose with whom you want to share" at bounding box center [711, 335] width 326 height 58
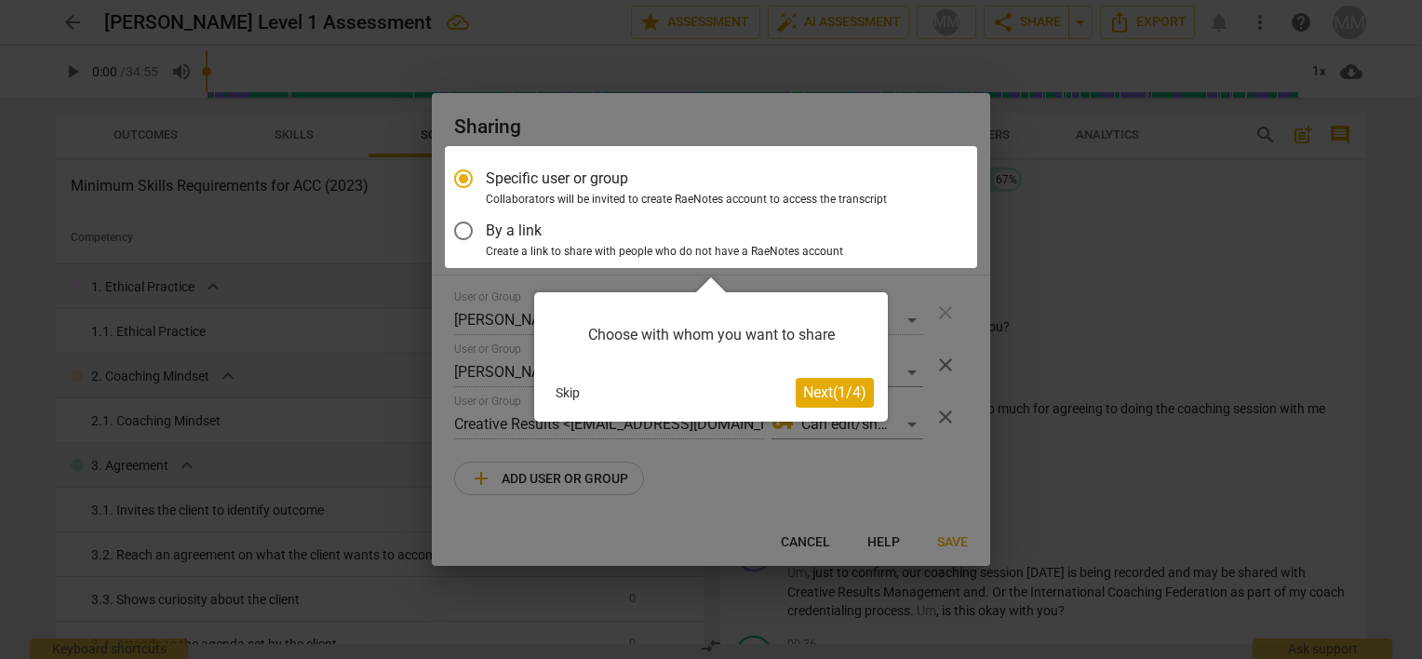
click at [722, 385] on div "Skip" at bounding box center [672, 393] width 248 height 28
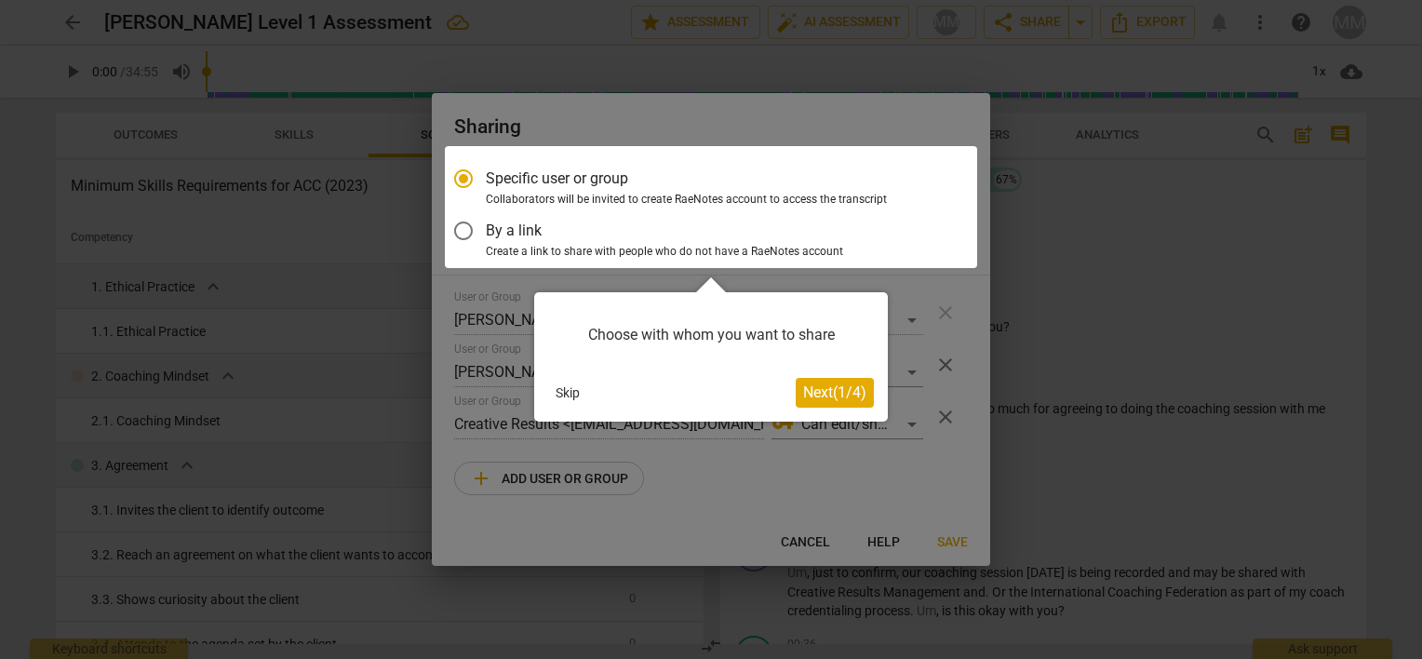
click at [722, 385] on div "Skip" at bounding box center [672, 393] width 248 height 28
click at [826, 387] on span "Next ( 1 / 4 )" at bounding box center [834, 392] width 63 height 18
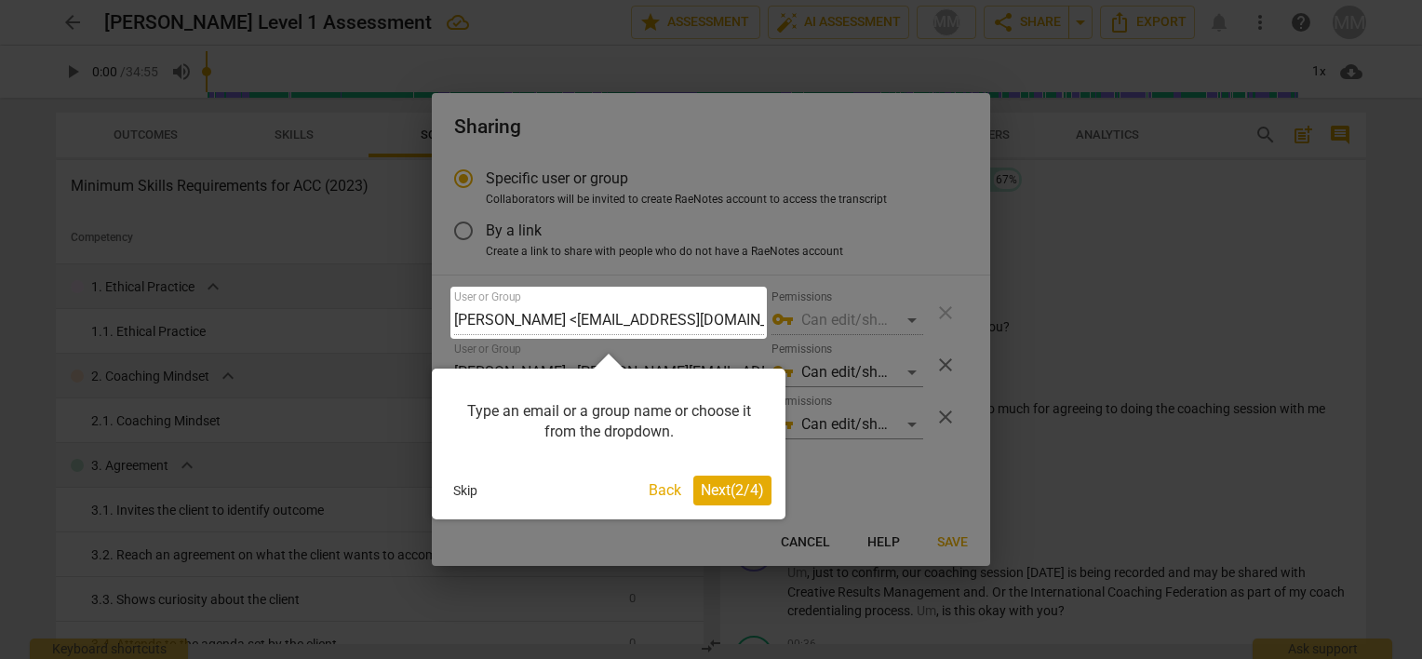
click at [741, 313] on div at bounding box center [608, 313] width 316 height 52
click at [733, 320] on div at bounding box center [608, 313] width 316 height 52
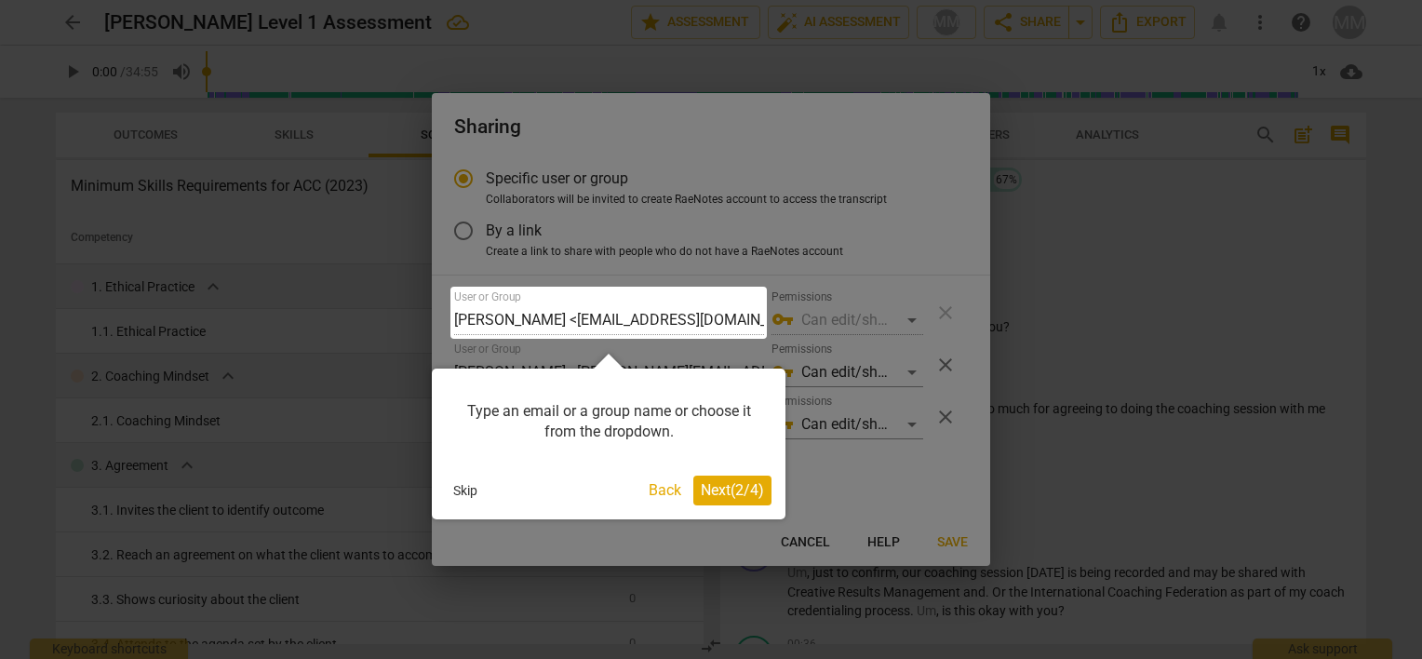
click at [728, 321] on div at bounding box center [608, 313] width 316 height 52
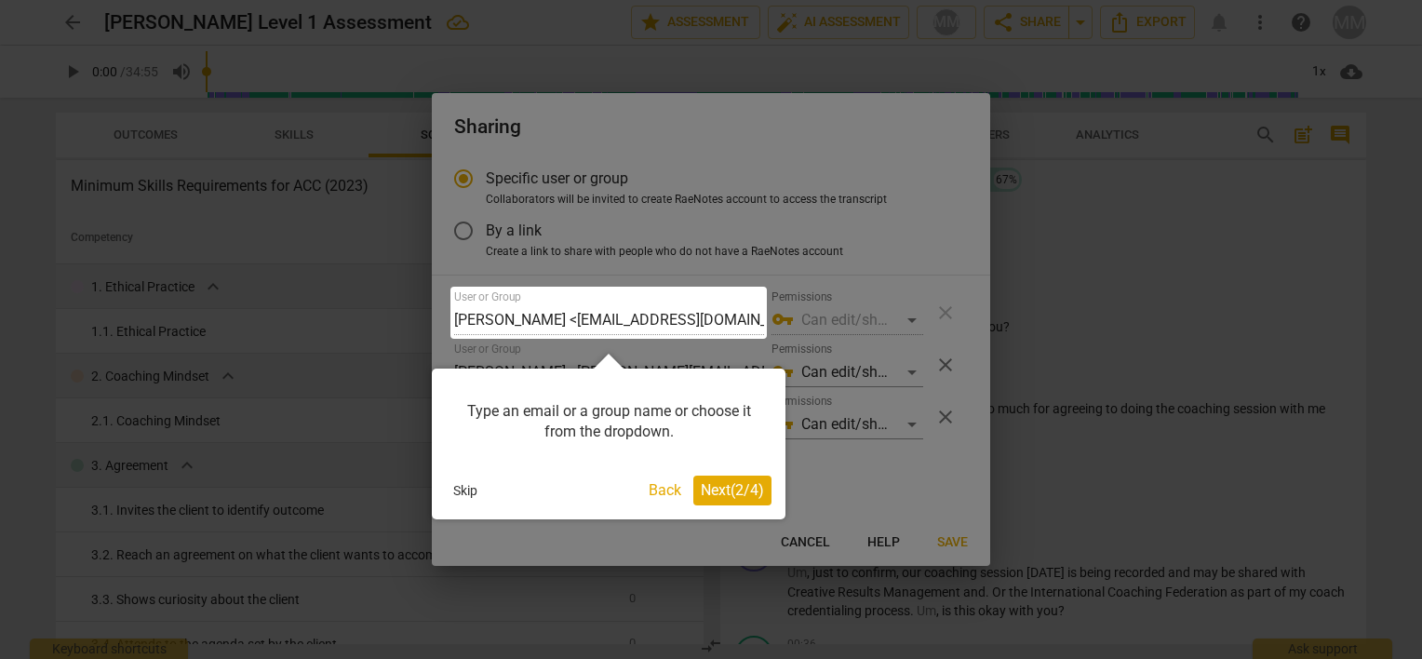
click at [728, 321] on div at bounding box center [608, 313] width 316 height 52
click at [728, 305] on div at bounding box center [608, 313] width 316 height 52
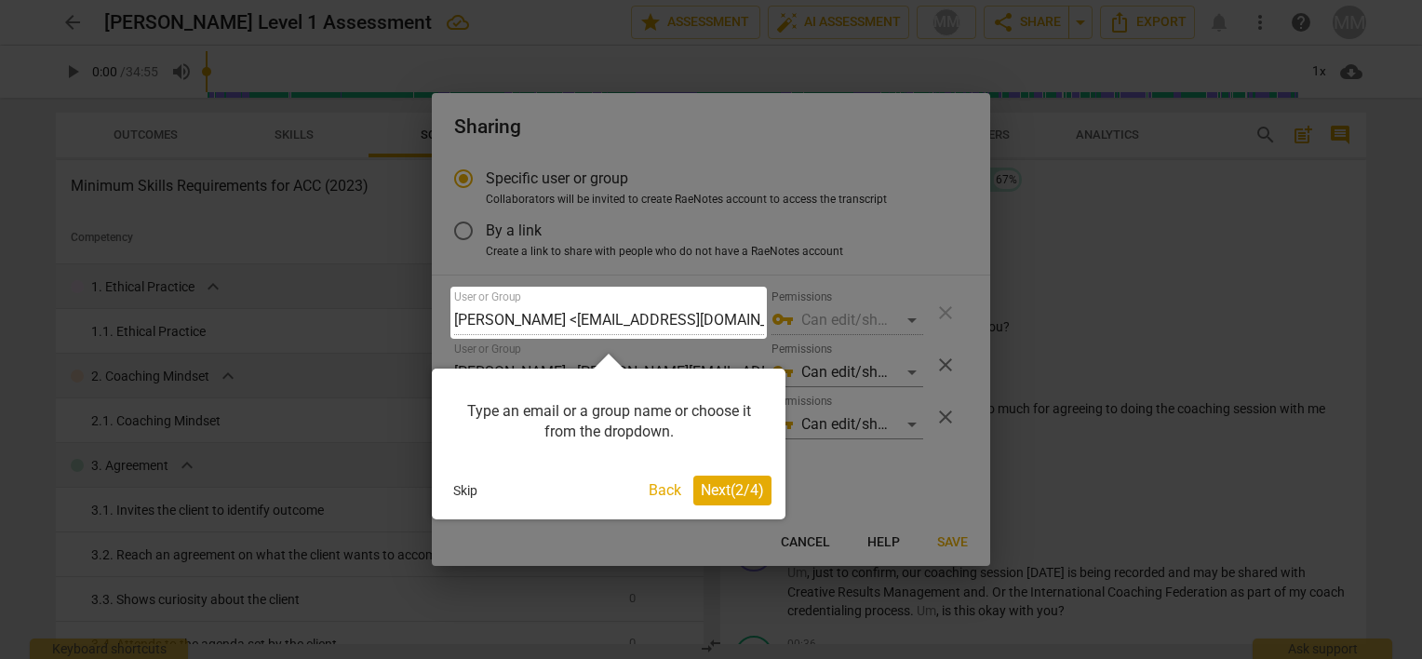
click at [728, 305] on div at bounding box center [608, 313] width 316 height 52
click at [562, 301] on div at bounding box center [608, 313] width 316 height 52
click at [564, 304] on div at bounding box center [608, 313] width 316 height 52
click at [725, 313] on div at bounding box center [608, 313] width 316 height 52
click at [622, 387] on div "Type an email or a group name or choose it from the dropdown." at bounding box center [609, 422] width 326 height 79
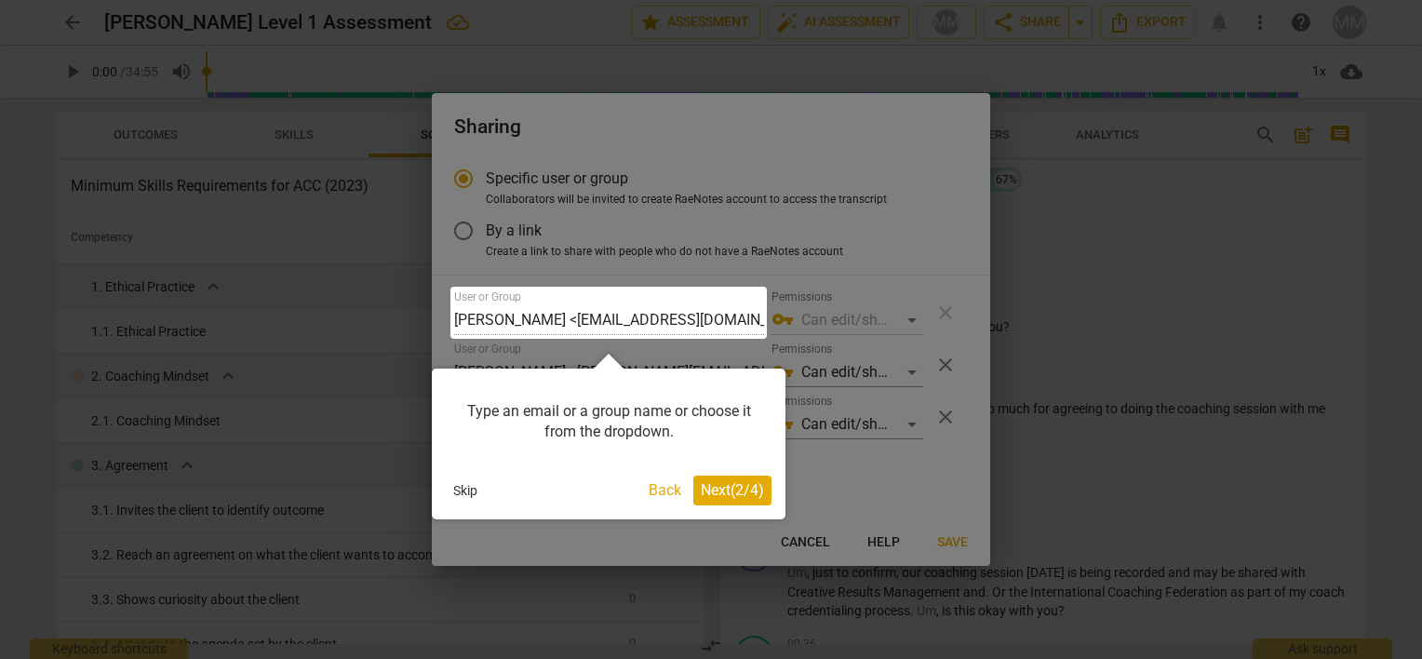
click at [622, 387] on div "Type an email or a group name or choose it from the dropdown." at bounding box center [609, 422] width 326 height 79
drag, startPoint x: 622, startPoint y: 387, endPoint x: 654, endPoint y: 387, distance: 32.6
click at [654, 387] on div "Type an email or a group name or choose it from the dropdown." at bounding box center [609, 422] width 326 height 79
click at [465, 415] on div "Type an email or a group name or choose it from the dropdown." at bounding box center [609, 422] width 326 height 79
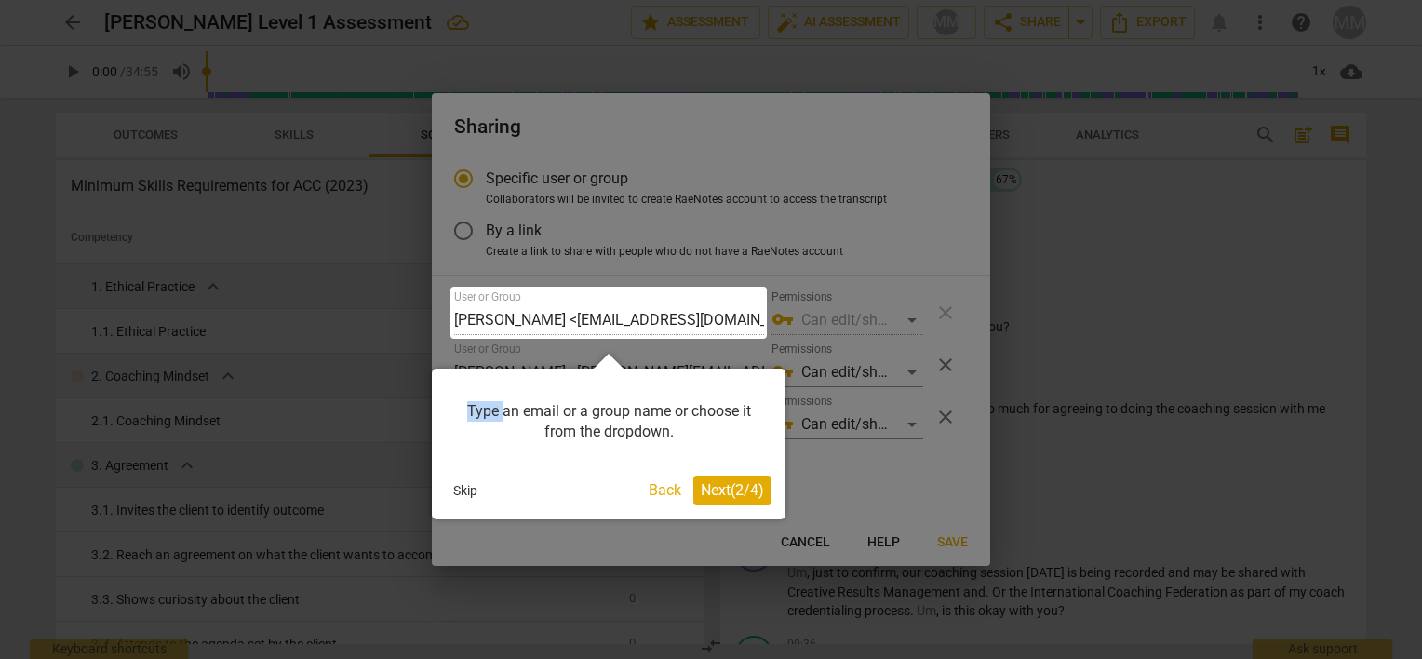
click at [465, 415] on div "Type an email or a group name or choose it from the dropdown." at bounding box center [609, 422] width 326 height 79
copy div "Type an email or a group name or choose it from the dropdown."
click at [519, 444] on div "Type an email or a group name or choose it from the dropdown." at bounding box center [609, 422] width 326 height 79
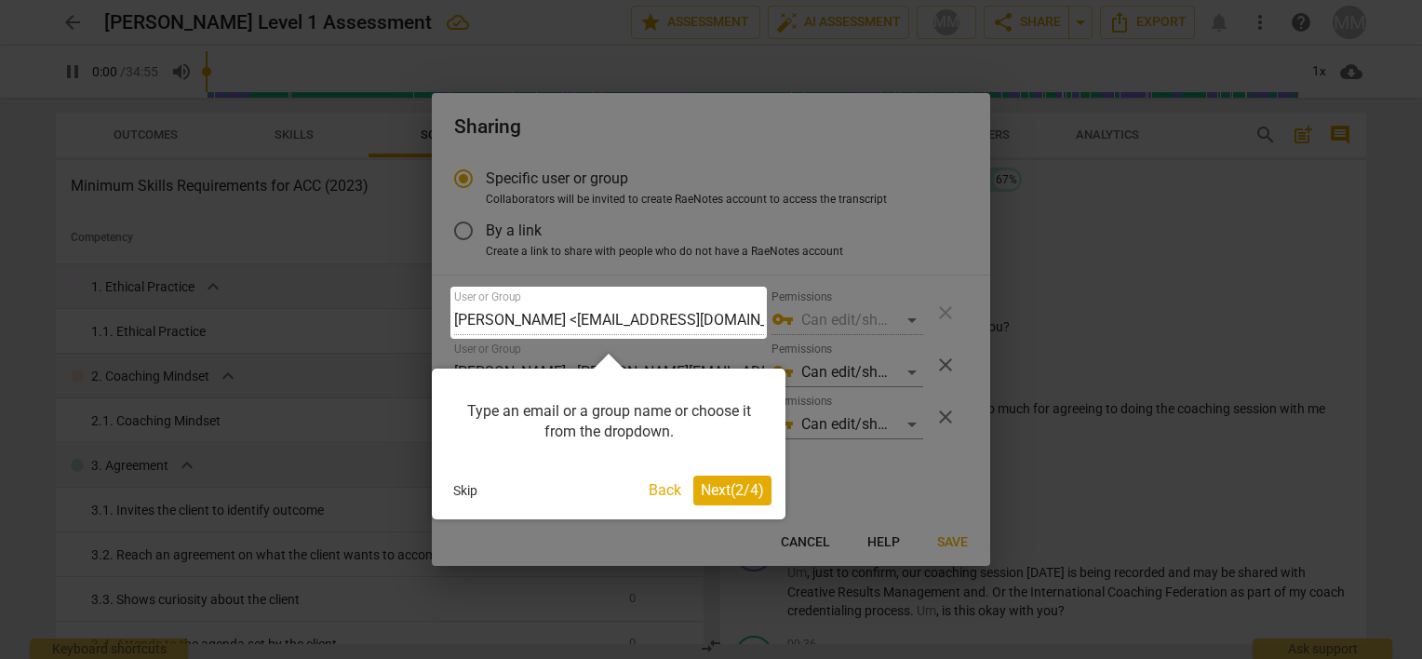
click at [606, 480] on div "Skip" at bounding box center [543, 490] width 195 height 28
click at [731, 324] on div at bounding box center [608, 313] width 316 height 52
click at [731, 316] on div at bounding box center [608, 313] width 316 height 52
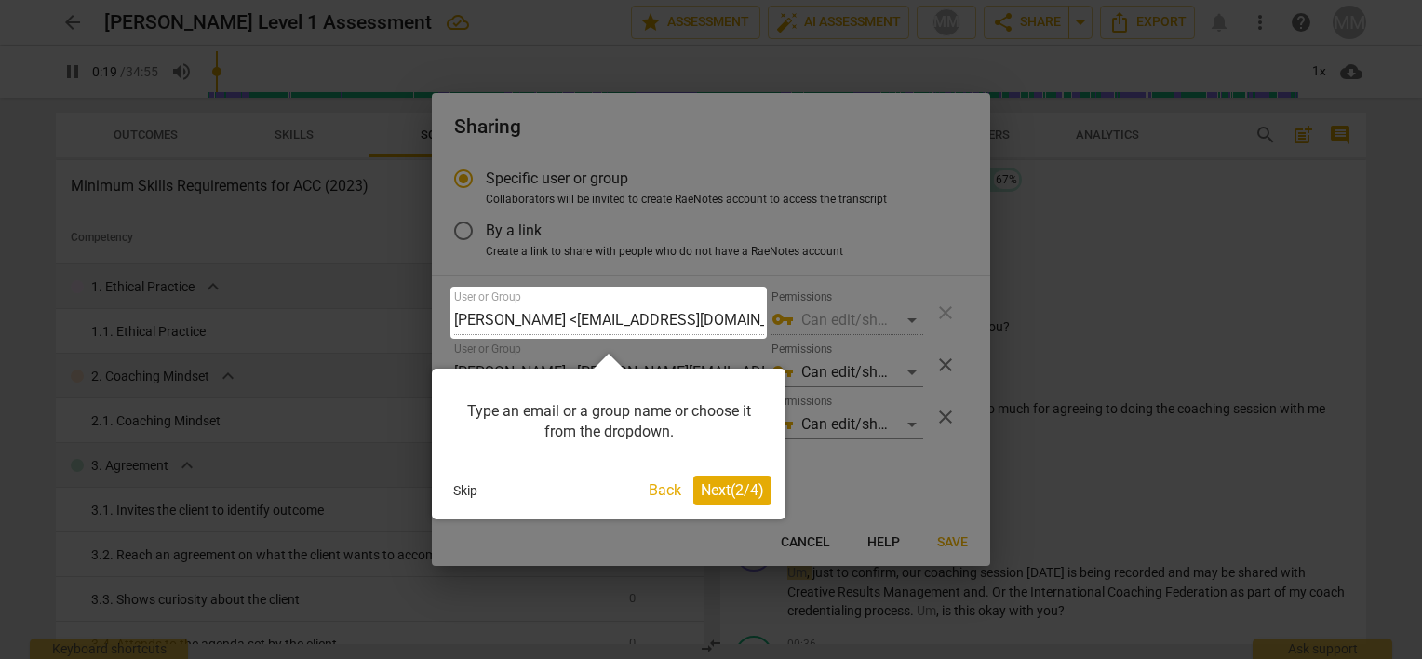
click at [661, 490] on button "Back" at bounding box center [664, 491] width 47 height 30
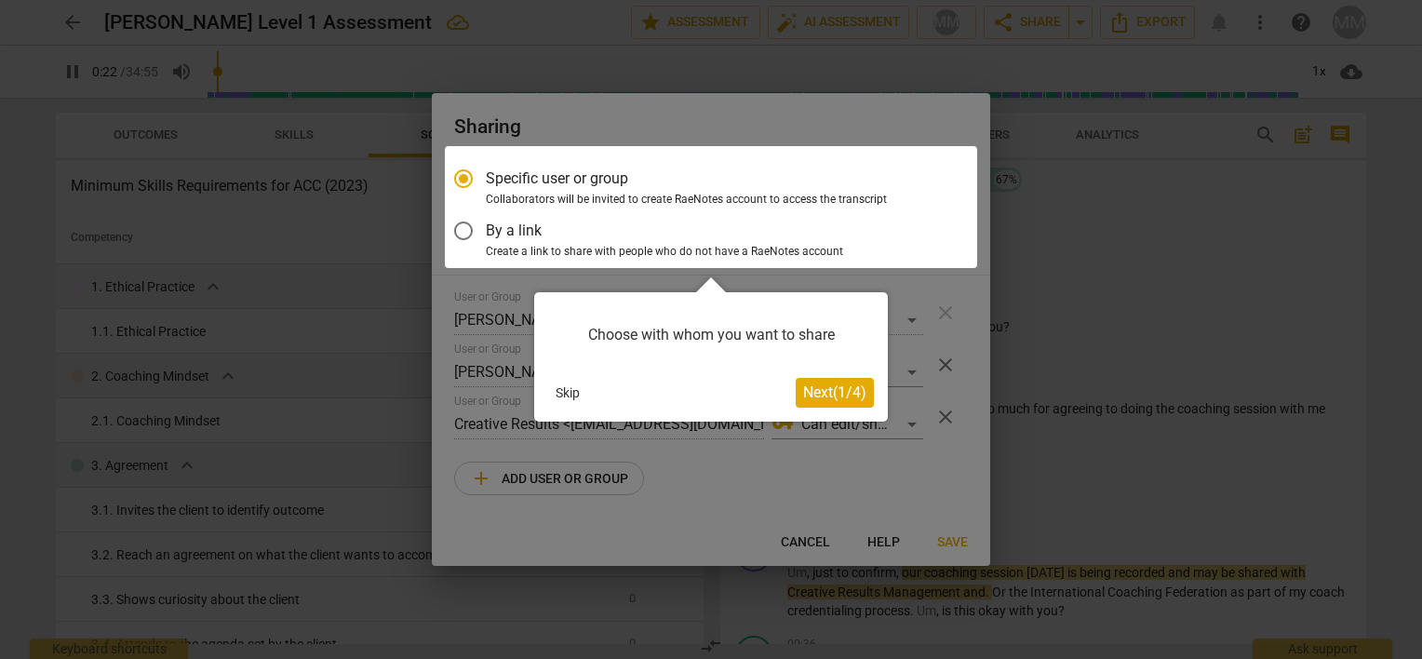
click at [682, 357] on div "Choose with whom you want to share" at bounding box center [711, 335] width 326 height 58
click at [589, 173] on div at bounding box center [711, 207] width 532 height 122
click at [556, 183] on div at bounding box center [711, 207] width 532 height 122
click at [716, 125] on div at bounding box center [711, 329] width 1422 height 659
click at [866, 127] on div at bounding box center [711, 329] width 1422 height 659
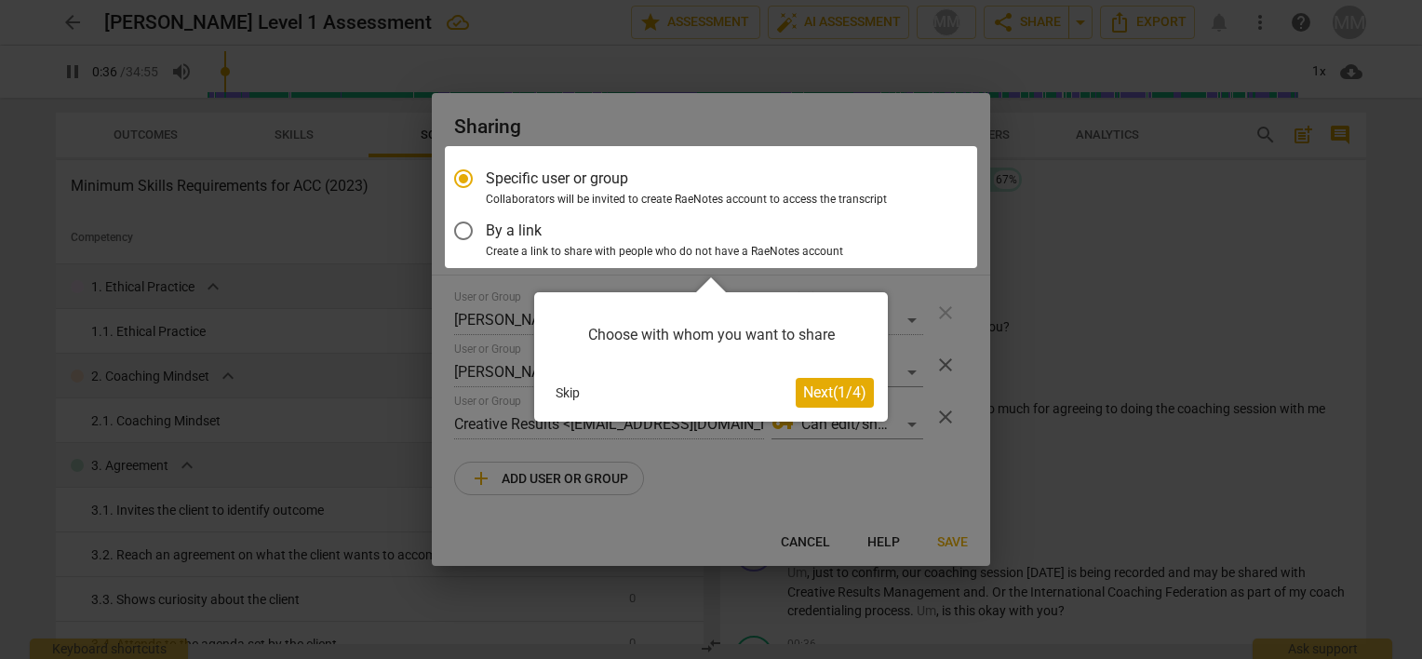
scroll to position [463, 0]
click at [797, 394] on button "Next ( 1 / 4 )" at bounding box center [835, 393] width 78 height 30
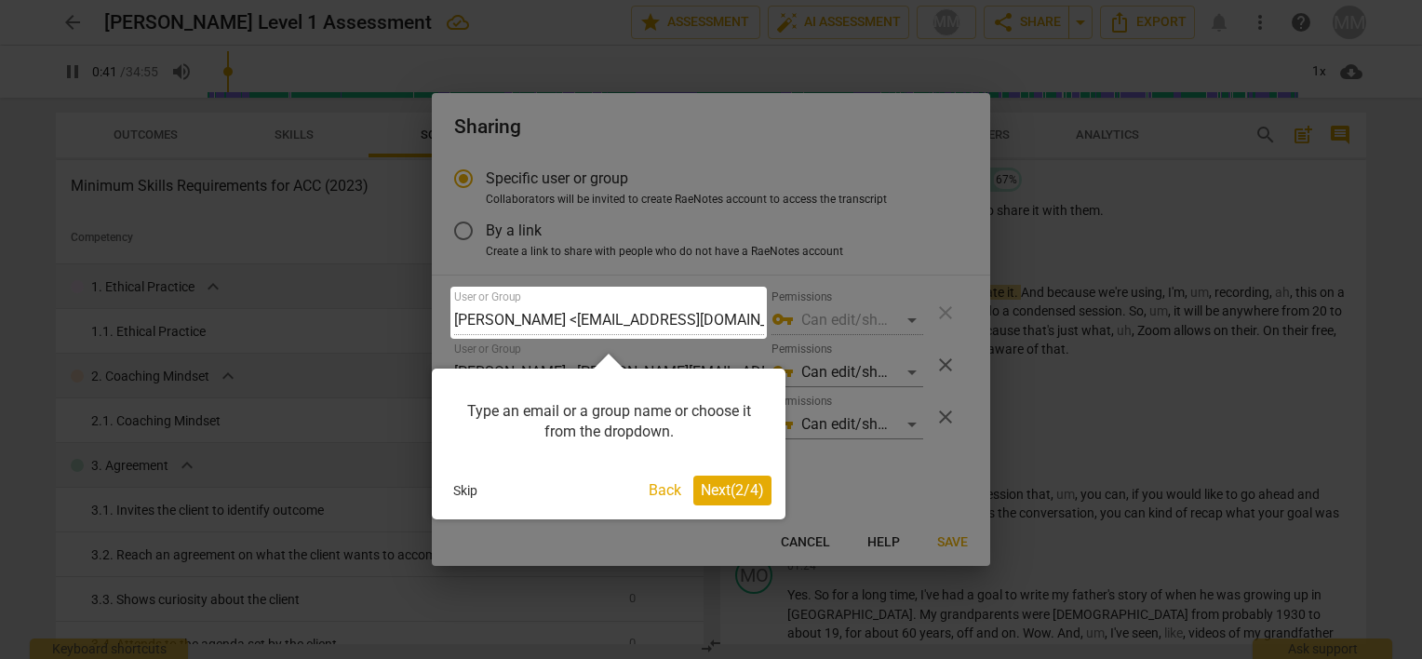
click at [665, 413] on div "Type an email or a group name or choose it from the dropdown." at bounding box center [609, 422] width 326 height 79
click at [592, 443] on div "Type an email or a group name or choose it from the dropdown." at bounding box center [609, 422] width 326 height 79
click at [740, 328] on div at bounding box center [608, 313] width 316 height 52
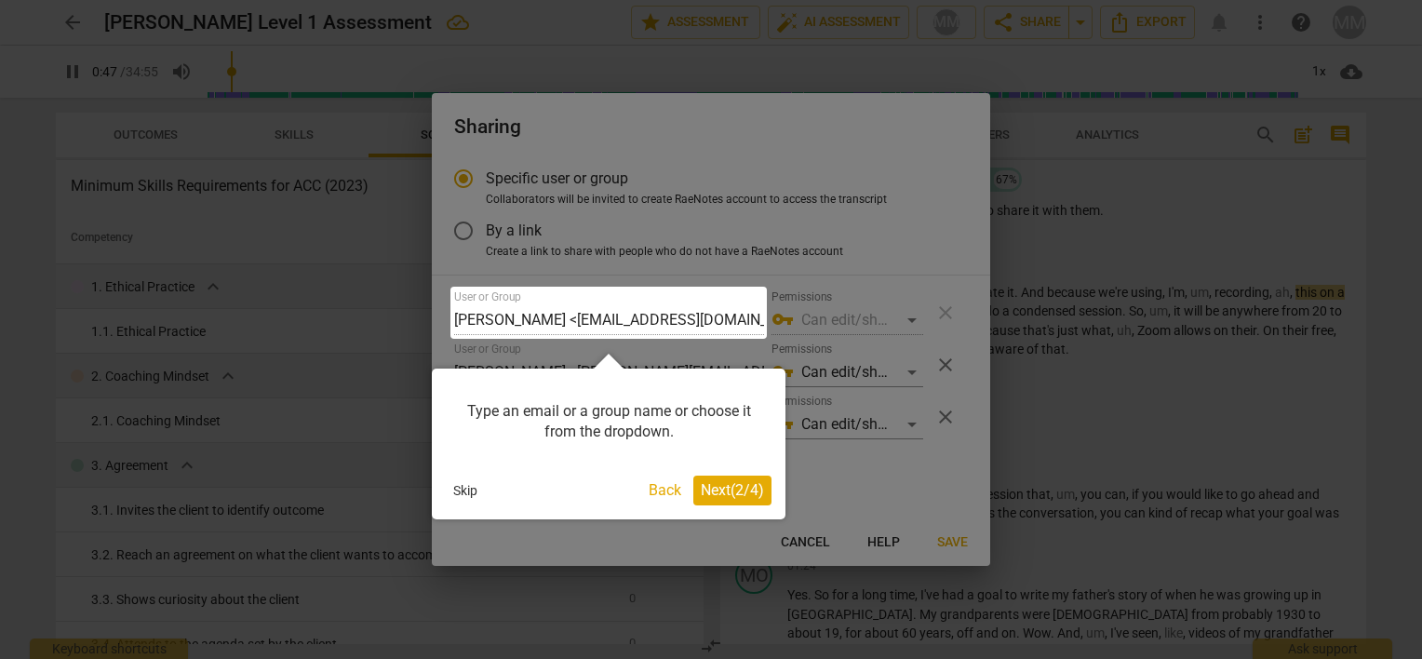
click at [740, 328] on div at bounding box center [608, 313] width 316 height 52
click at [723, 481] on span "Next ( 2 / 4 )" at bounding box center [732, 490] width 63 height 18
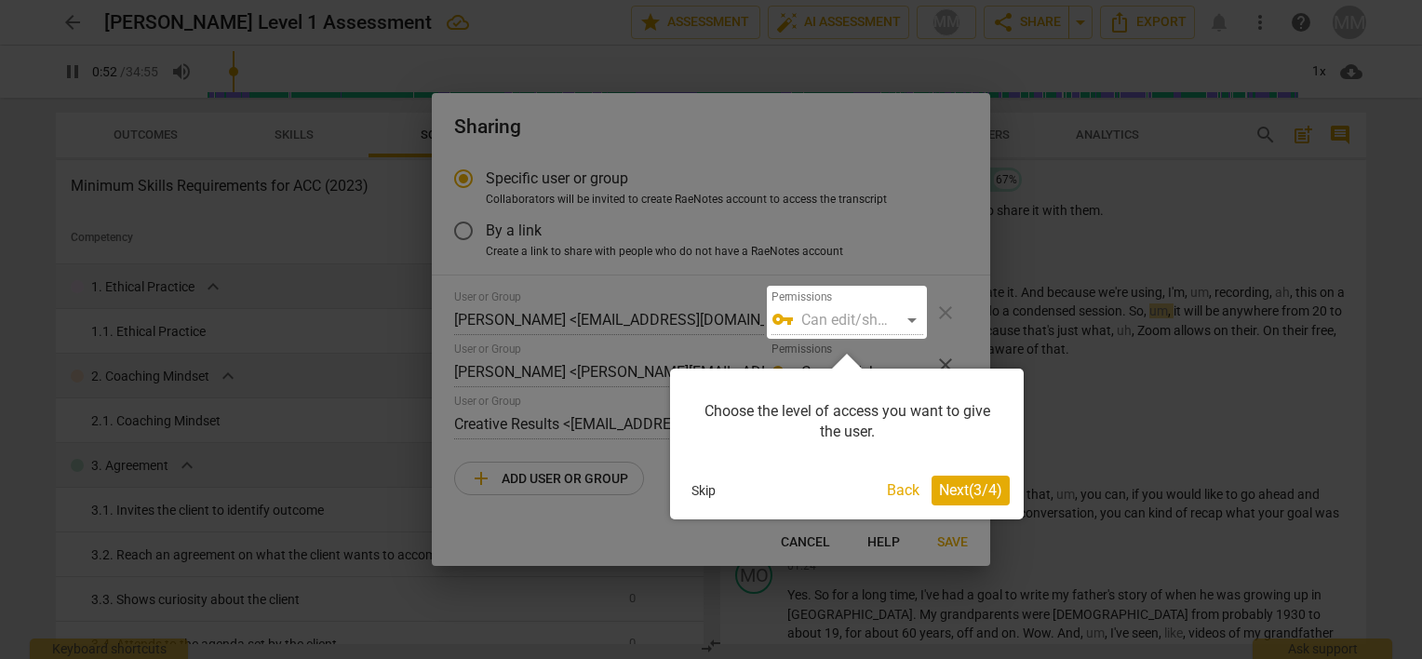
click at [916, 316] on div at bounding box center [847, 312] width 160 height 53
click at [868, 290] on div at bounding box center [847, 312] width 160 height 53
click at [957, 479] on button "Next ( 3 / 4 )" at bounding box center [971, 491] width 78 height 30
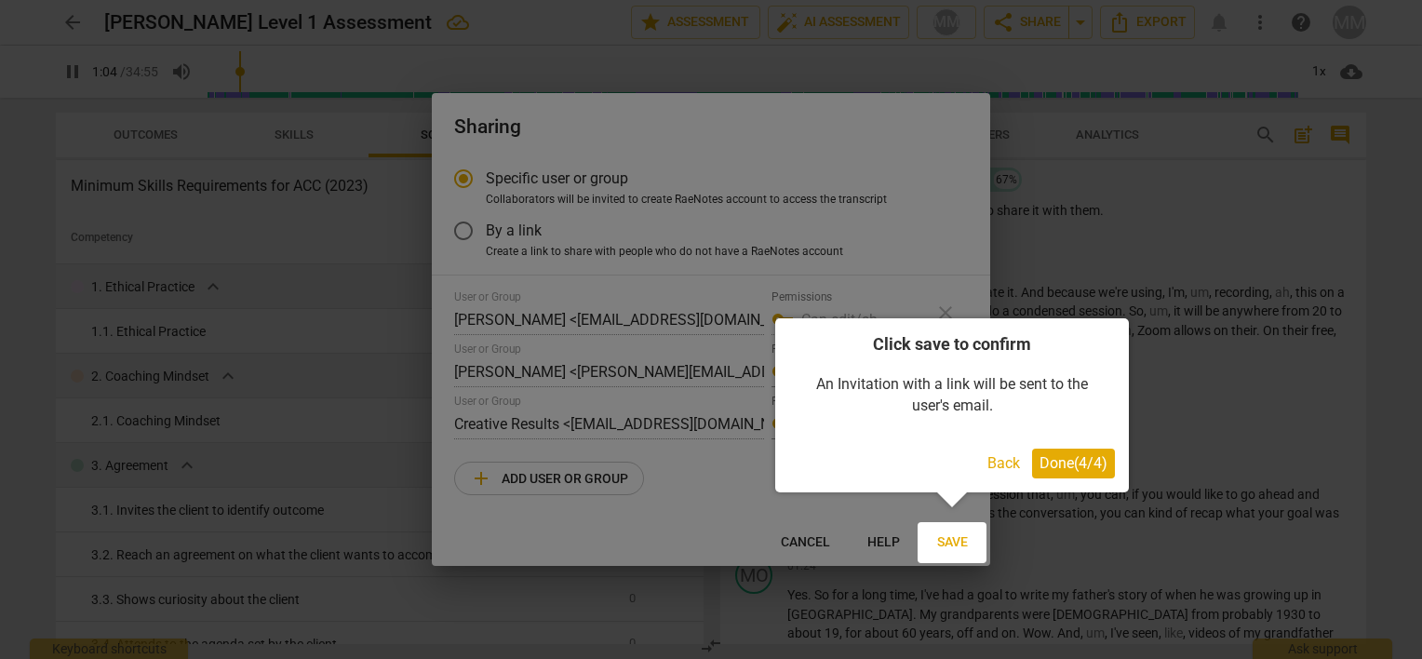
click at [997, 465] on button "Back" at bounding box center [1003, 464] width 47 height 30
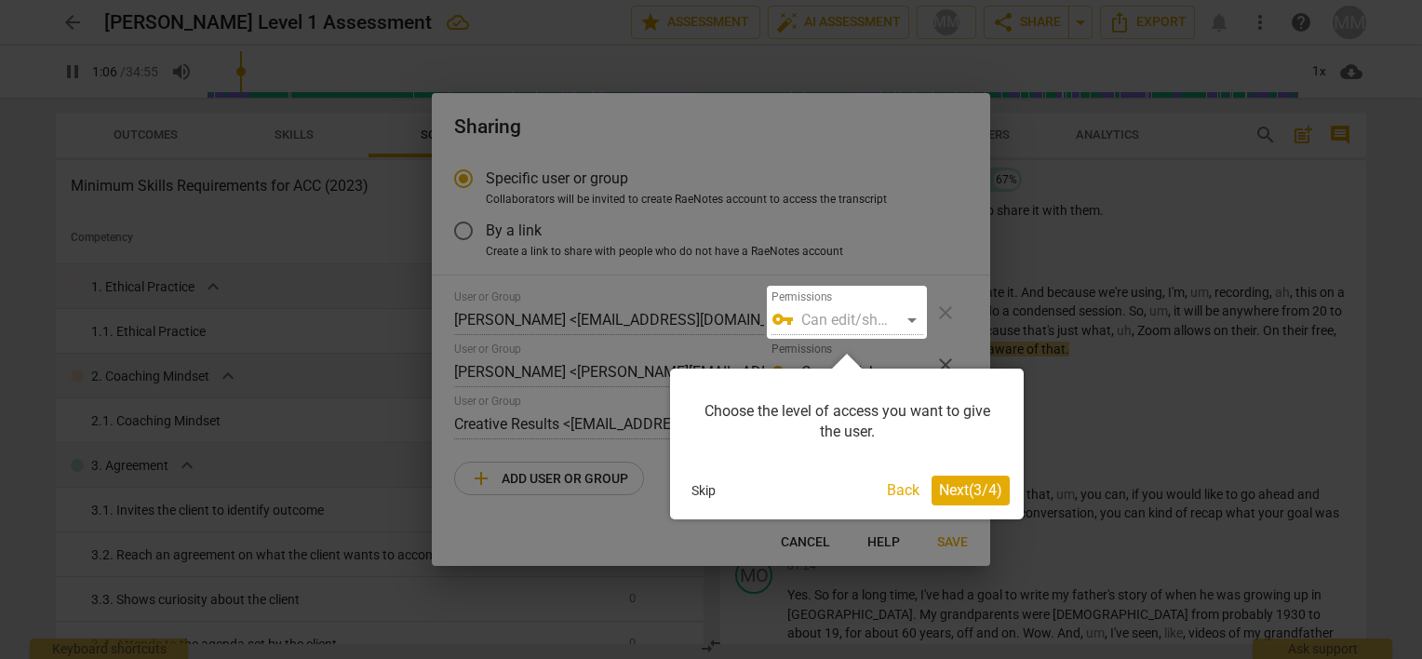
click at [893, 488] on button "Back" at bounding box center [902, 491] width 47 height 30
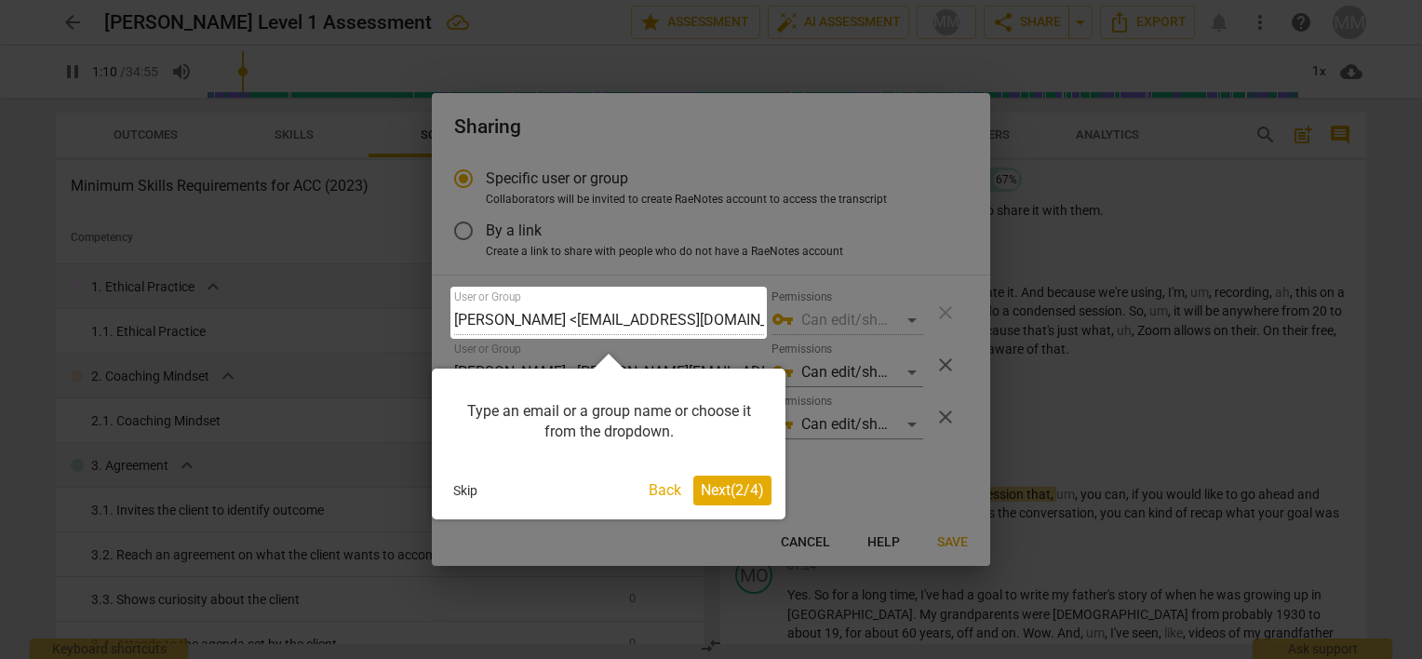
drag, startPoint x: 600, startPoint y: 419, endPoint x: 503, endPoint y: 443, distance: 100.7
click at [503, 443] on div "Type an email or a group name or choose it from the dropdown." at bounding box center [609, 422] width 326 height 79
click at [657, 491] on button "Back" at bounding box center [664, 491] width 47 height 30
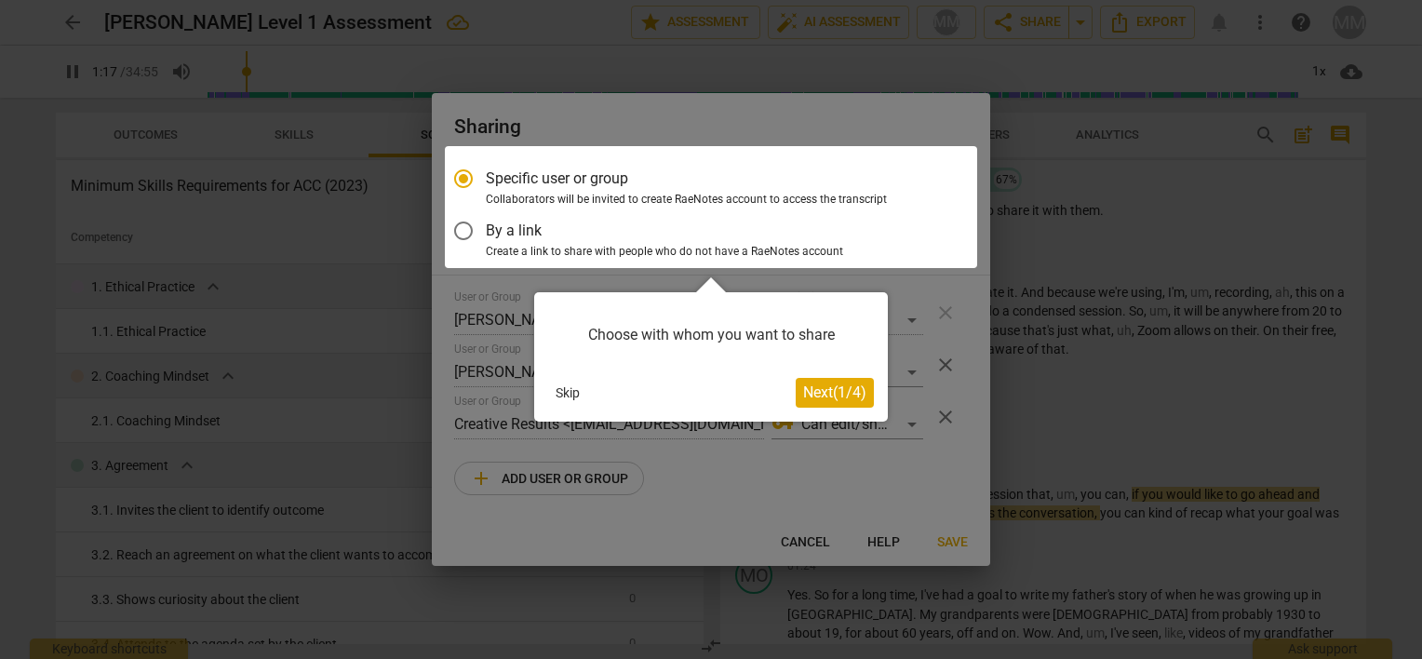
click at [562, 390] on button "Skip" at bounding box center [567, 393] width 39 height 28
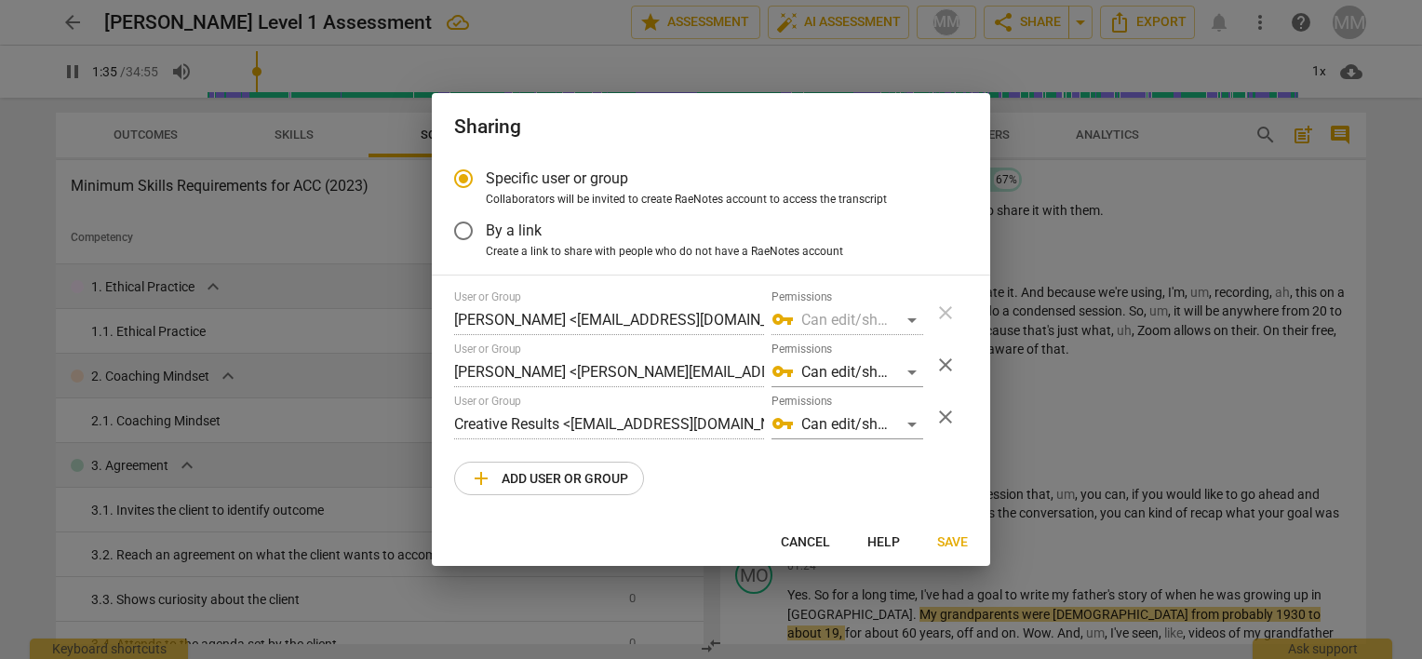
type input "96"
click at [946, 544] on span "Save" at bounding box center [952, 542] width 31 height 19
radio input "false"
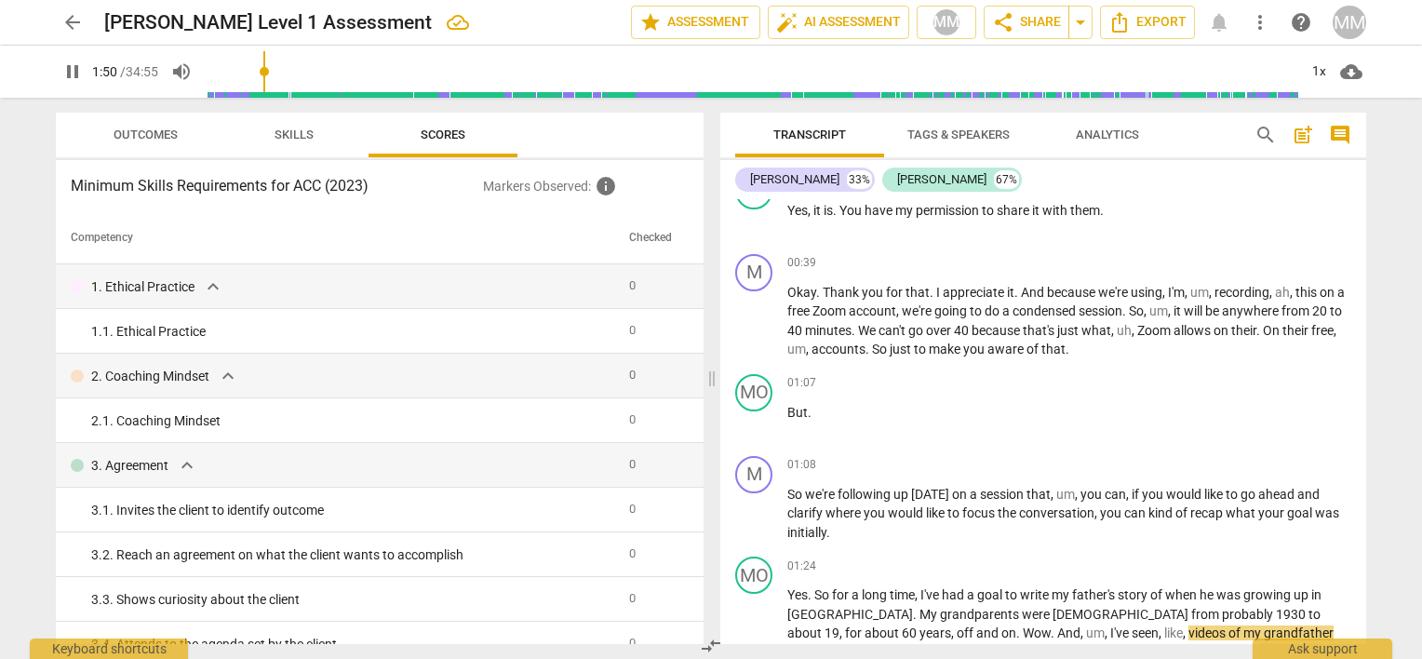
scroll to position [200, 0]
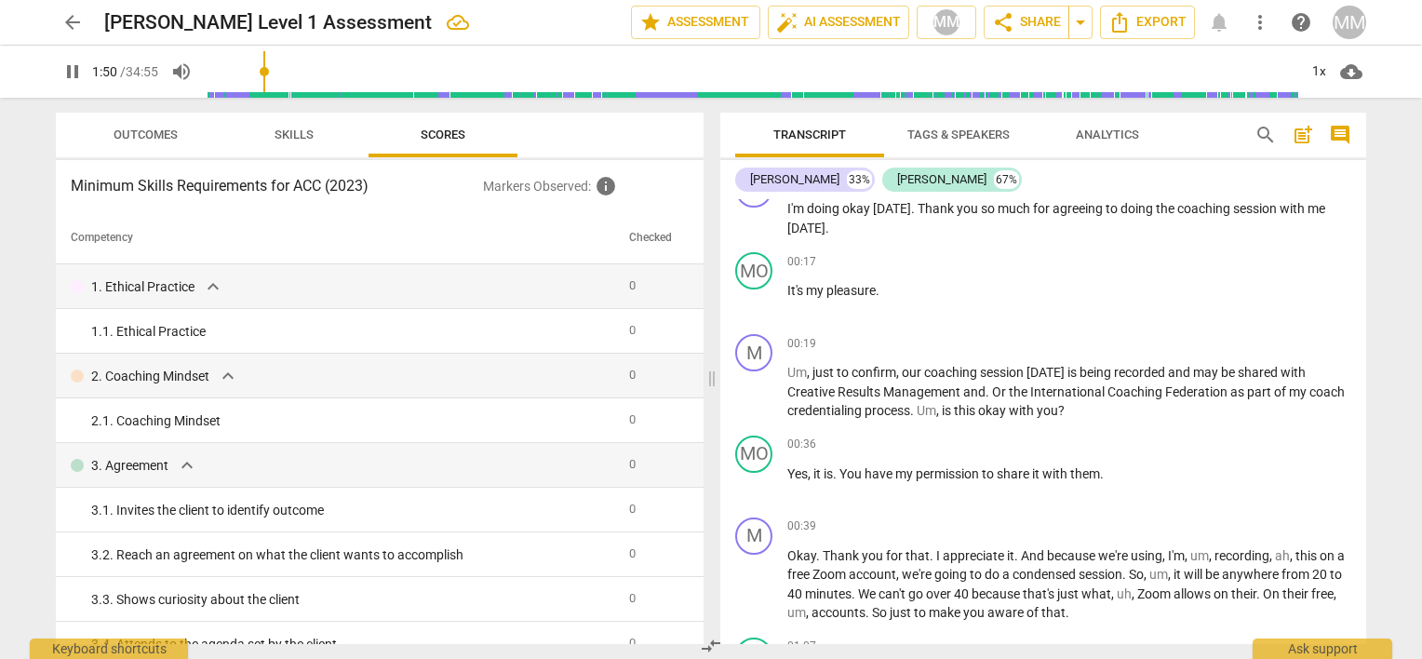
click at [214, 78] on input "range" at bounding box center [752, 72] width 1092 height 60
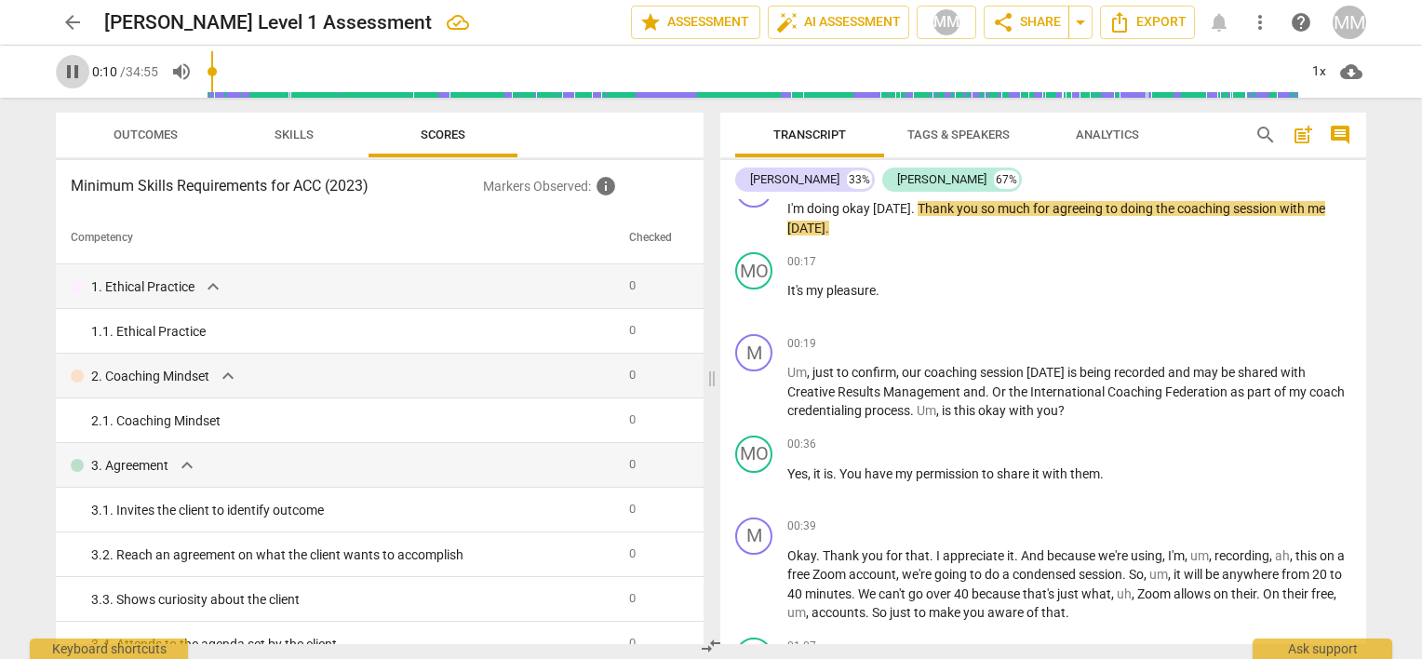
click at [72, 67] on span "pause" at bounding box center [72, 71] width 22 height 22
type input "10"
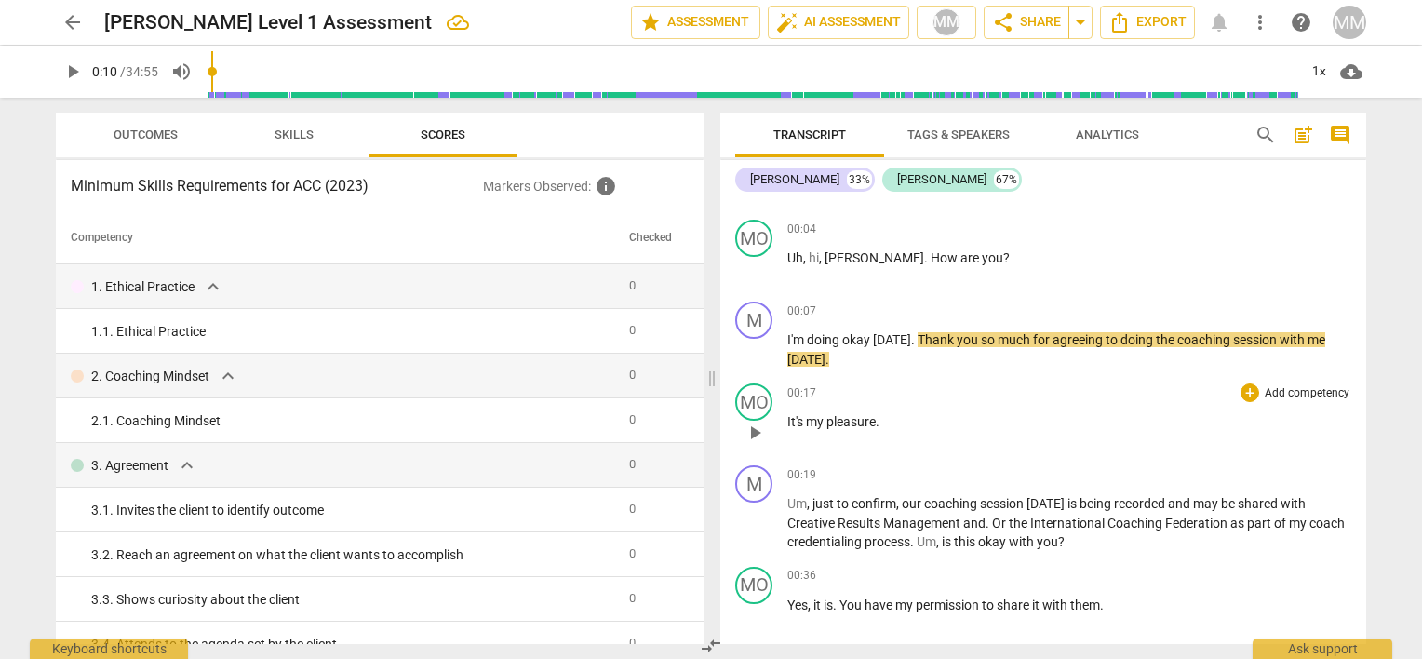
scroll to position [60, 0]
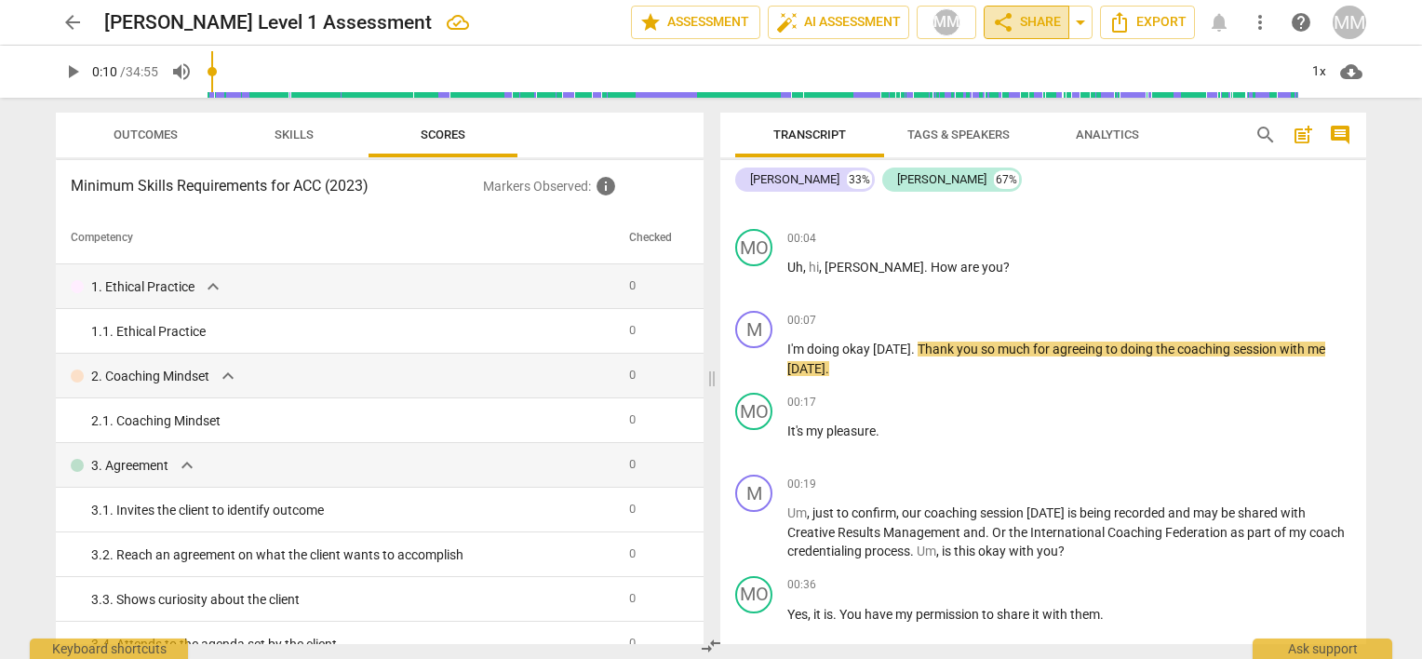
click at [1047, 20] on span "share Share" at bounding box center [1026, 22] width 69 height 22
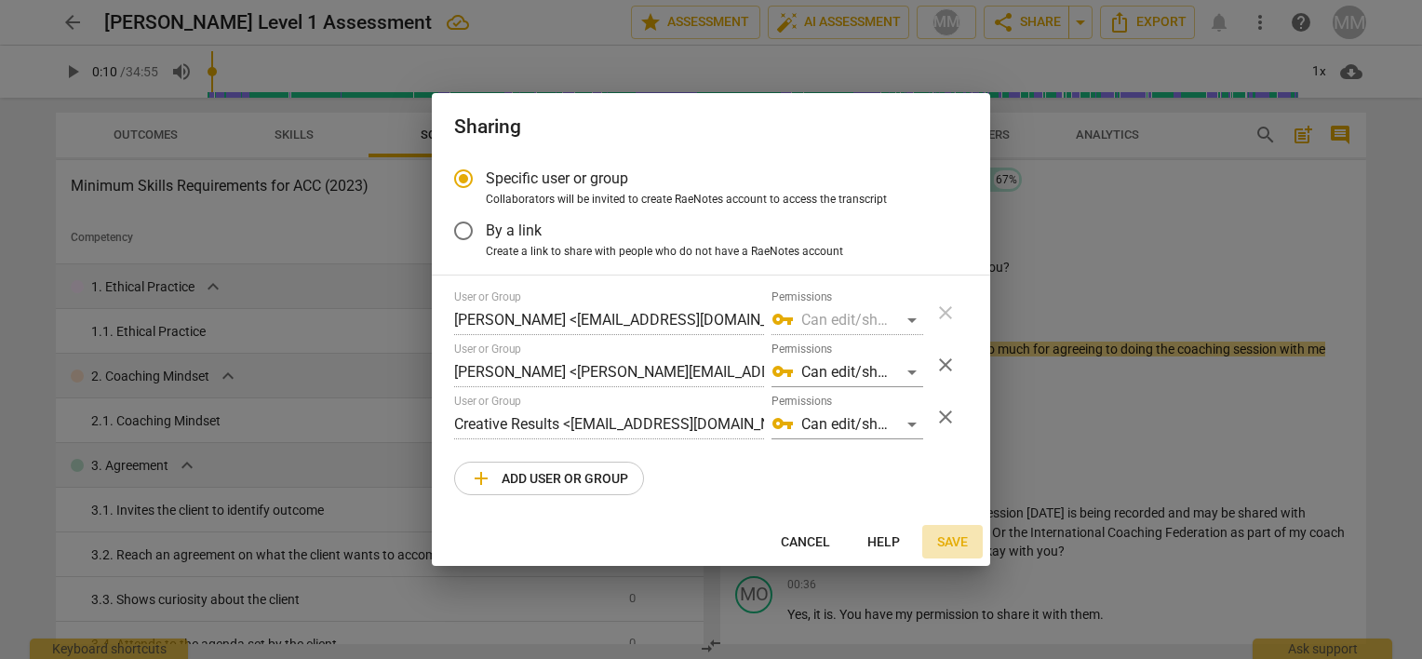
click at [956, 538] on span "Save" at bounding box center [952, 542] width 31 height 19
radio input "false"
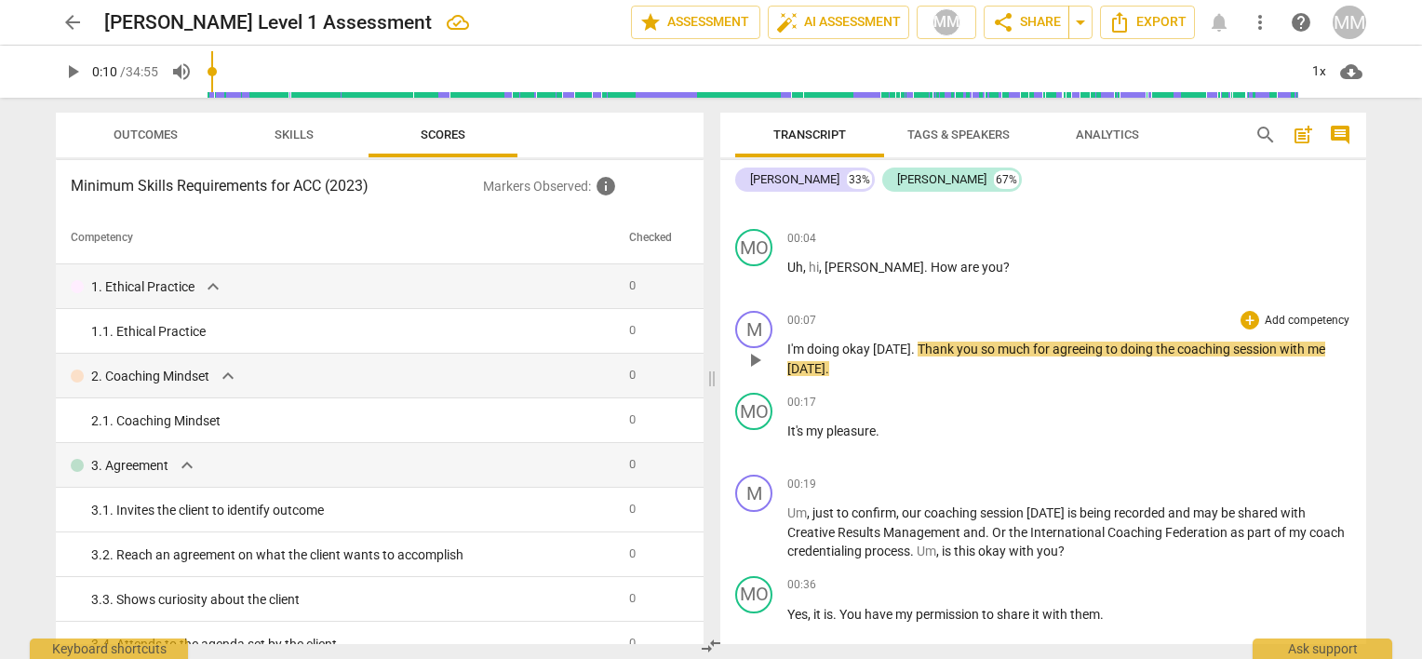
scroll to position [0, 0]
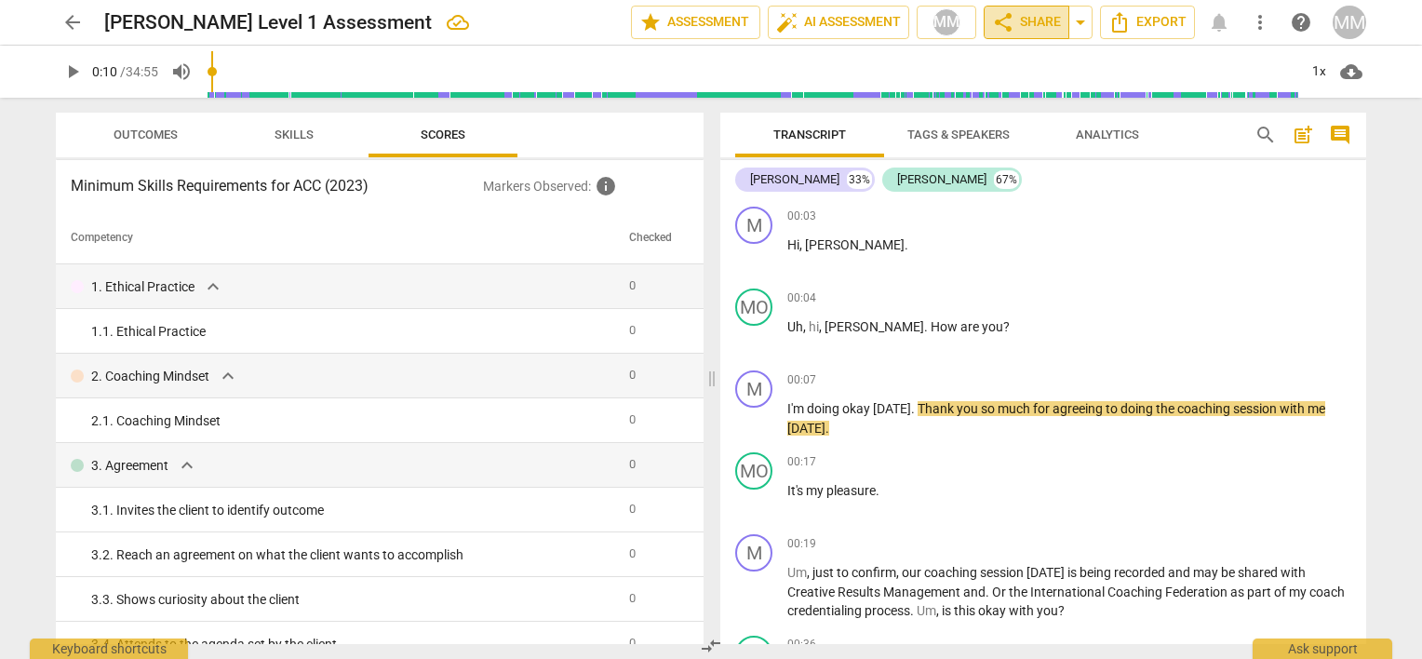
click at [1037, 28] on span "share Share" at bounding box center [1026, 22] width 69 height 22
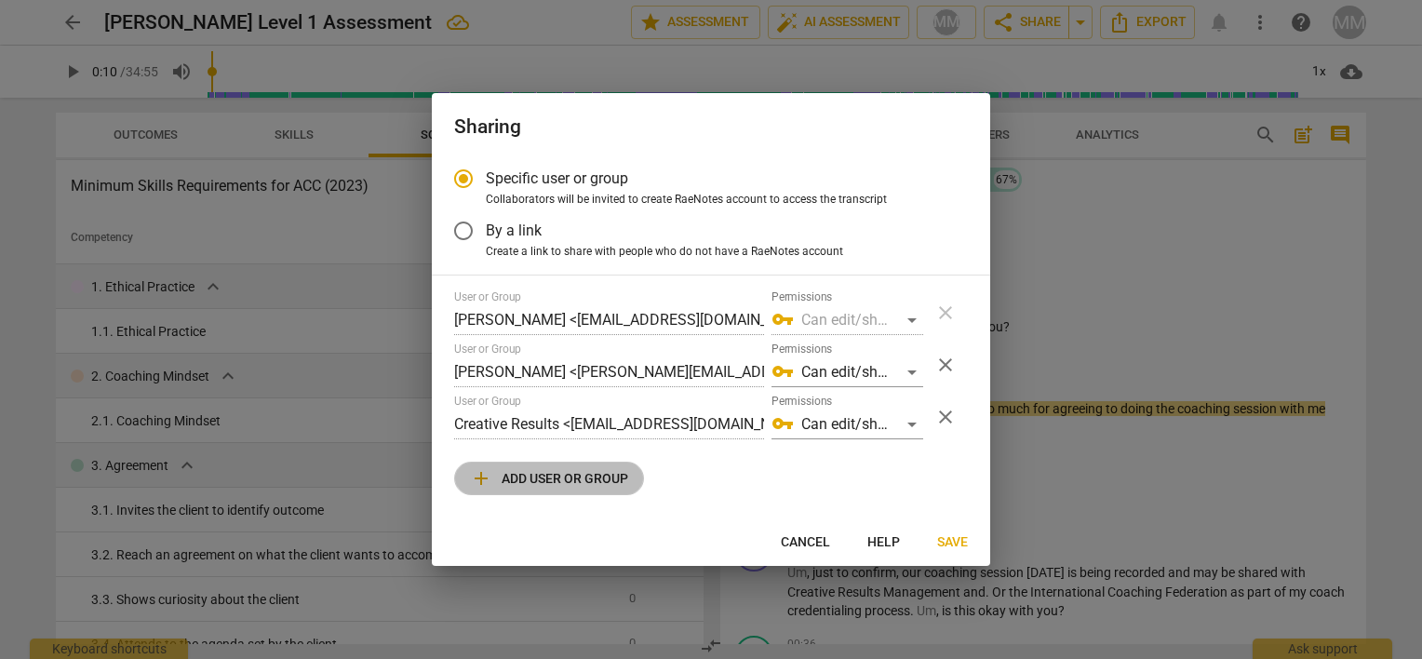
click at [582, 474] on span "add Add user or group" at bounding box center [549, 478] width 158 height 22
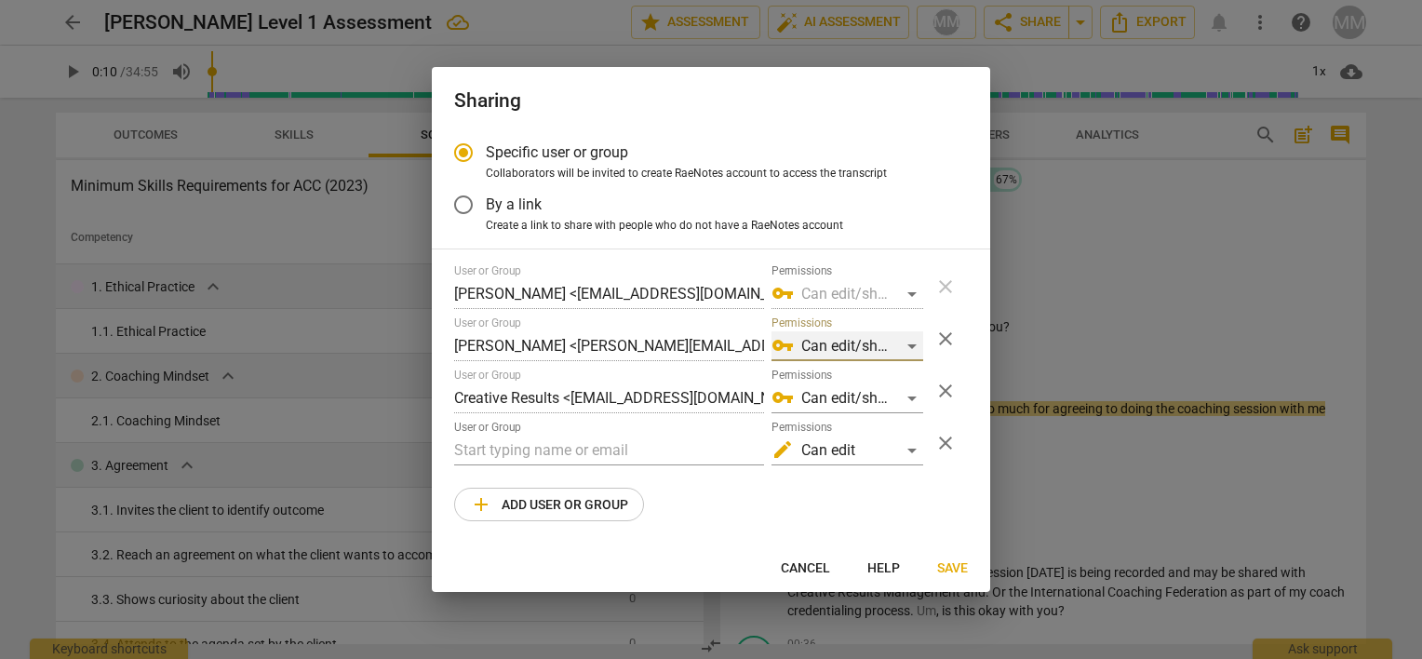
click at [830, 342] on div "vpn_key Can edit/share" at bounding box center [848, 346] width 152 height 30
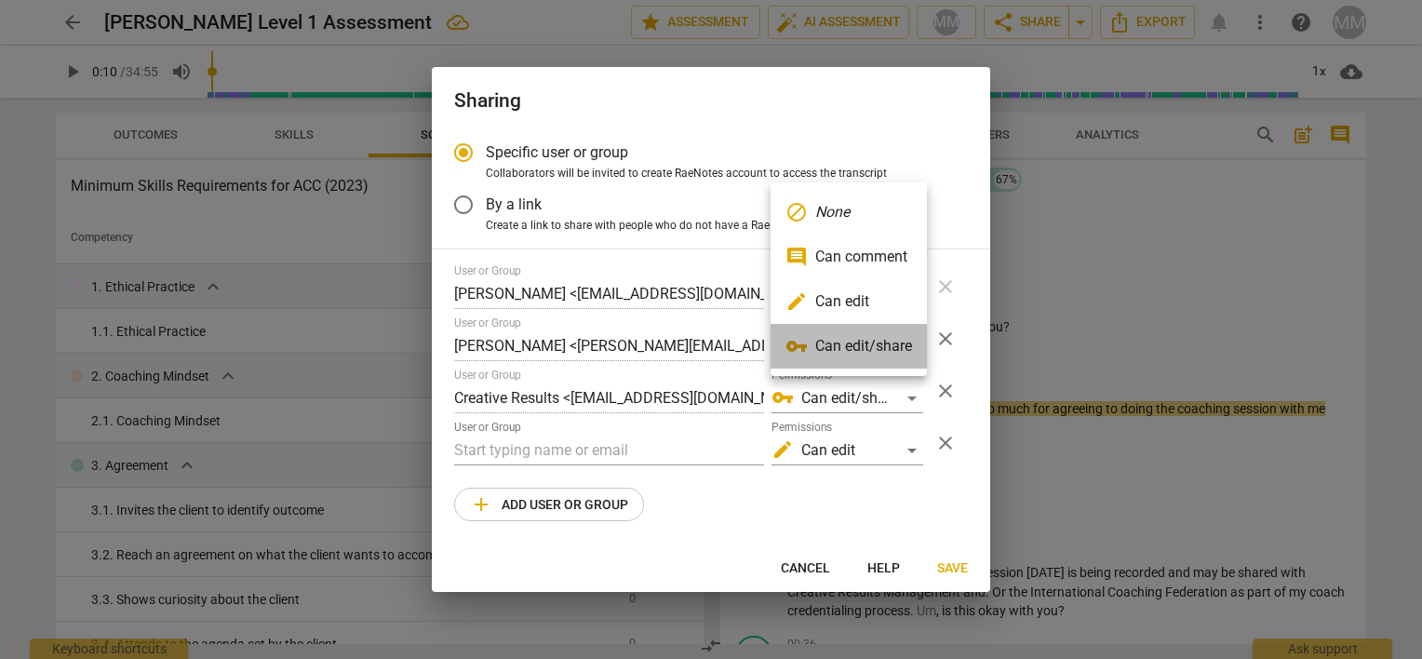
click at [838, 347] on li "vpn_key Can edit/share" at bounding box center [849, 346] width 156 height 45
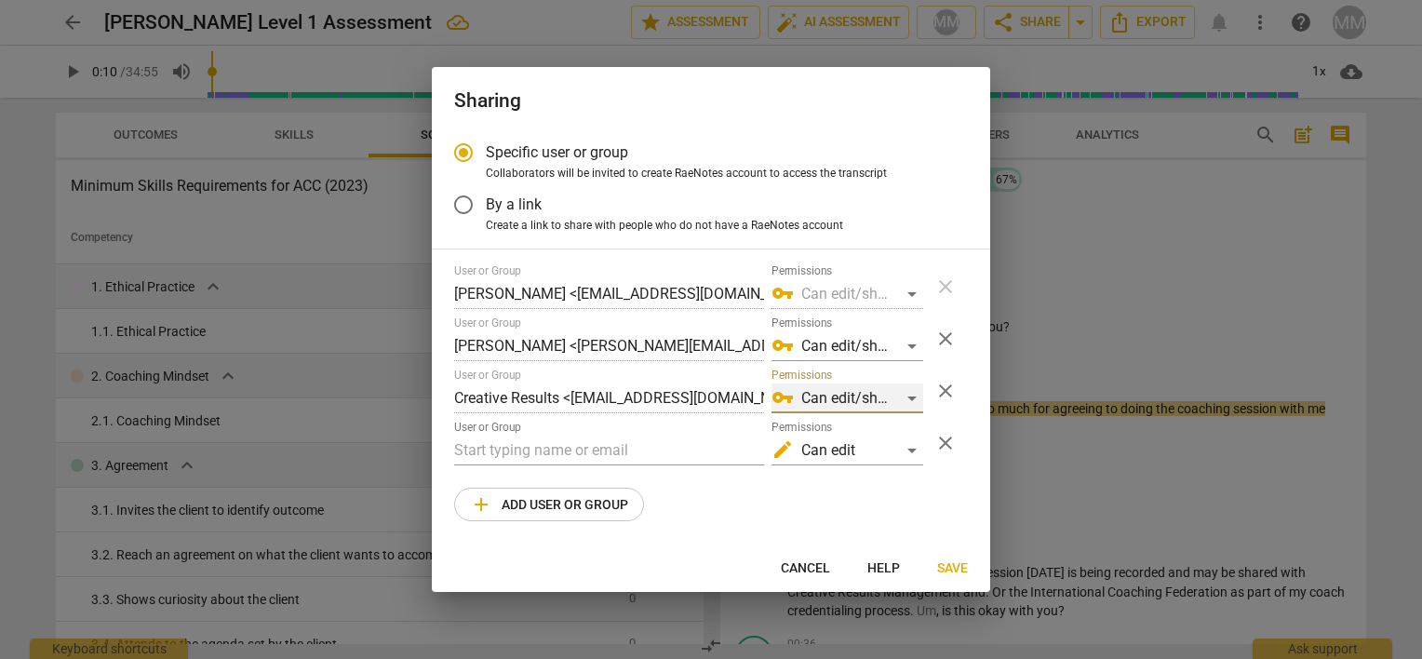
click at [815, 397] on div "vpn_key Can edit/share" at bounding box center [848, 398] width 152 height 30
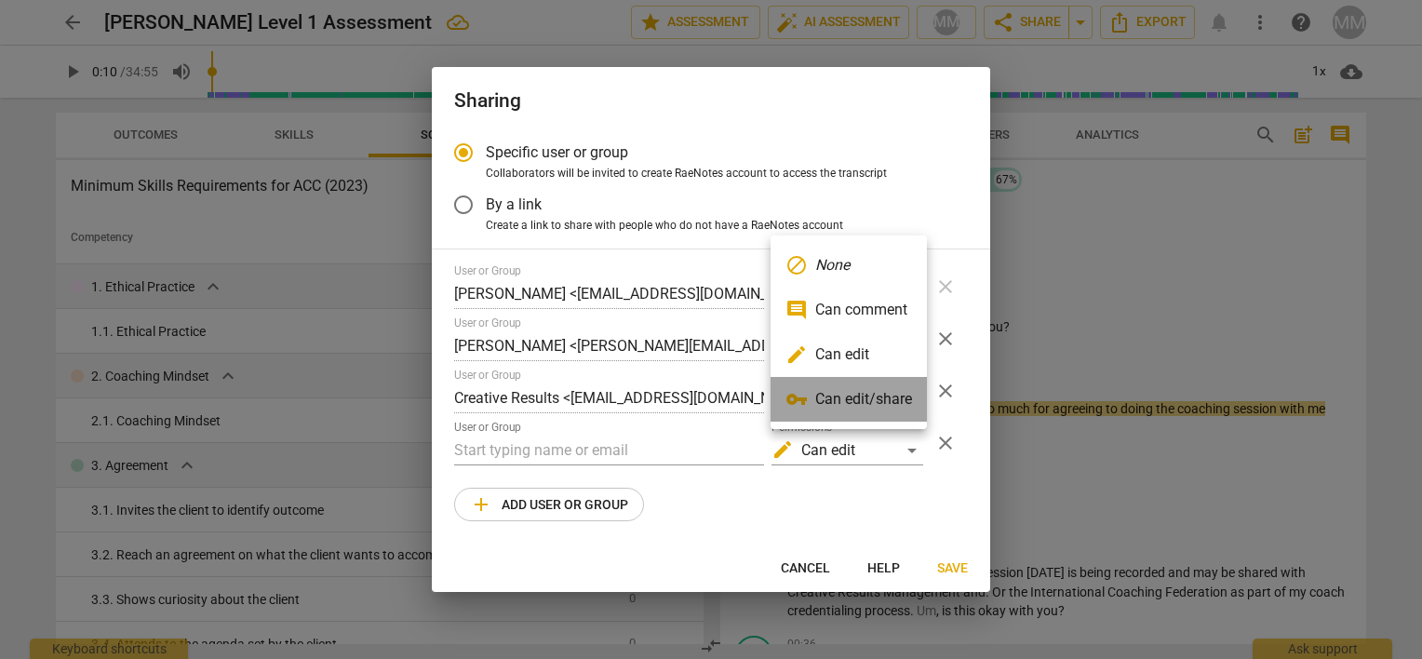
click at [815, 397] on li "vpn_key Can edit/share" at bounding box center [849, 399] width 156 height 45
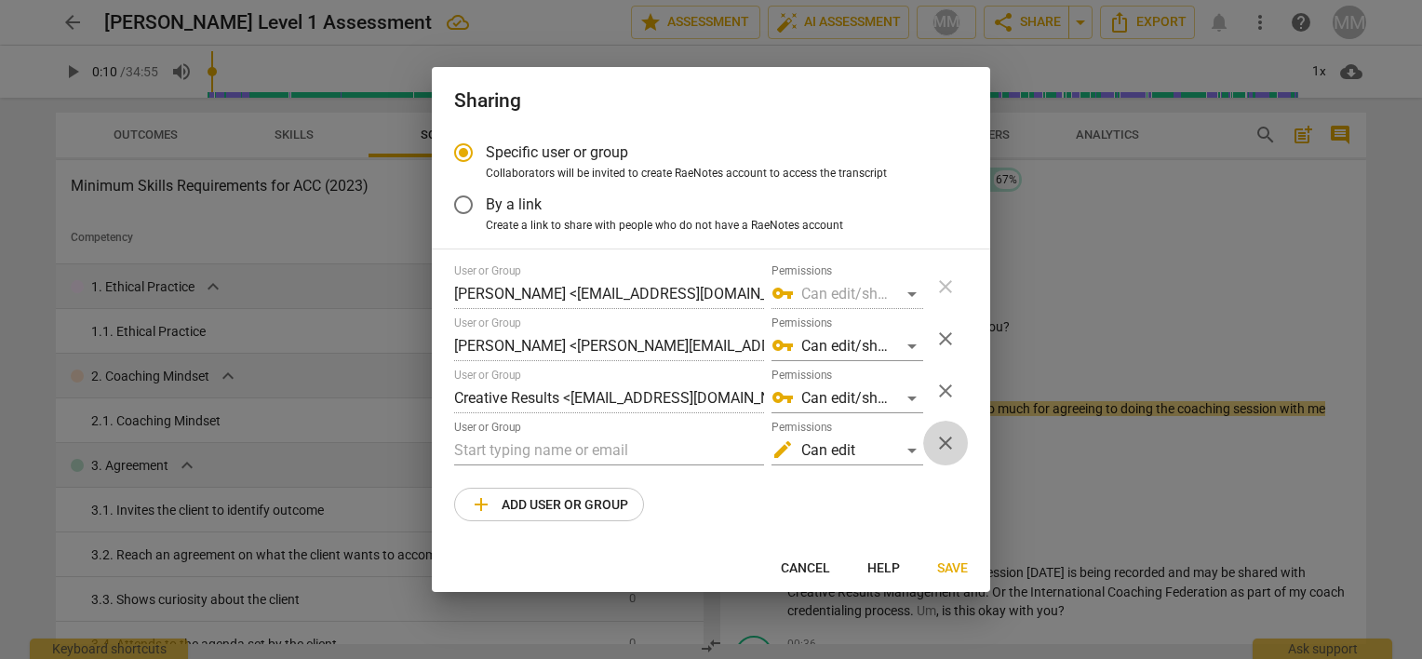
click at [948, 439] on span "close" at bounding box center [945, 443] width 22 height 22
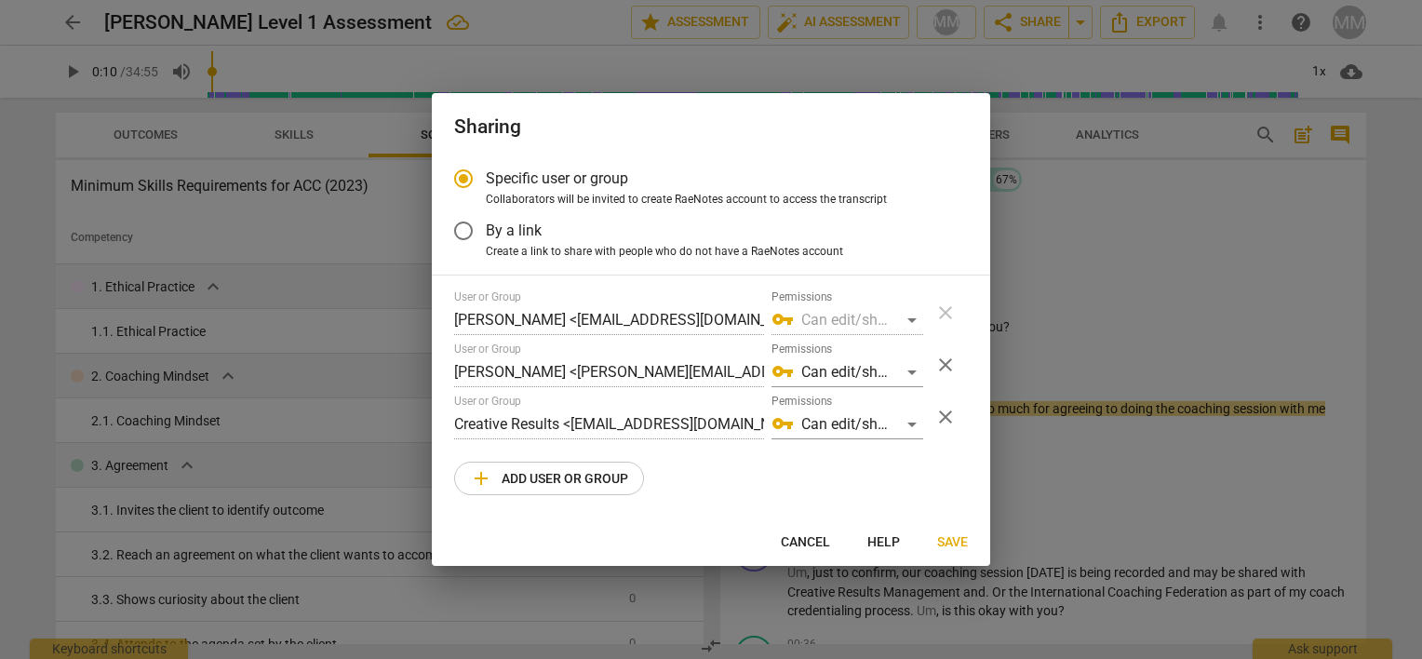
click at [689, 481] on div "User or Group [PERSON_NAME] <[EMAIL_ADDRESS][DOMAIN_NAME]> Permissions vpn_key …" at bounding box center [711, 392] width 514 height 205
click at [830, 318] on div "vpn_key Can edit/share" at bounding box center [848, 320] width 152 height 30
click at [908, 317] on div "vpn_key Can edit/share" at bounding box center [848, 320] width 152 height 30
click at [907, 317] on div "vpn_key Can edit/share" at bounding box center [848, 320] width 152 height 30
click at [953, 542] on span "Save" at bounding box center [952, 542] width 31 height 19
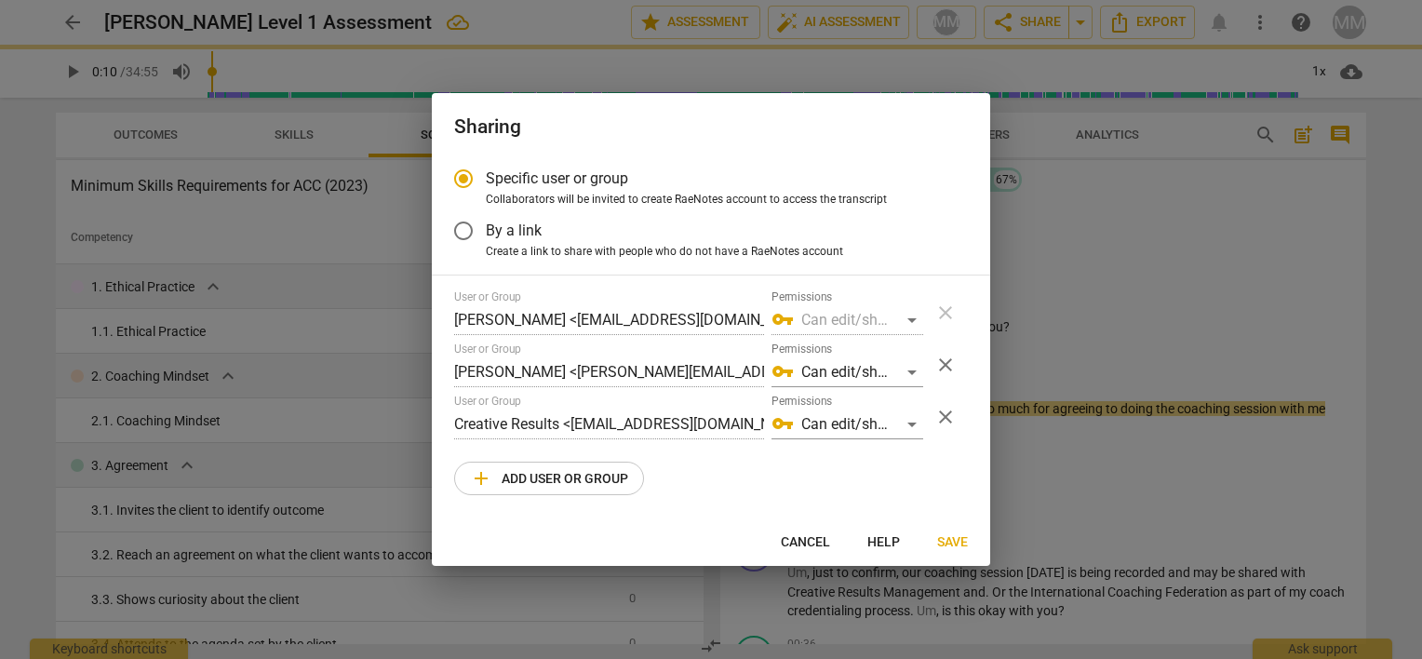
radio input "false"
